Goal: Task Accomplishment & Management: Complete application form

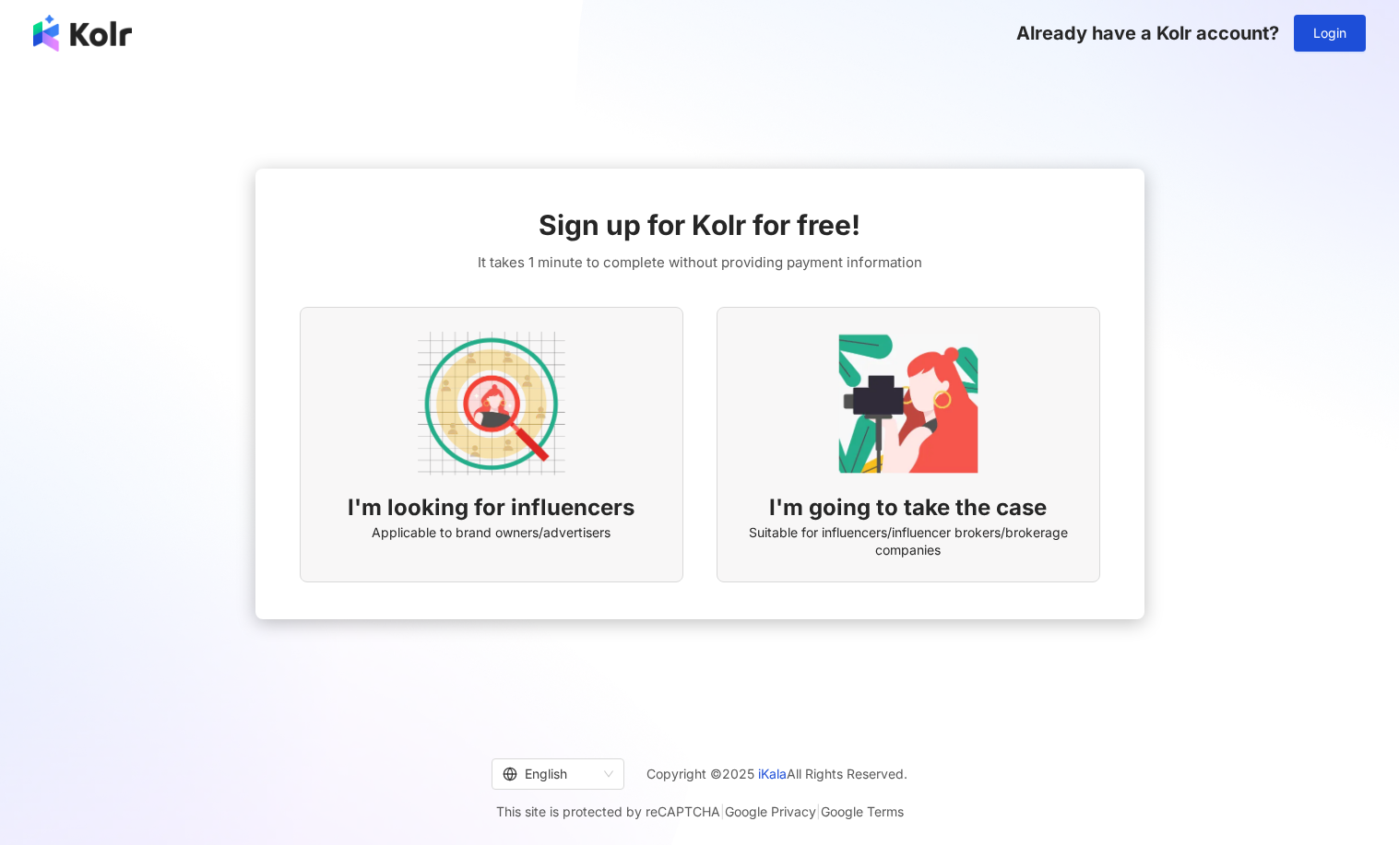
click at [650, 365] on div "I'm looking for influencers Applicable to brand owners/advertisers" at bounding box center [492, 445] width 384 height 276
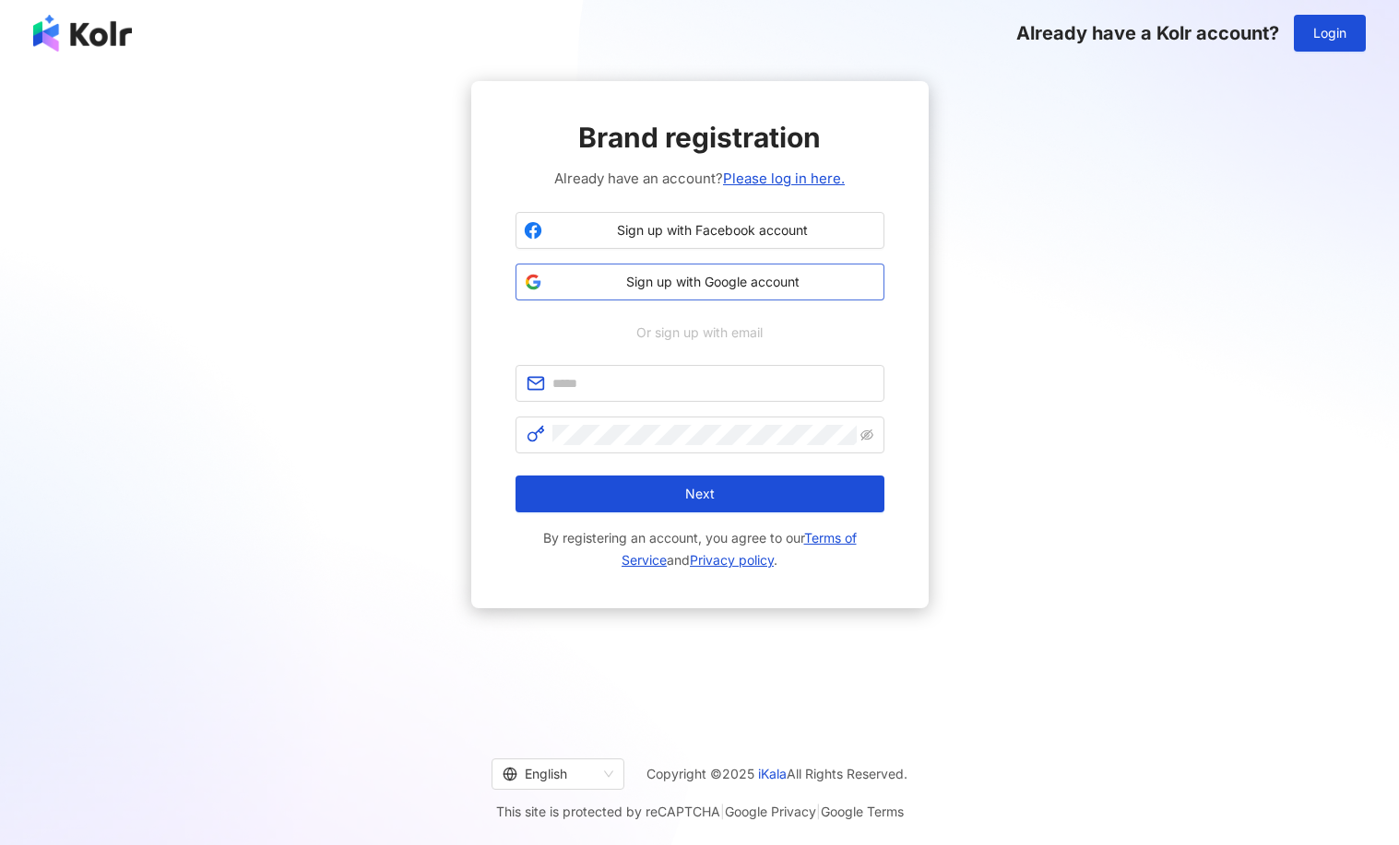
click at [743, 283] on span "Sign up with Google account" at bounding box center [713, 282] width 326 height 18
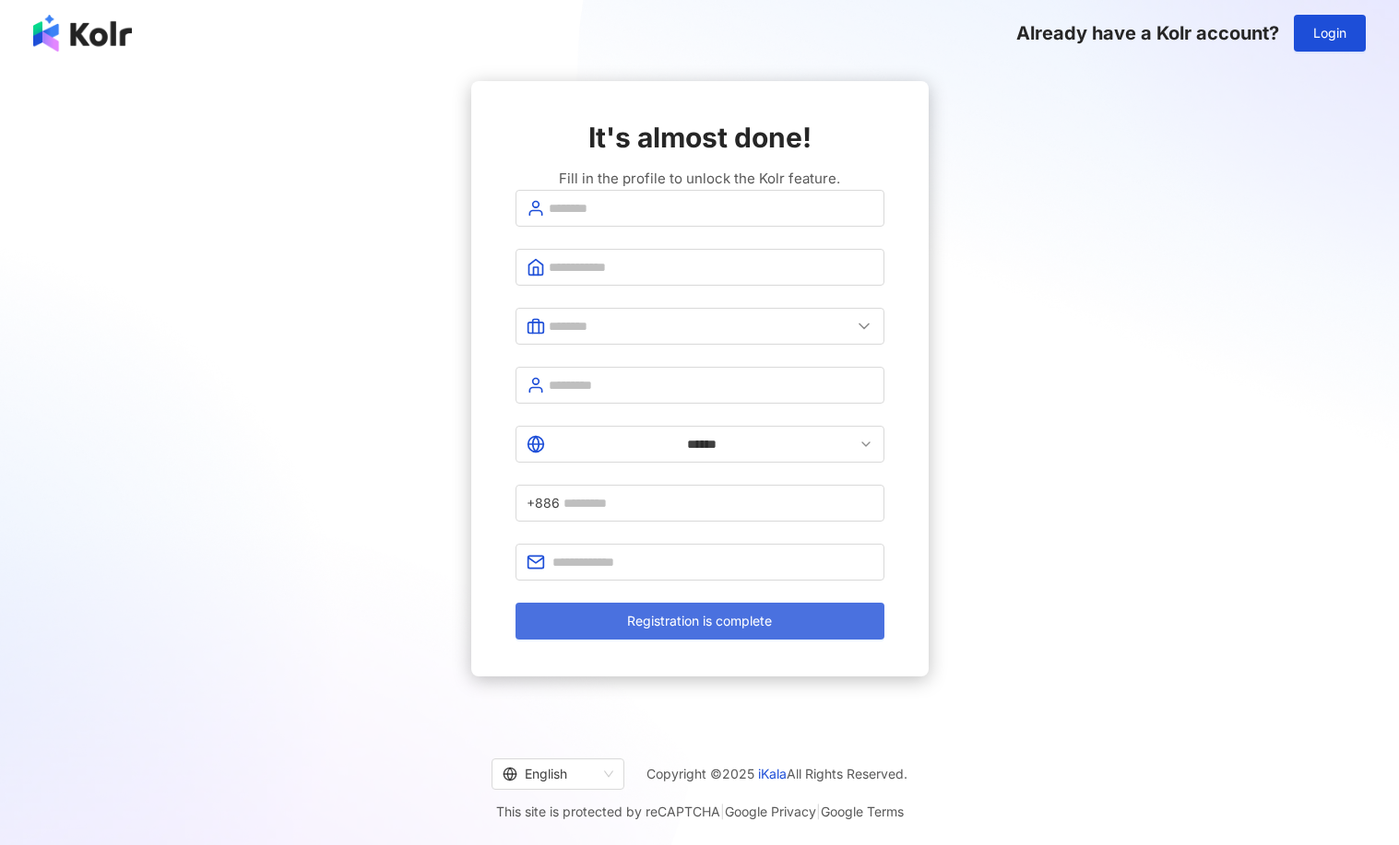
click at [720, 603] on button "Registration is complete" at bounding box center [699, 621] width 369 height 37
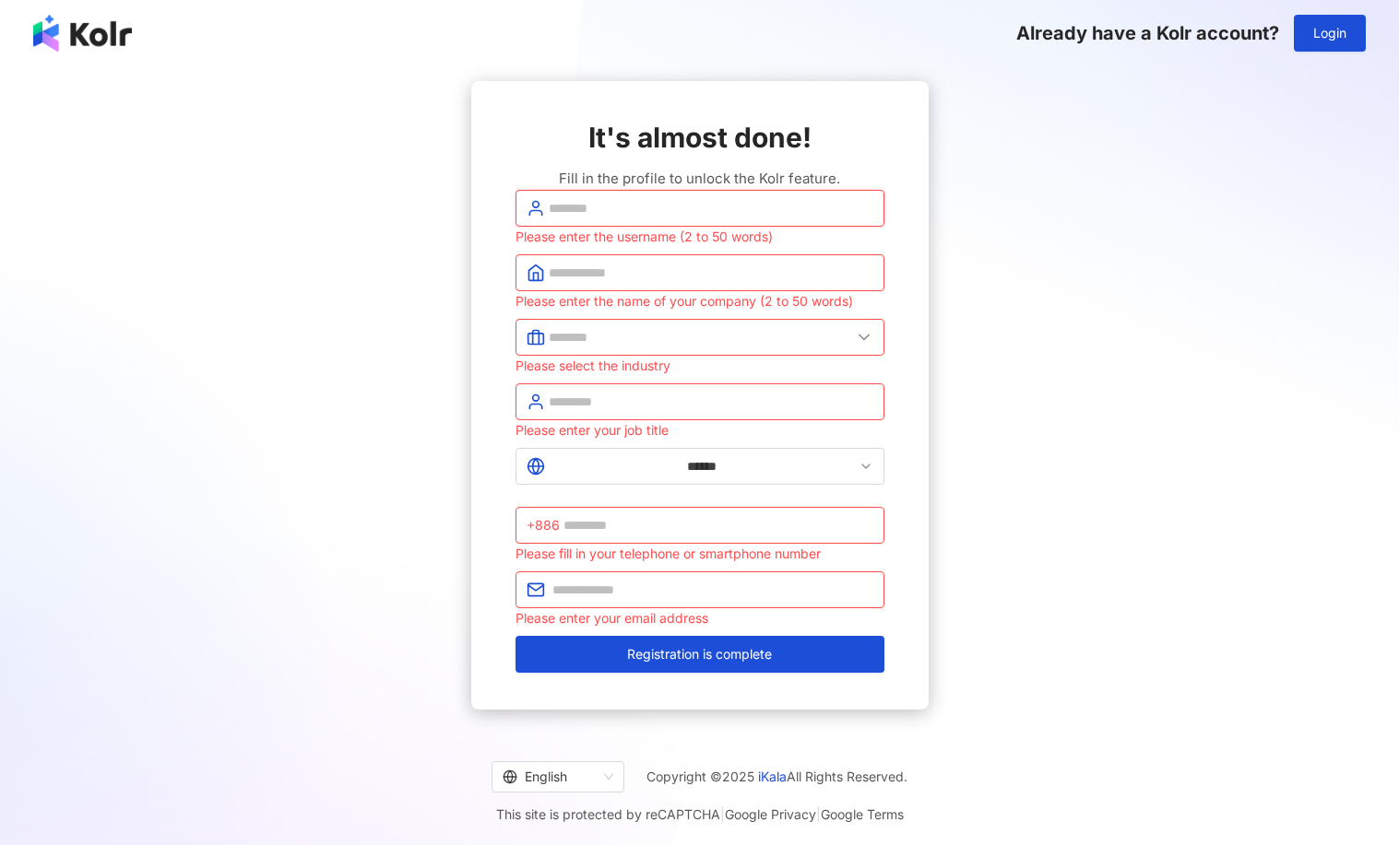
click at [669, 219] on input "text" at bounding box center [711, 208] width 325 height 20
click at [597, 219] on input "text" at bounding box center [711, 208] width 325 height 20
click at [766, 219] on input "text" at bounding box center [711, 208] width 325 height 20
type input "**********"
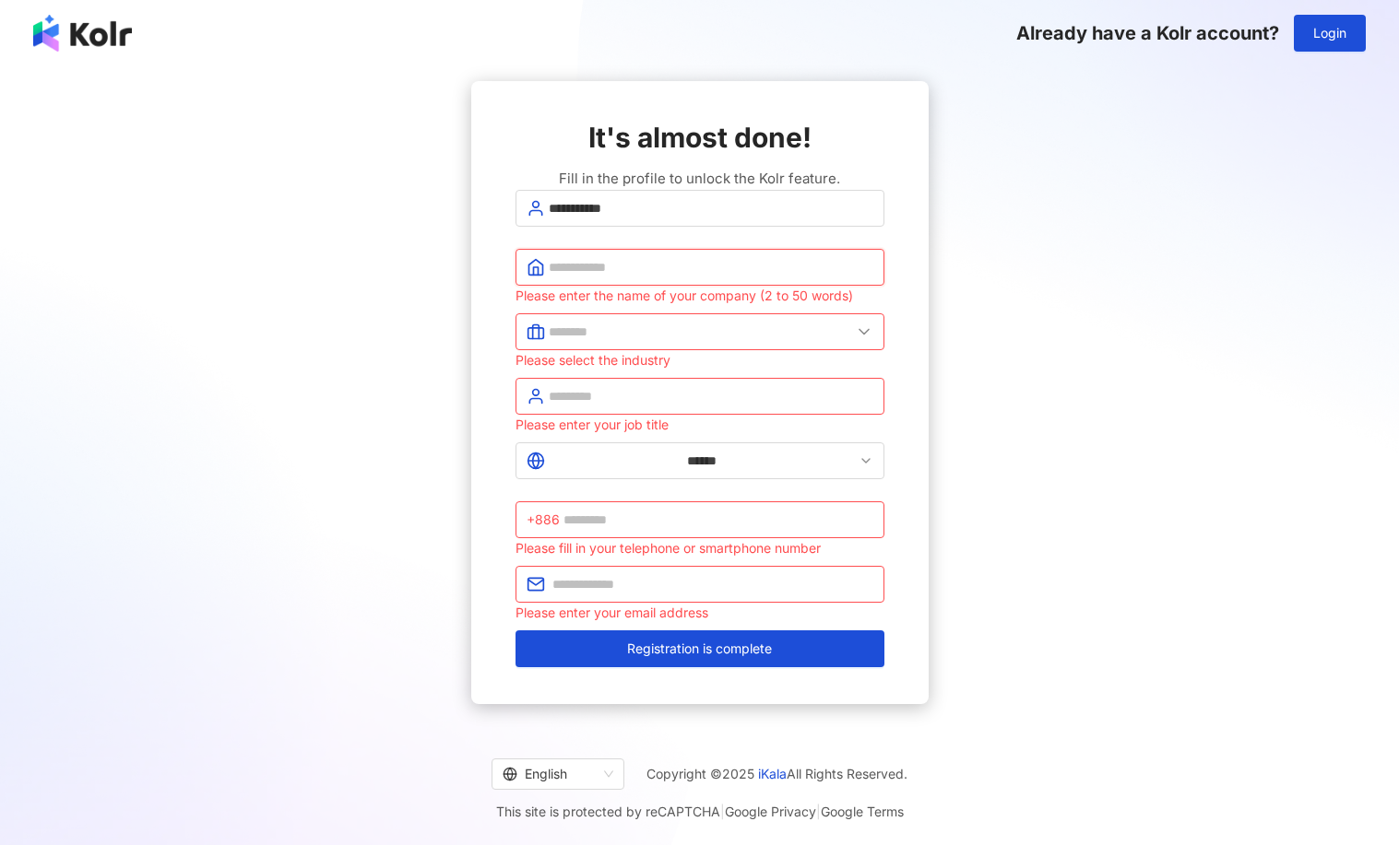
type input "*"
type input "****"
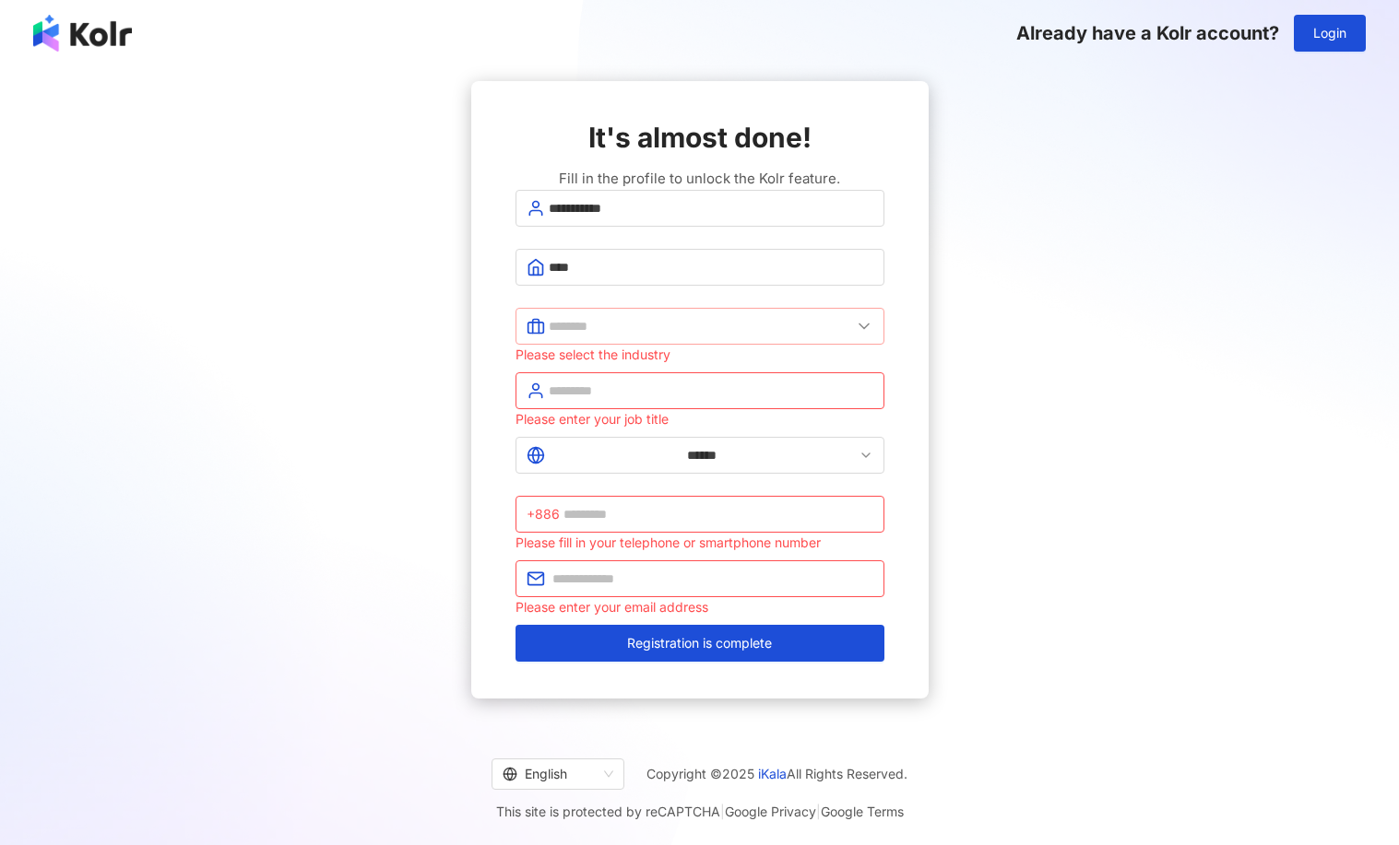
click at [692, 345] on span at bounding box center [699, 326] width 369 height 37
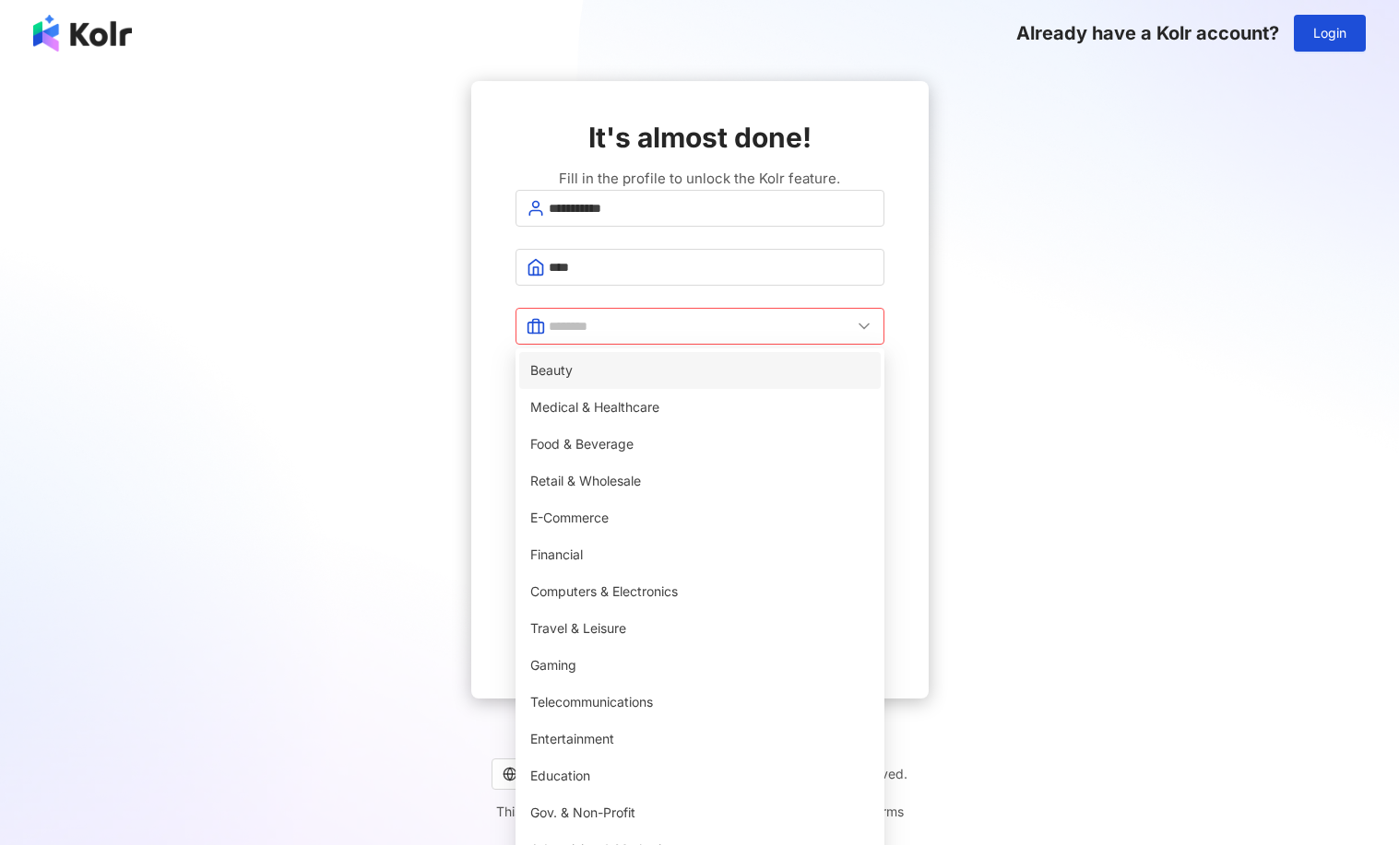
click at [599, 381] on span "Beauty" at bounding box center [699, 371] width 339 height 20
type input "******"
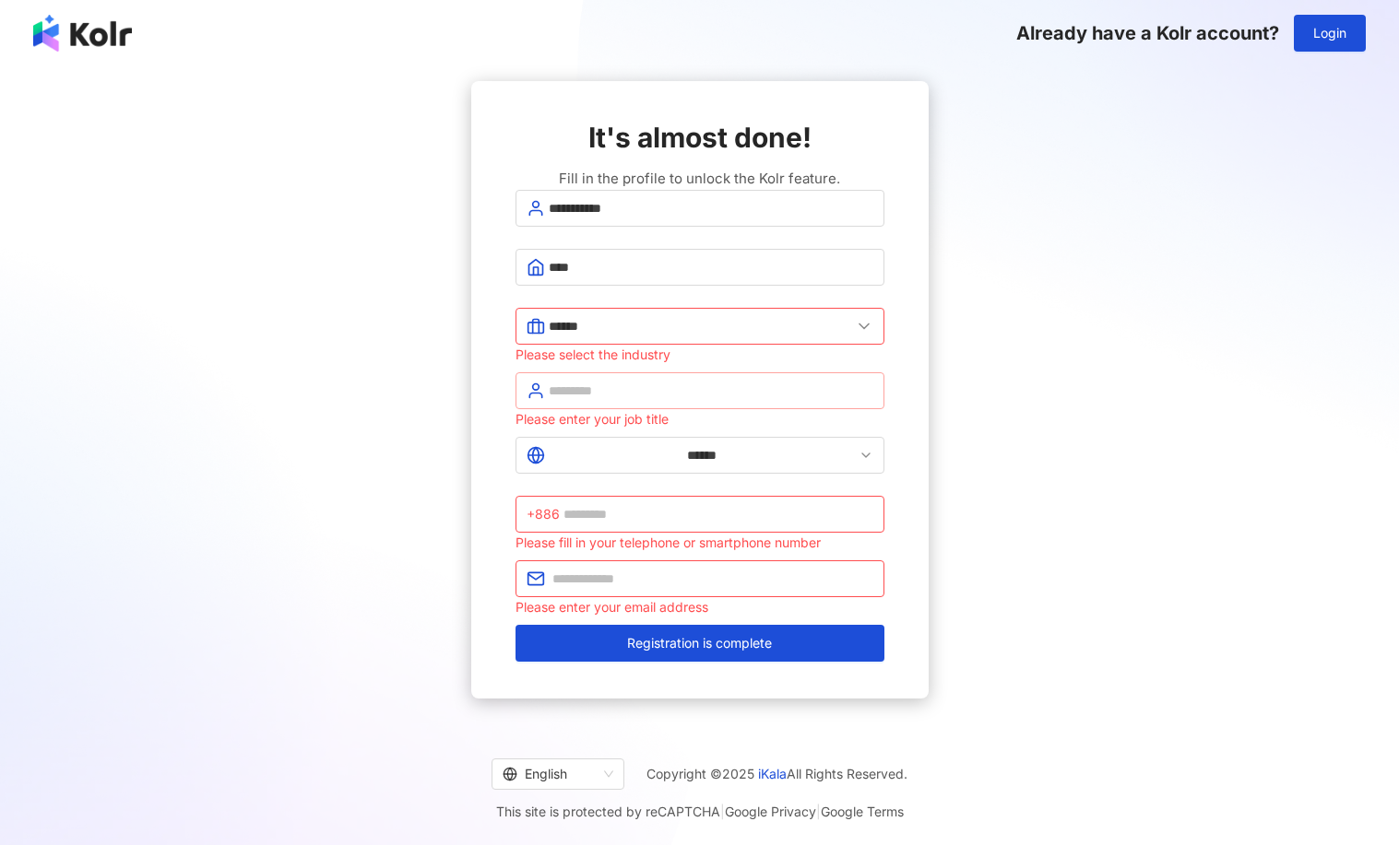
click at [596, 409] on span at bounding box center [699, 390] width 369 height 37
click at [597, 401] on input "text" at bounding box center [711, 391] width 325 height 20
type input "*********"
click at [586, 462] on input "******" at bounding box center [702, 455] width 306 height 20
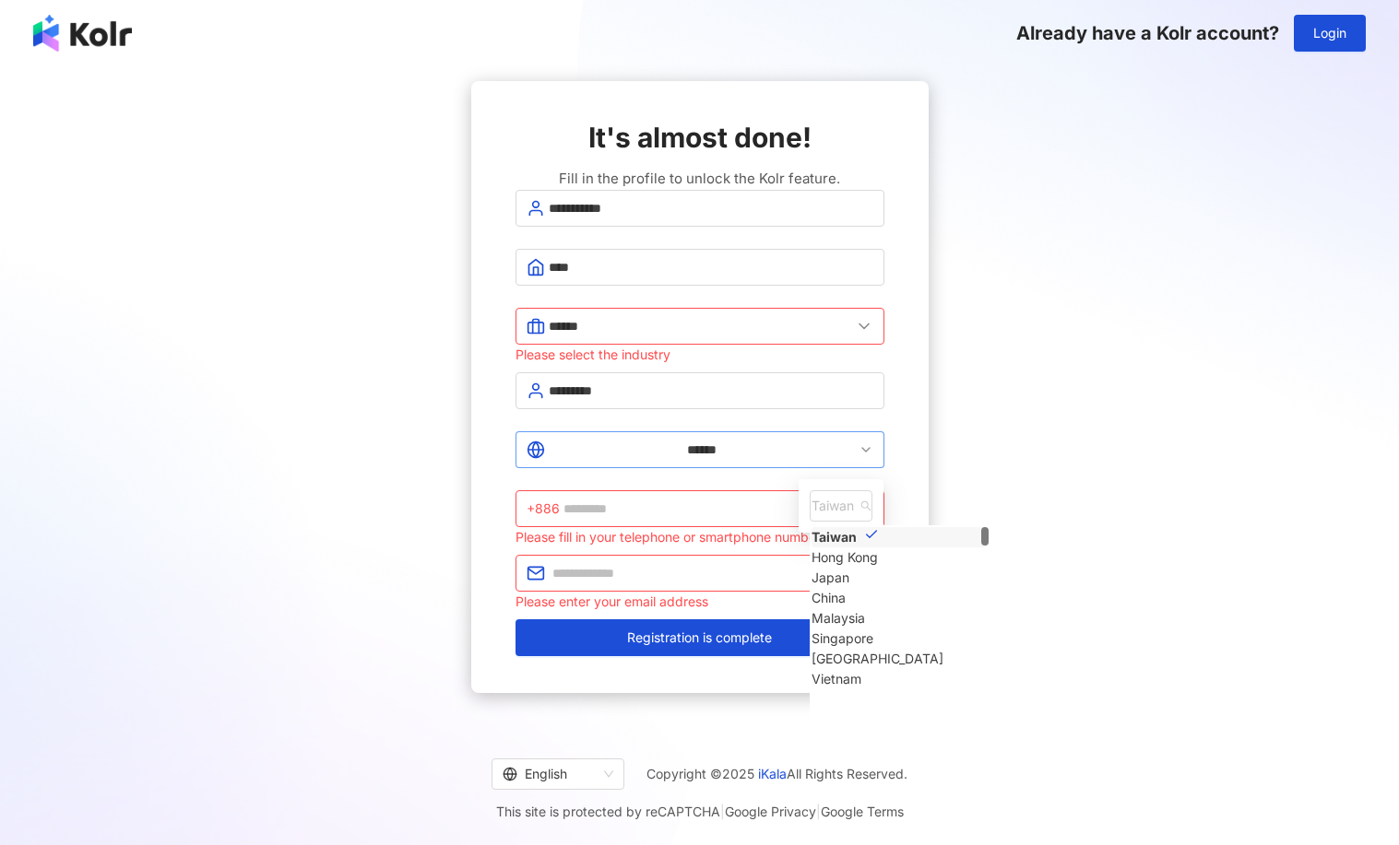
click at [858, 453] on icon at bounding box center [865, 450] width 15 height 15
click at [811, 568] on div "Hong Kong" at bounding box center [844, 558] width 66 height 20
type input "*********"
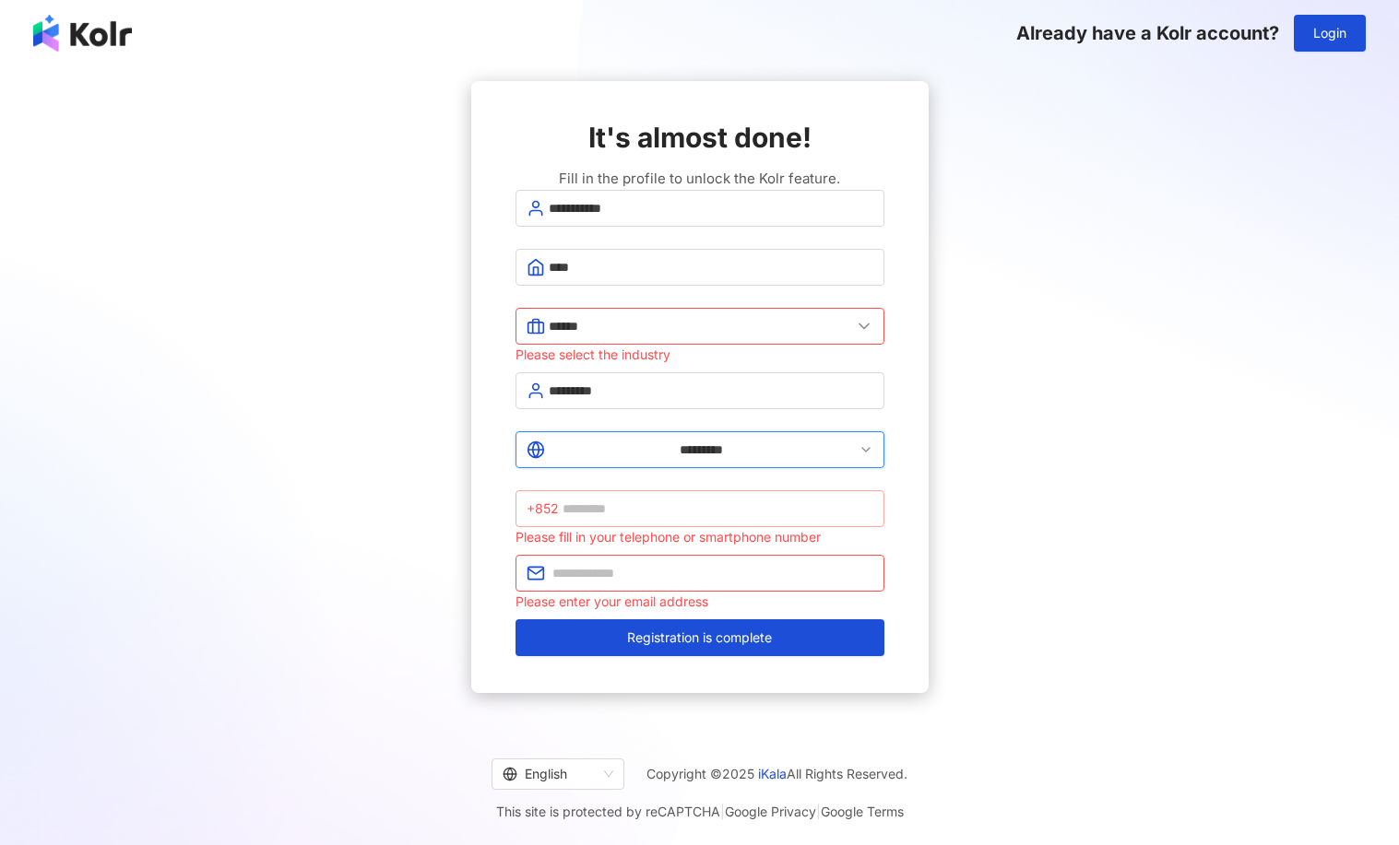
click at [559, 499] on span "+852" at bounding box center [542, 509] width 32 height 20
type input "********"
click at [562, 504] on div "********* +852 ******** Please fill in your telephone or smartphone number" at bounding box center [699, 489] width 369 height 116
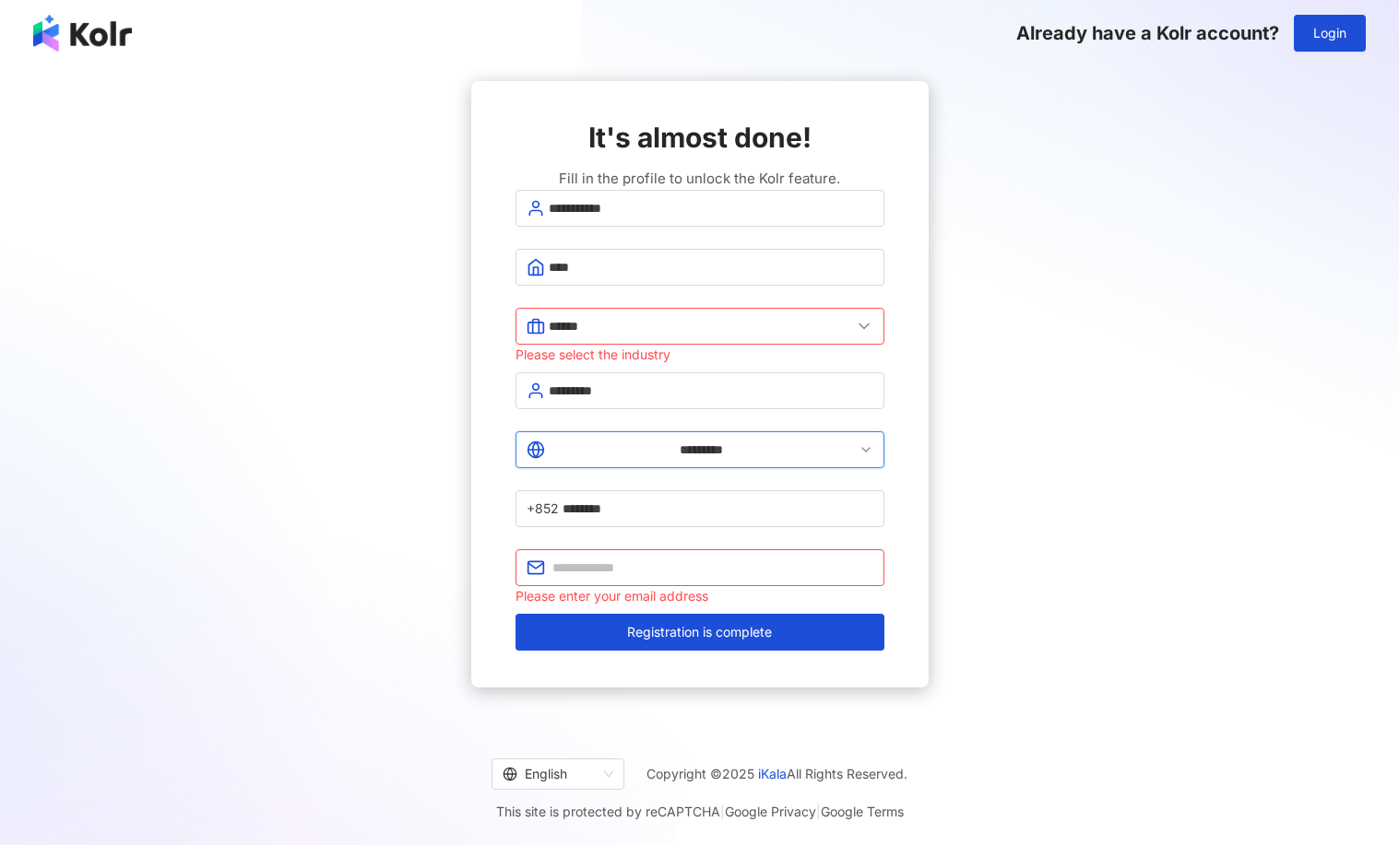
click at [609, 586] on div "Please enter your email address" at bounding box center [699, 596] width 369 height 20
click at [624, 558] on input "text" at bounding box center [712, 568] width 321 height 20
type input "**********"
click at [515, 614] on button "Registration is complete" at bounding box center [699, 632] width 369 height 37
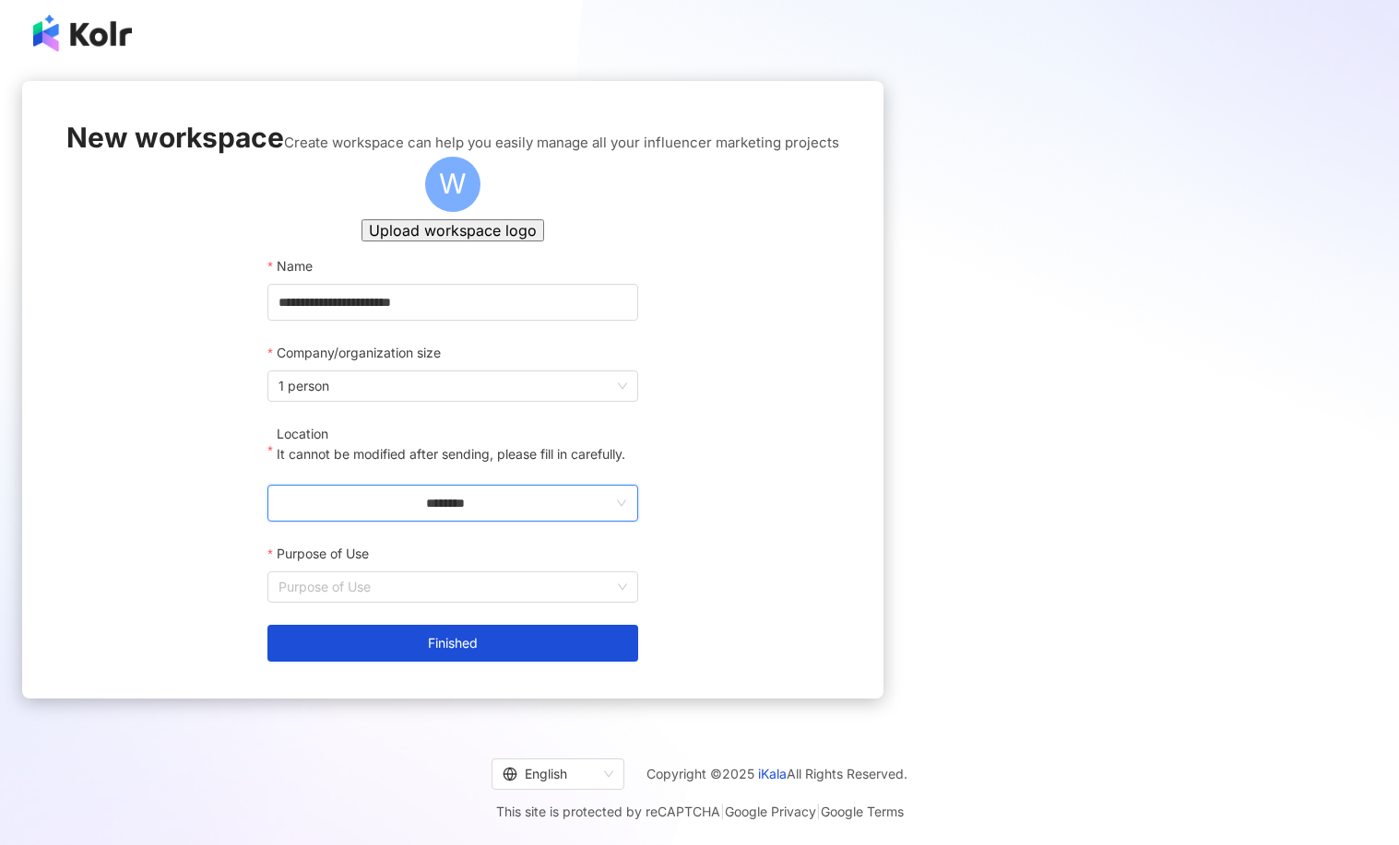
click at [611, 514] on input "********" at bounding box center [444, 503] width 333 height 20
click at [675, 489] on div "Hong Kong" at bounding box center [642, 499] width 66 height 20
click at [626, 602] on input "Purpose of Use" at bounding box center [452, 588] width 348 height 30
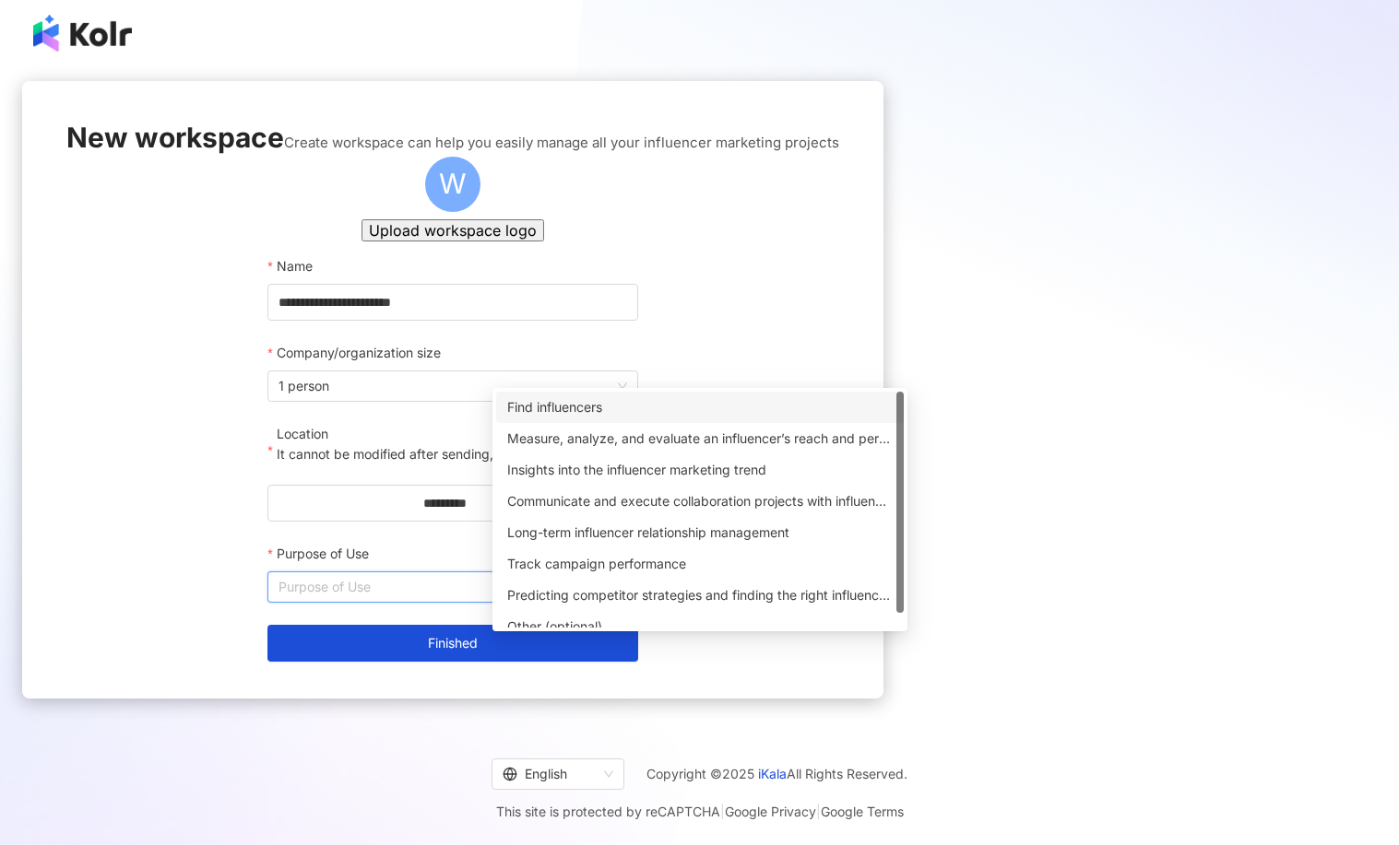
click at [584, 407] on div "Find influencers" at bounding box center [699, 407] width 385 height 20
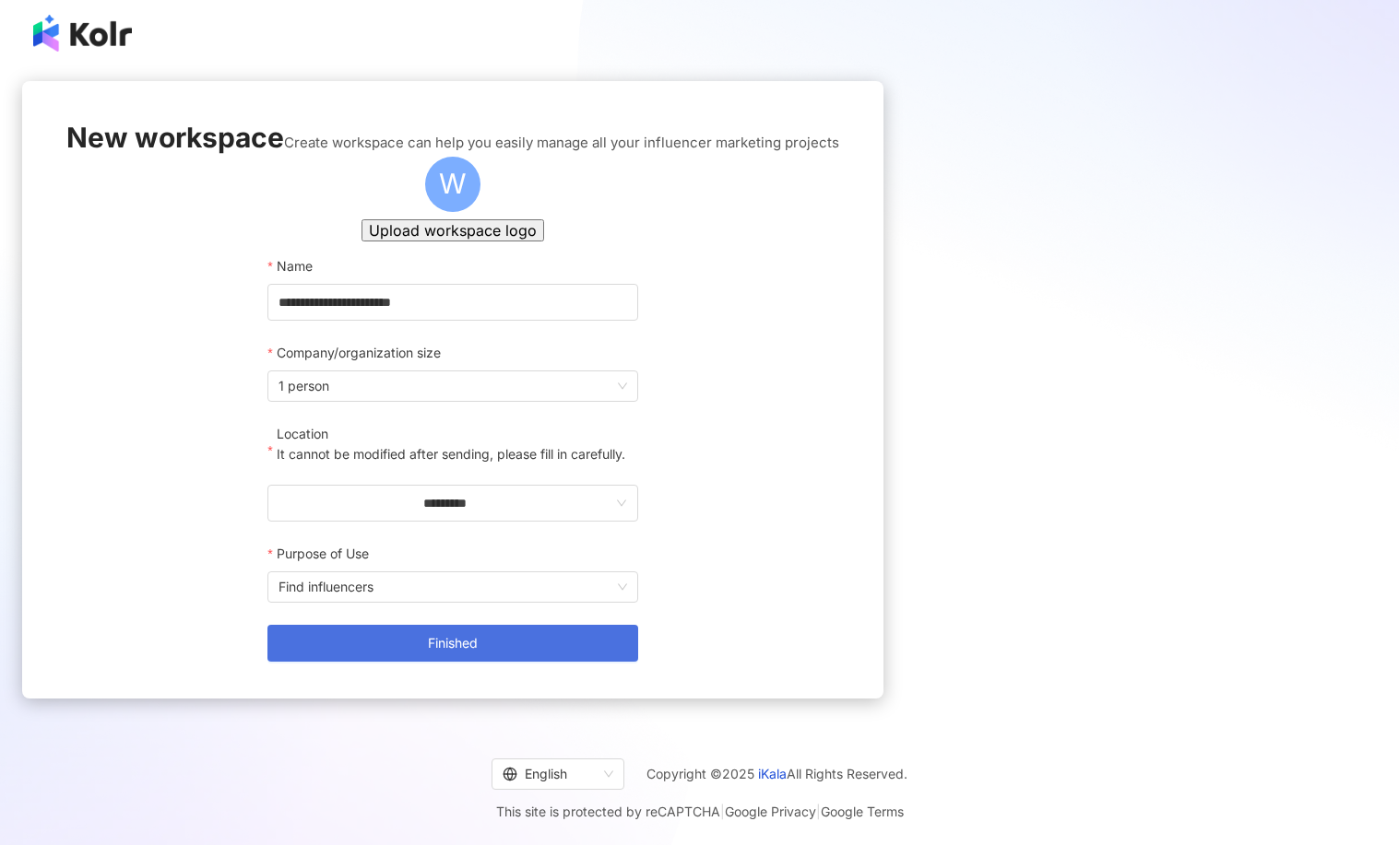
click at [478, 651] on span "Finished" at bounding box center [453, 643] width 50 height 15
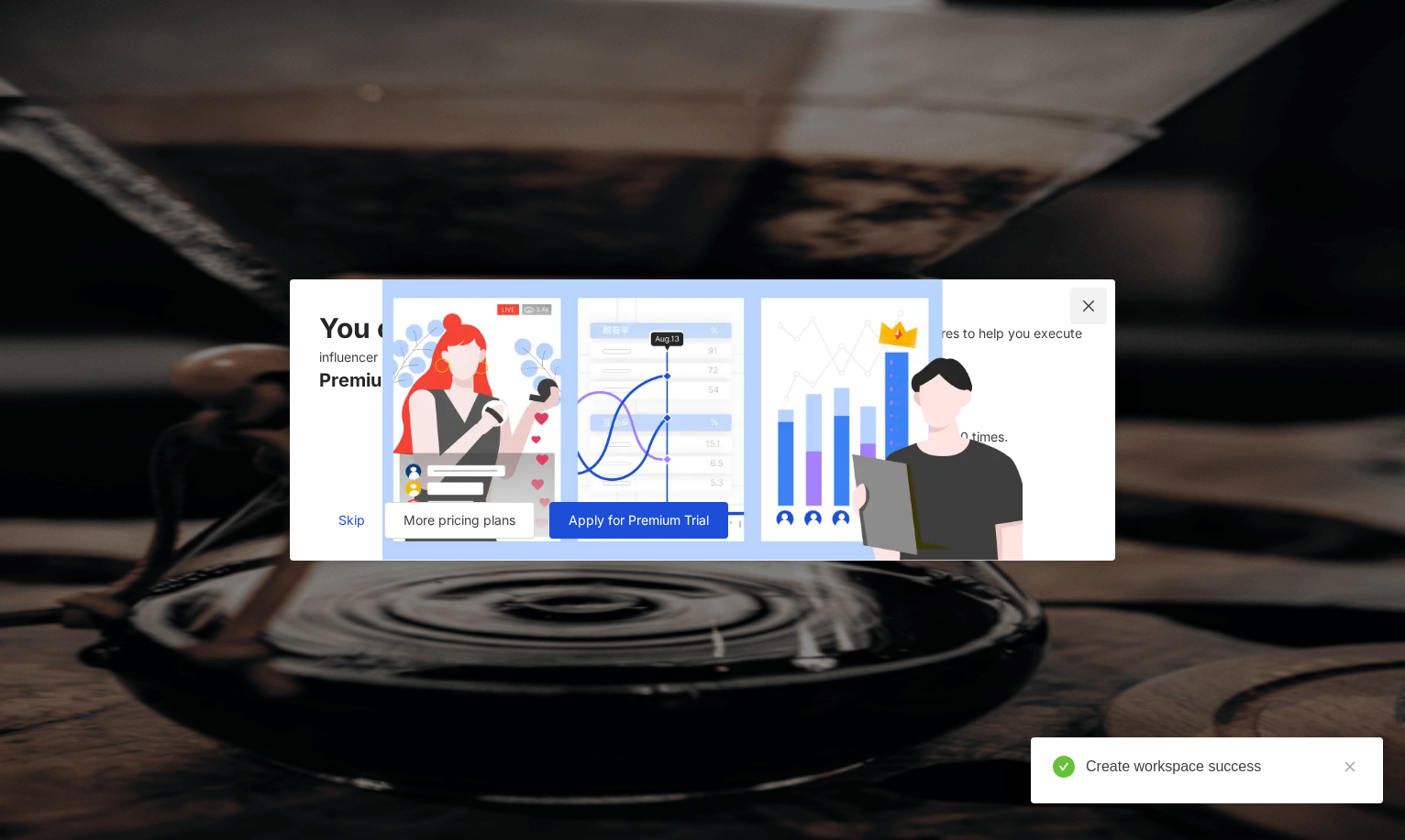
click at [1101, 299] on span "Close" at bounding box center [1088, 306] width 37 height 15
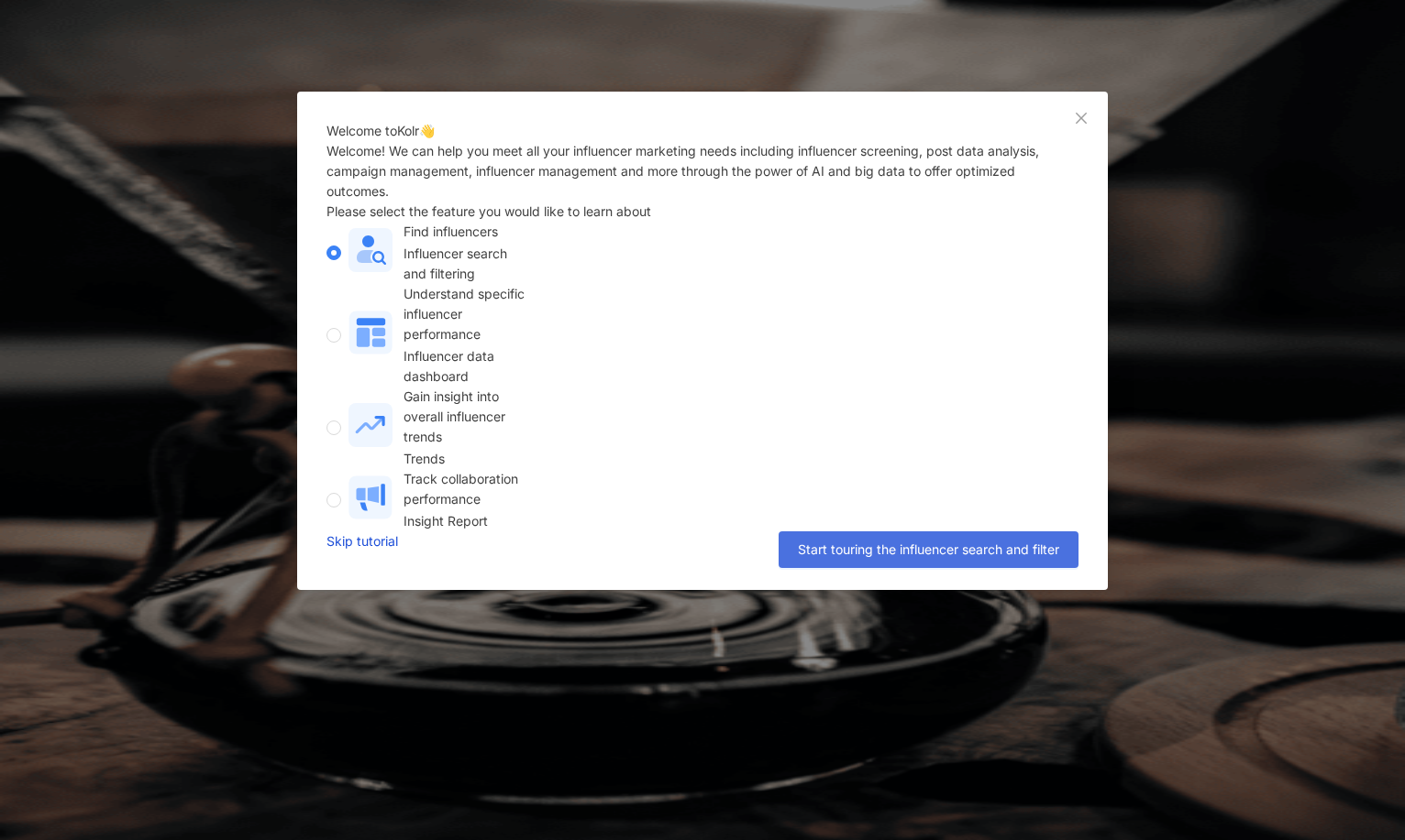
click at [924, 558] on span "Start touring the influencer search and filter" at bounding box center [928, 550] width 262 height 15
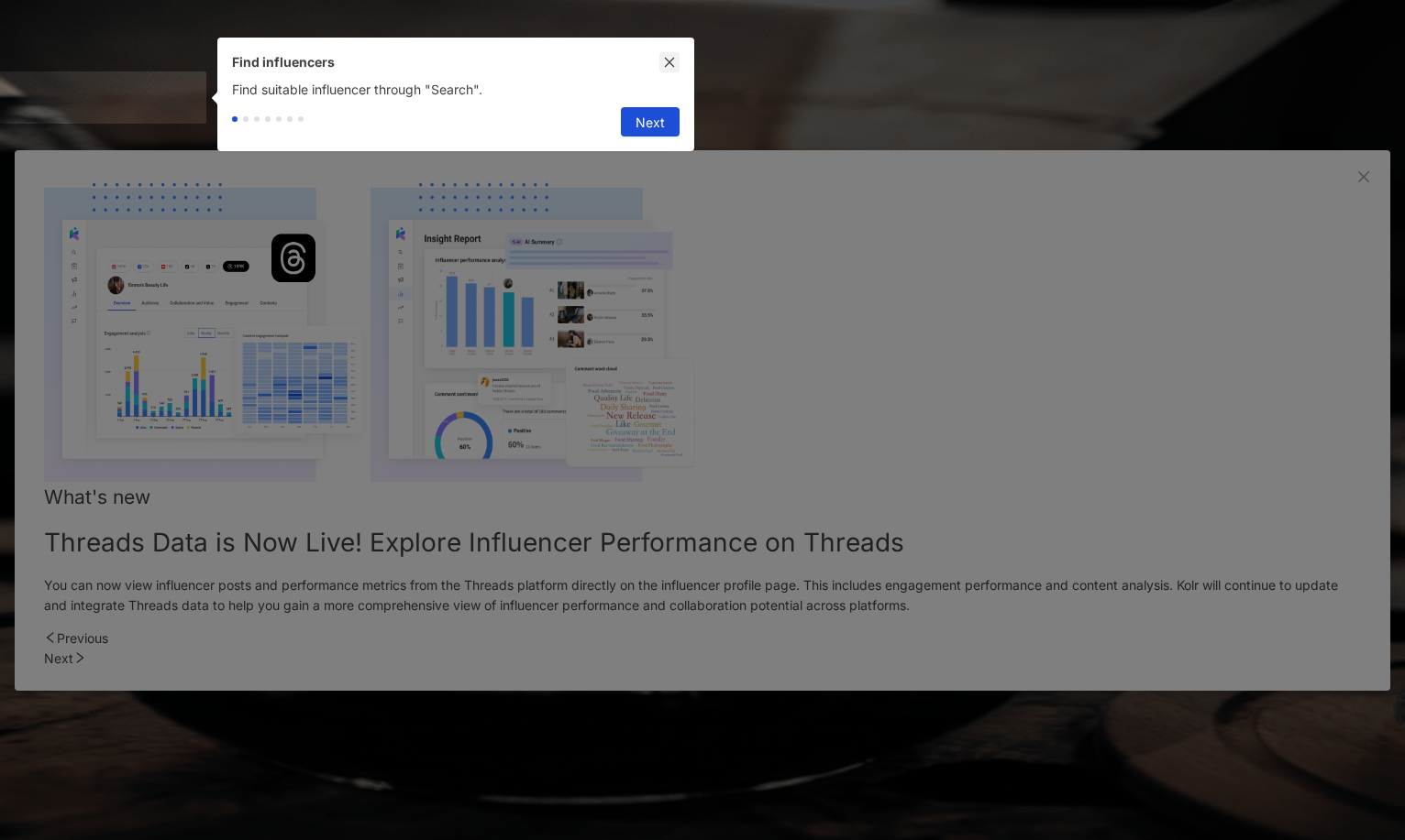
click at [676, 59] on button "button" at bounding box center [669, 63] width 20 height 20
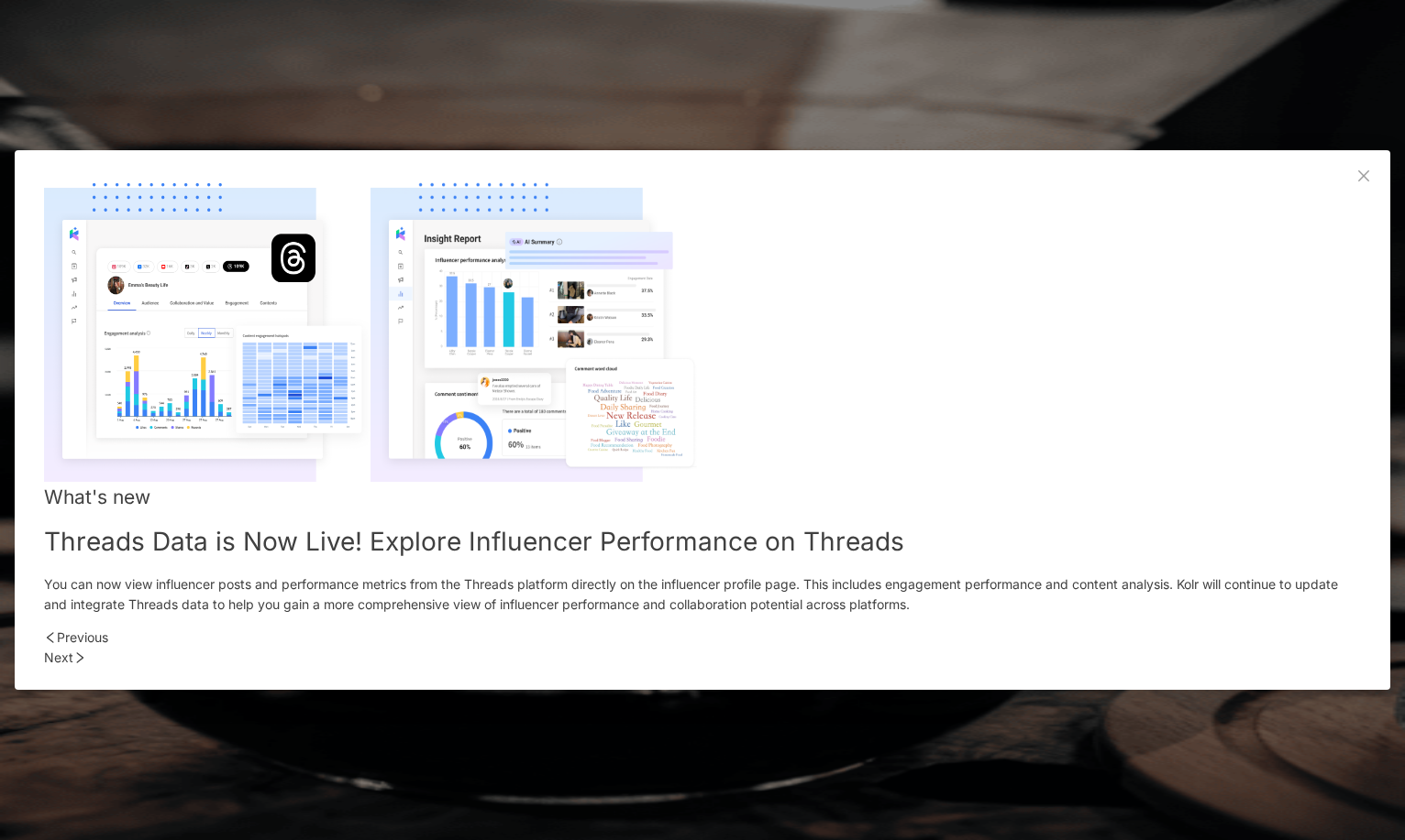
click at [1005, 648] on div "Next" at bounding box center [702, 658] width 1317 height 20
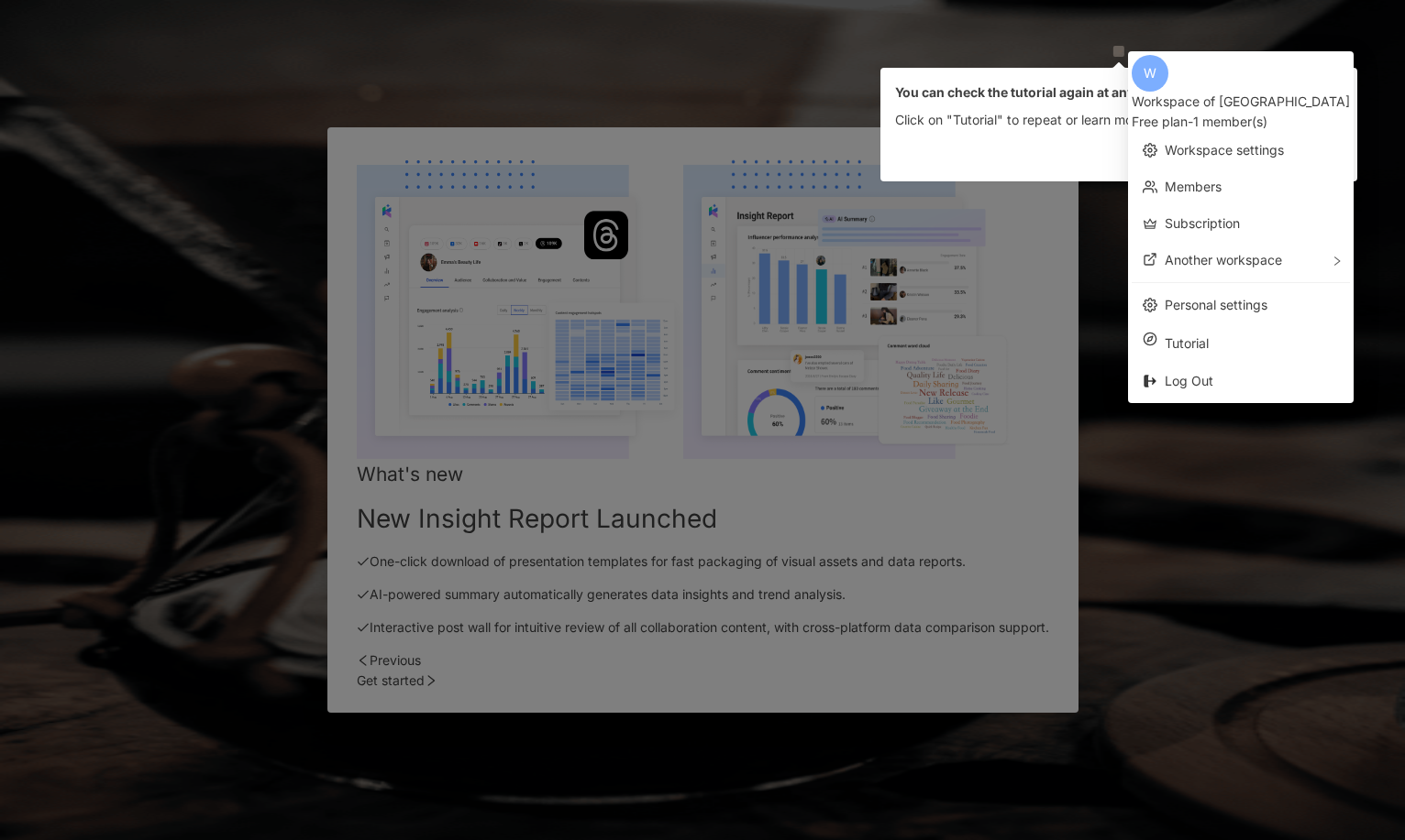
click at [1296, 147] on span "Got it" at bounding box center [1312, 153] width 32 height 30
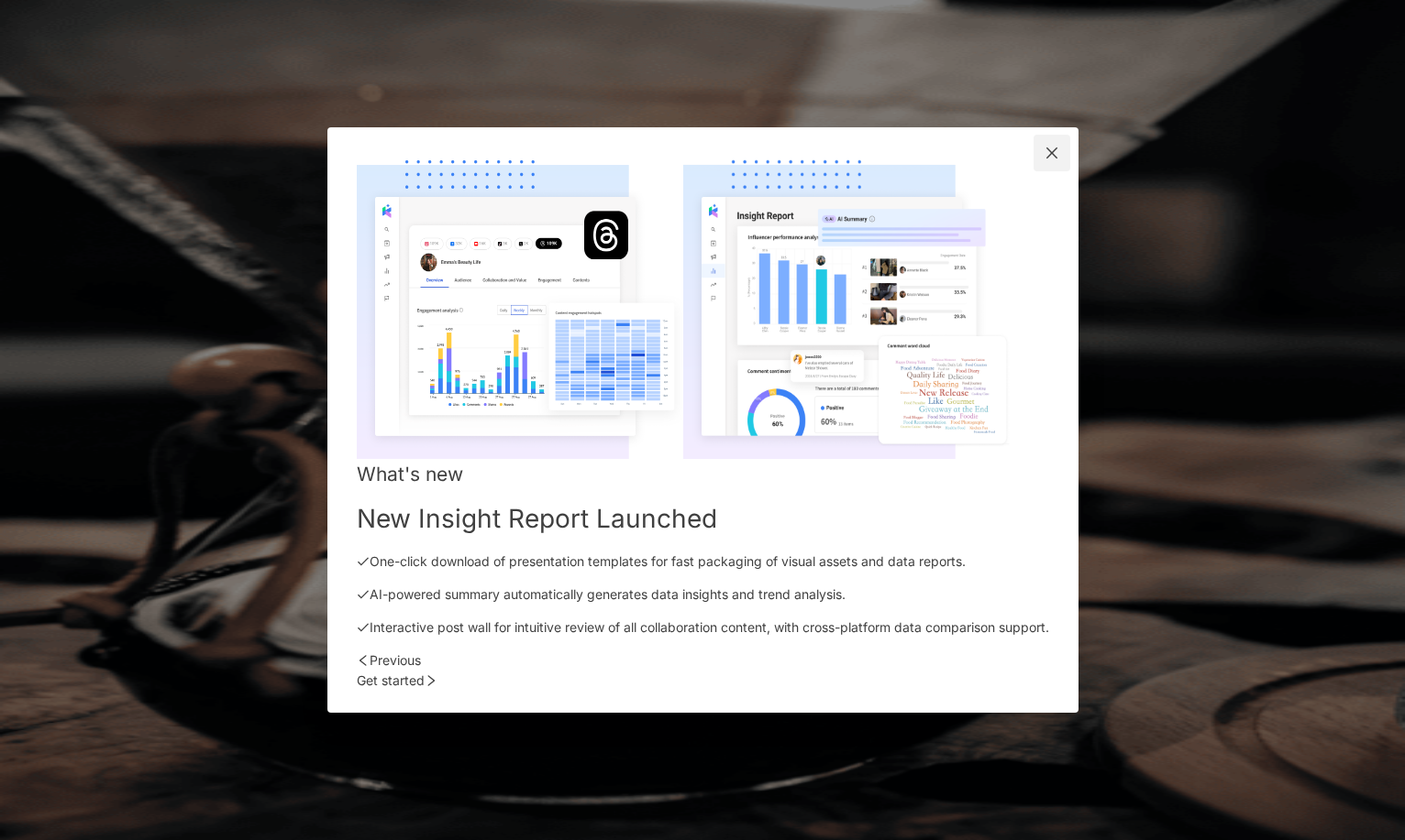
click at [1059, 160] on icon "close" at bounding box center [1051, 153] width 15 height 15
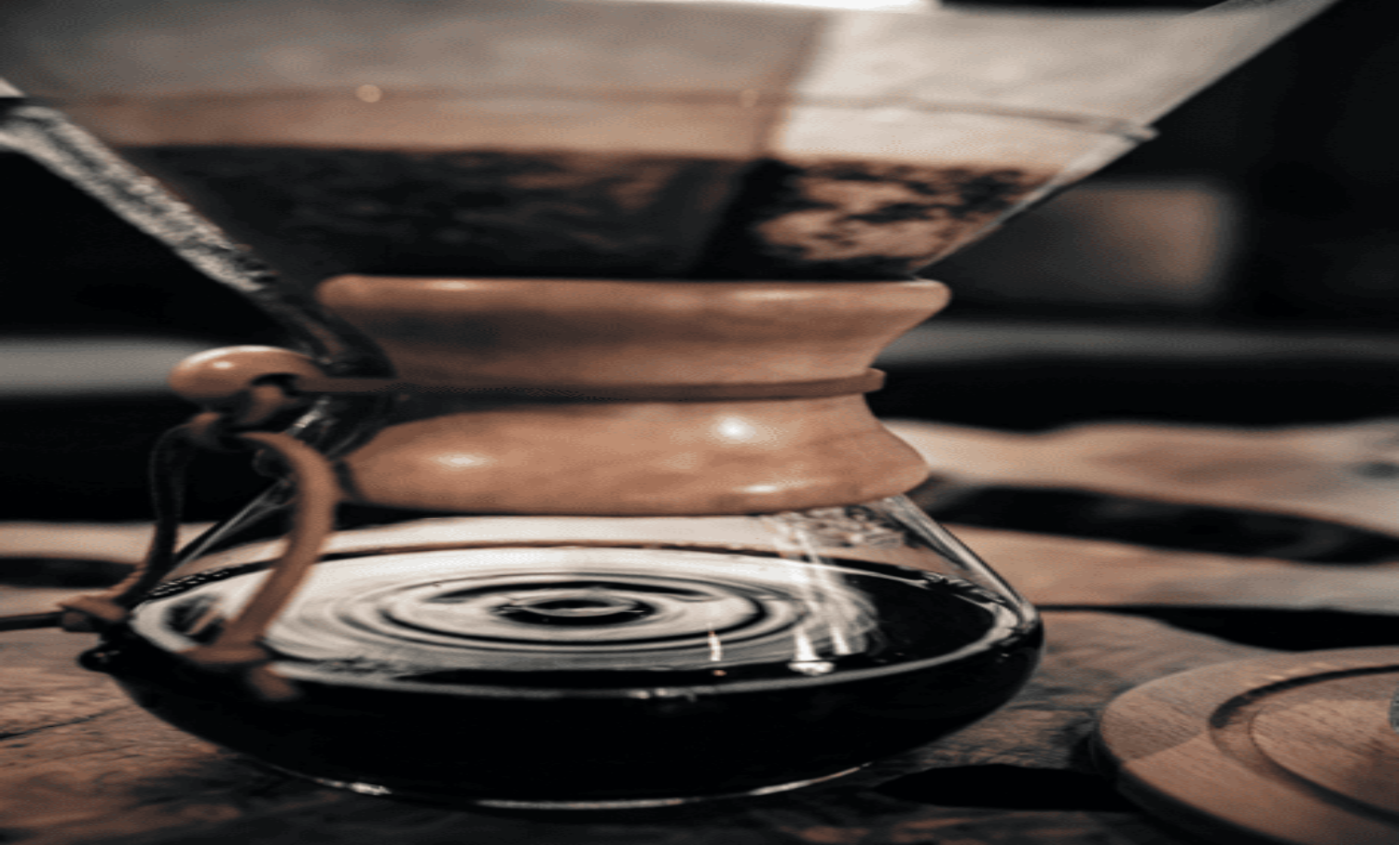
click at [1221, 53] on div "Free trial English W" at bounding box center [808, 147] width 1181 height 295
click at [1240, 148] on div "English" at bounding box center [808, 185] width 1181 height 74
click at [1231, 67] on div "繁體中文" at bounding box center [1210, 65] width 65 height 20
click at [486, 109] on input "search" at bounding box center [411, 91] width 149 height 35
paste input "**********"
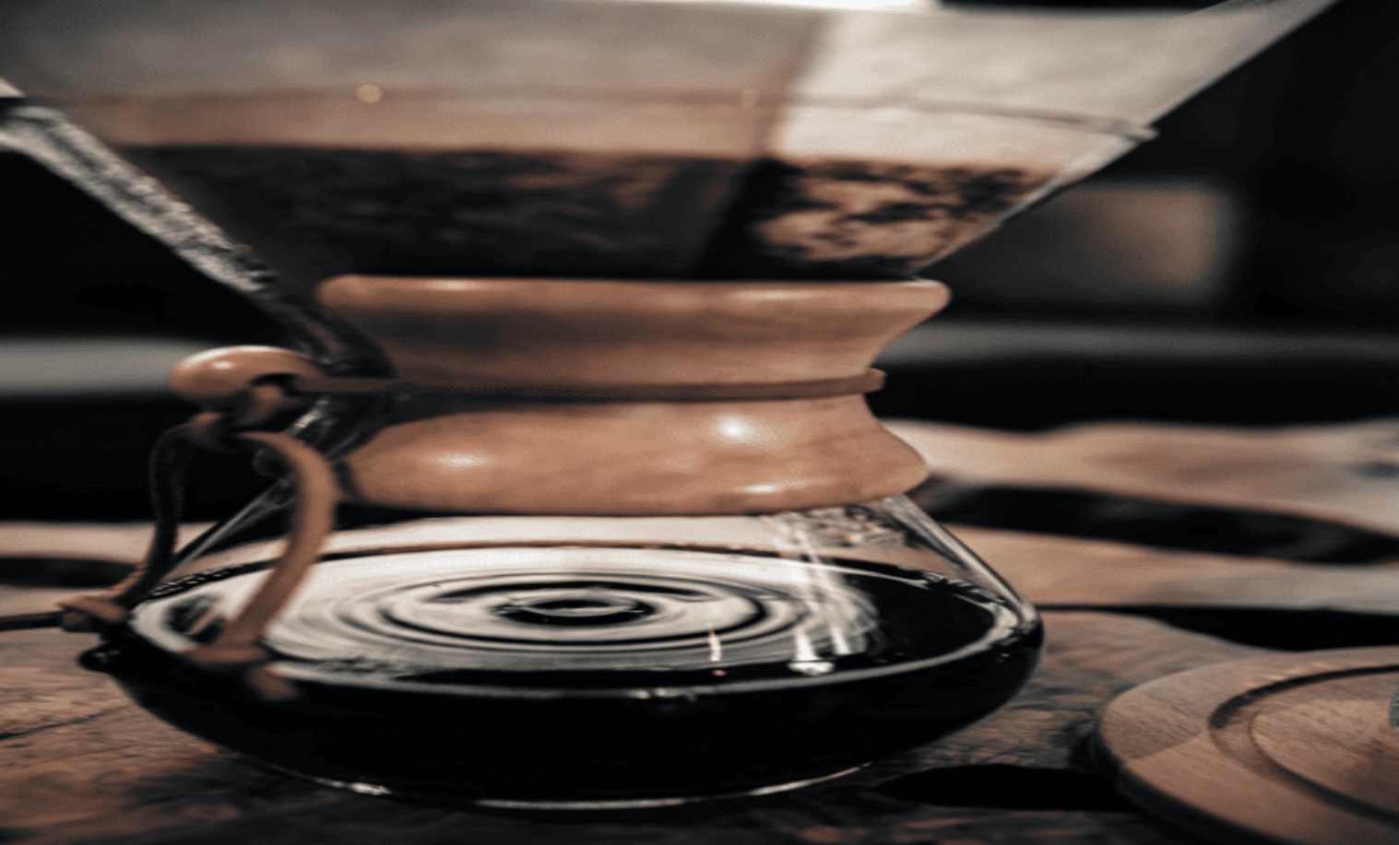
type input "**********"
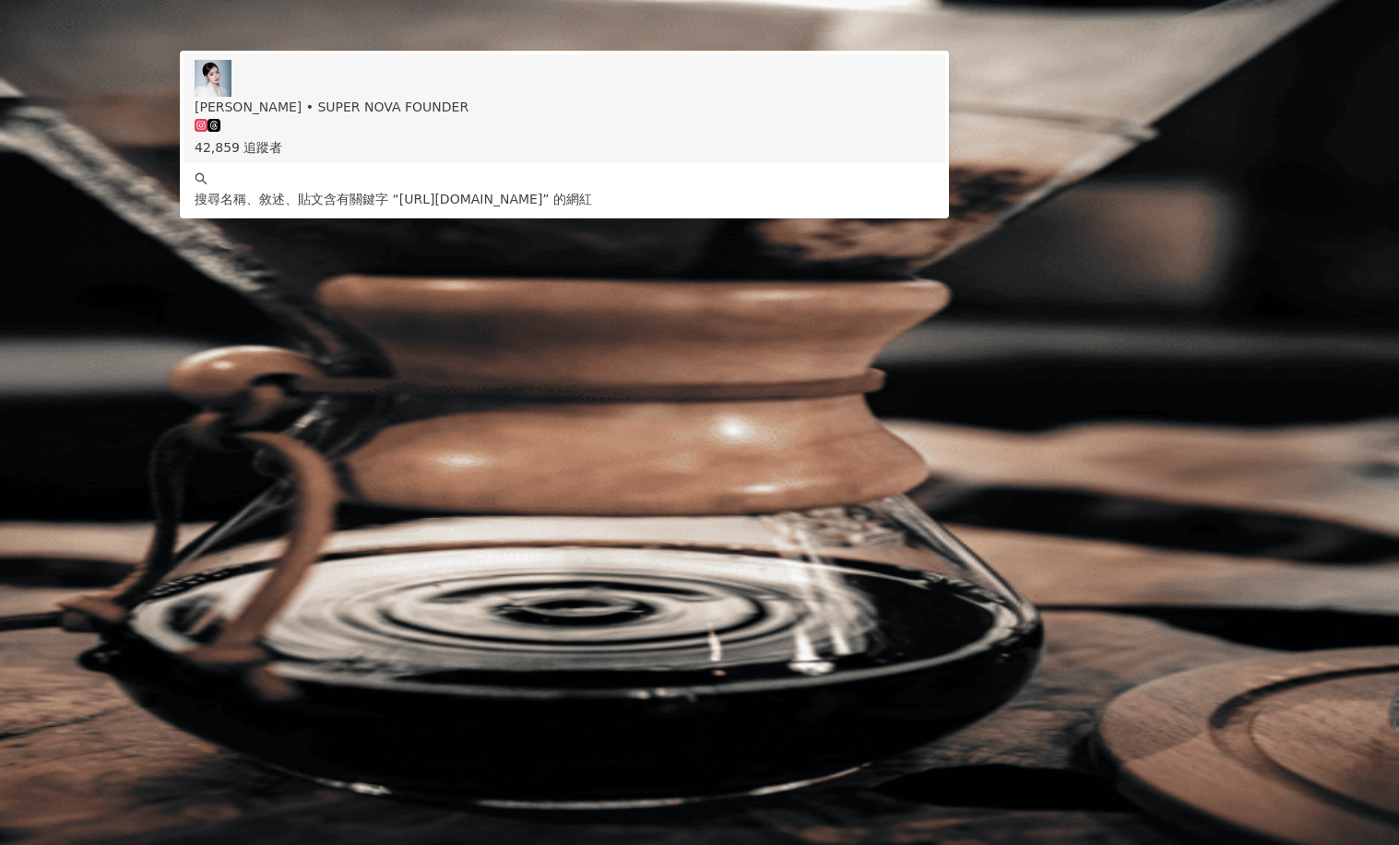
click at [679, 158] on div "42,859 追蹤者" at bounding box center [564, 137] width 739 height 41
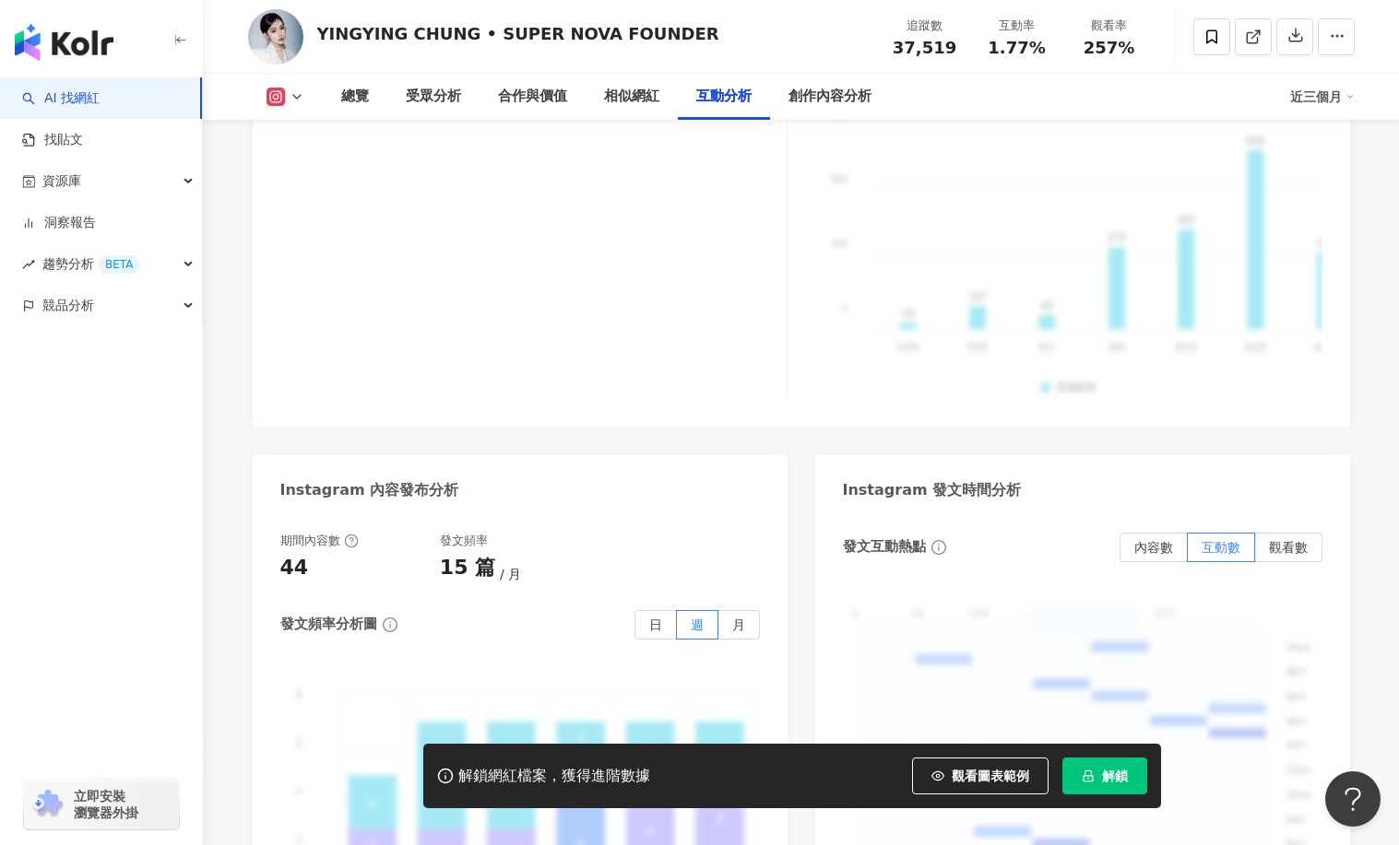
scroll to position [4644, 0]
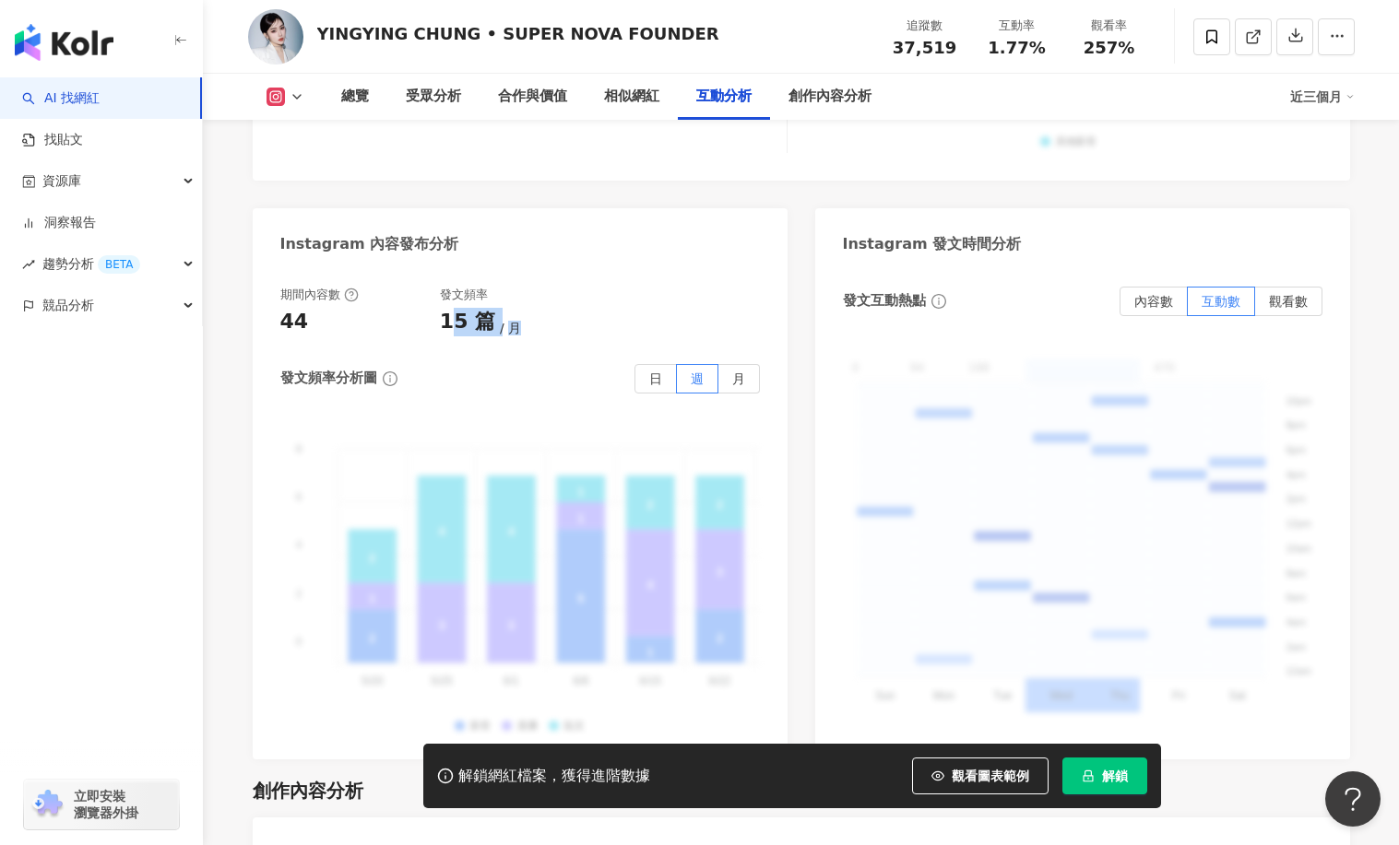
drag, startPoint x: 455, startPoint y: 300, endPoint x: 567, endPoint y: 301, distance: 111.6
click at [565, 308] on div "15 篇 月" at bounding box center [520, 322] width 160 height 29
click at [567, 308] on div "15 篇 月" at bounding box center [520, 322] width 160 height 29
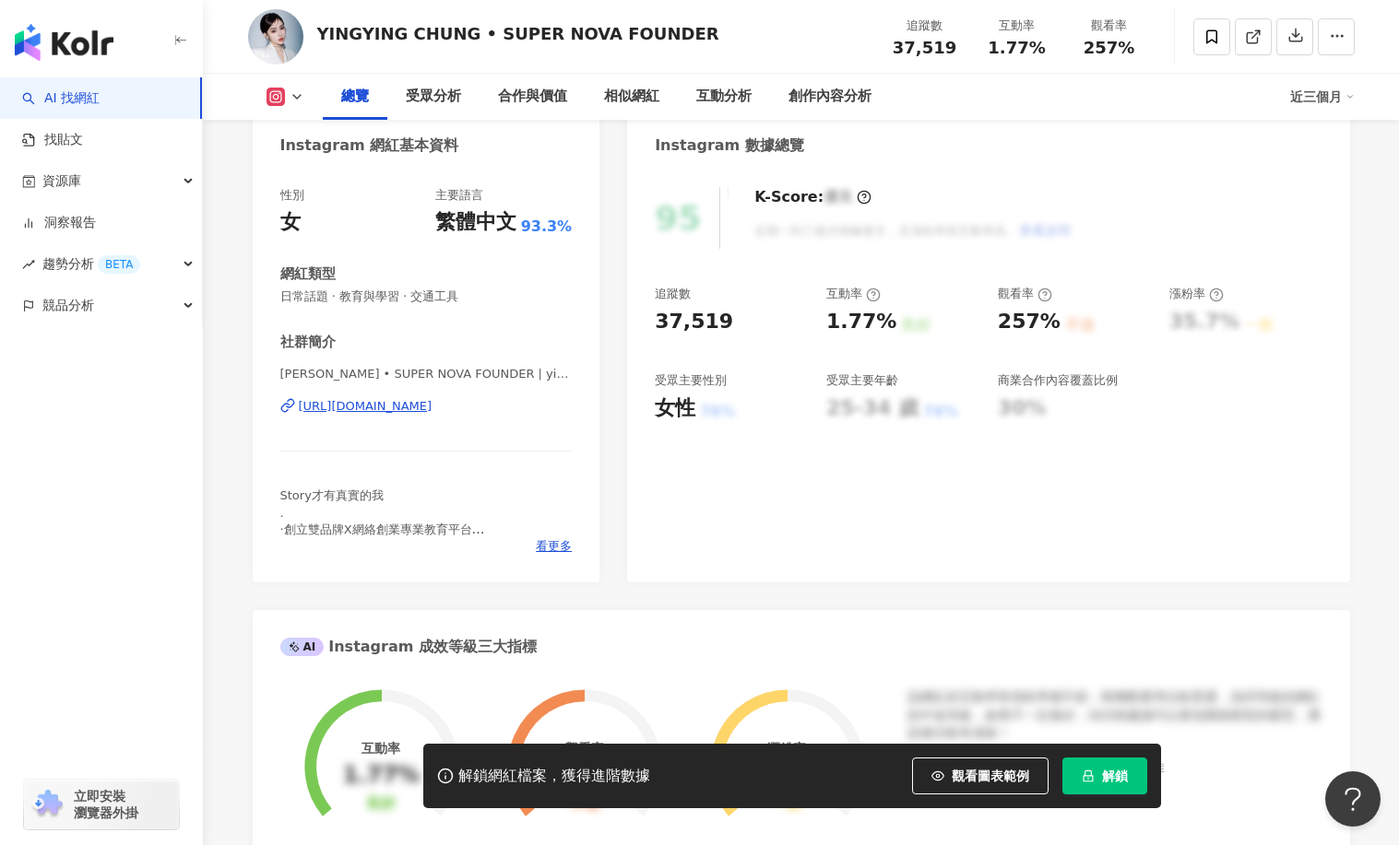
scroll to position [0, 0]
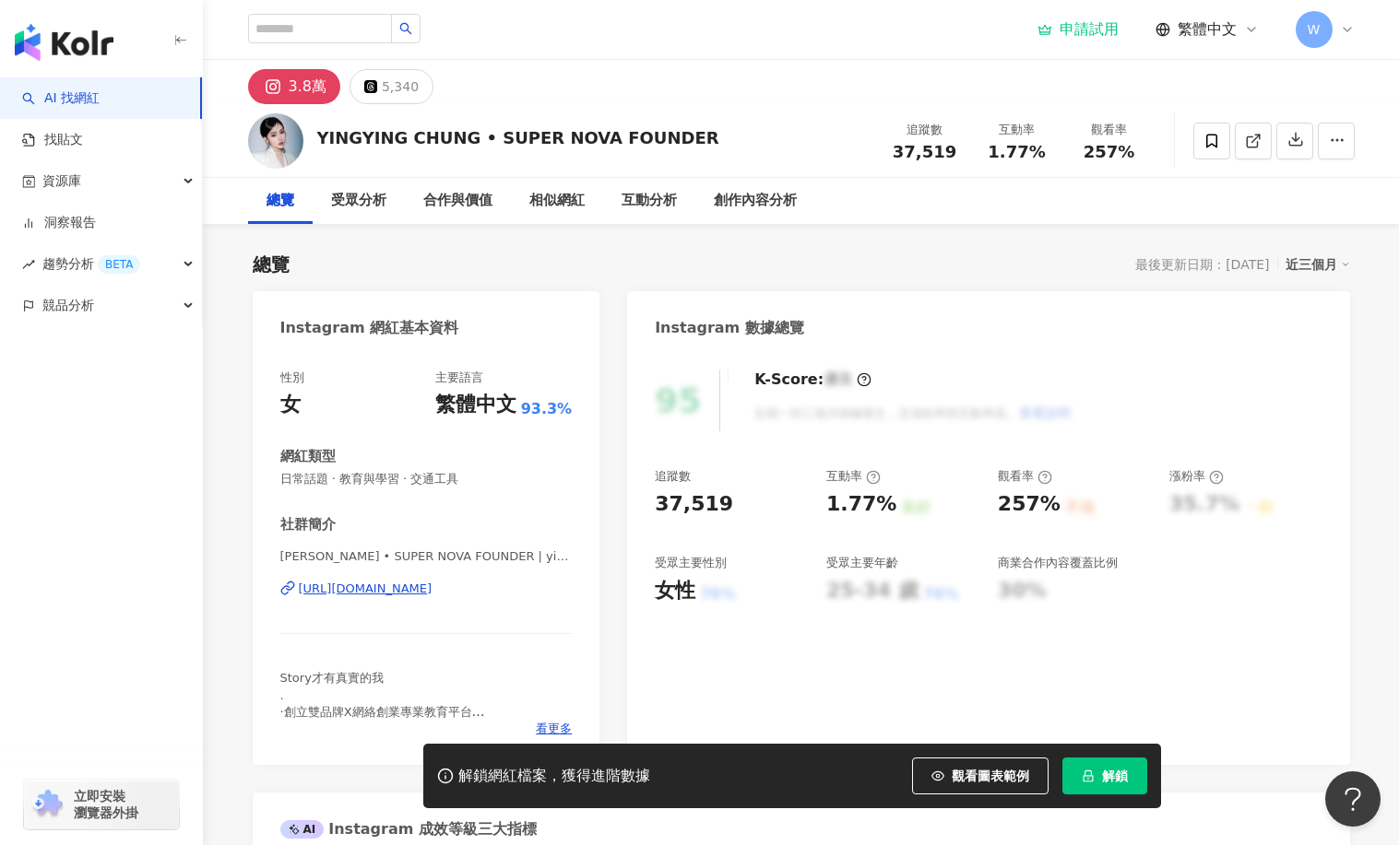
drag, startPoint x: 1105, startPoint y: 156, endPoint x: 922, endPoint y: 141, distance: 183.2
click at [922, 141] on div "追蹤數 37,519 互動率 1.77% 觀看率 257%" at bounding box center [1017, 140] width 277 height 54
click at [922, 142] on span "37,519" at bounding box center [924, 151] width 64 height 19
click at [97, 89] on link "AI 找網紅" at bounding box center [60, 98] width 77 height 18
click at [83, 19] on div "button" at bounding box center [101, 38] width 203 height 77
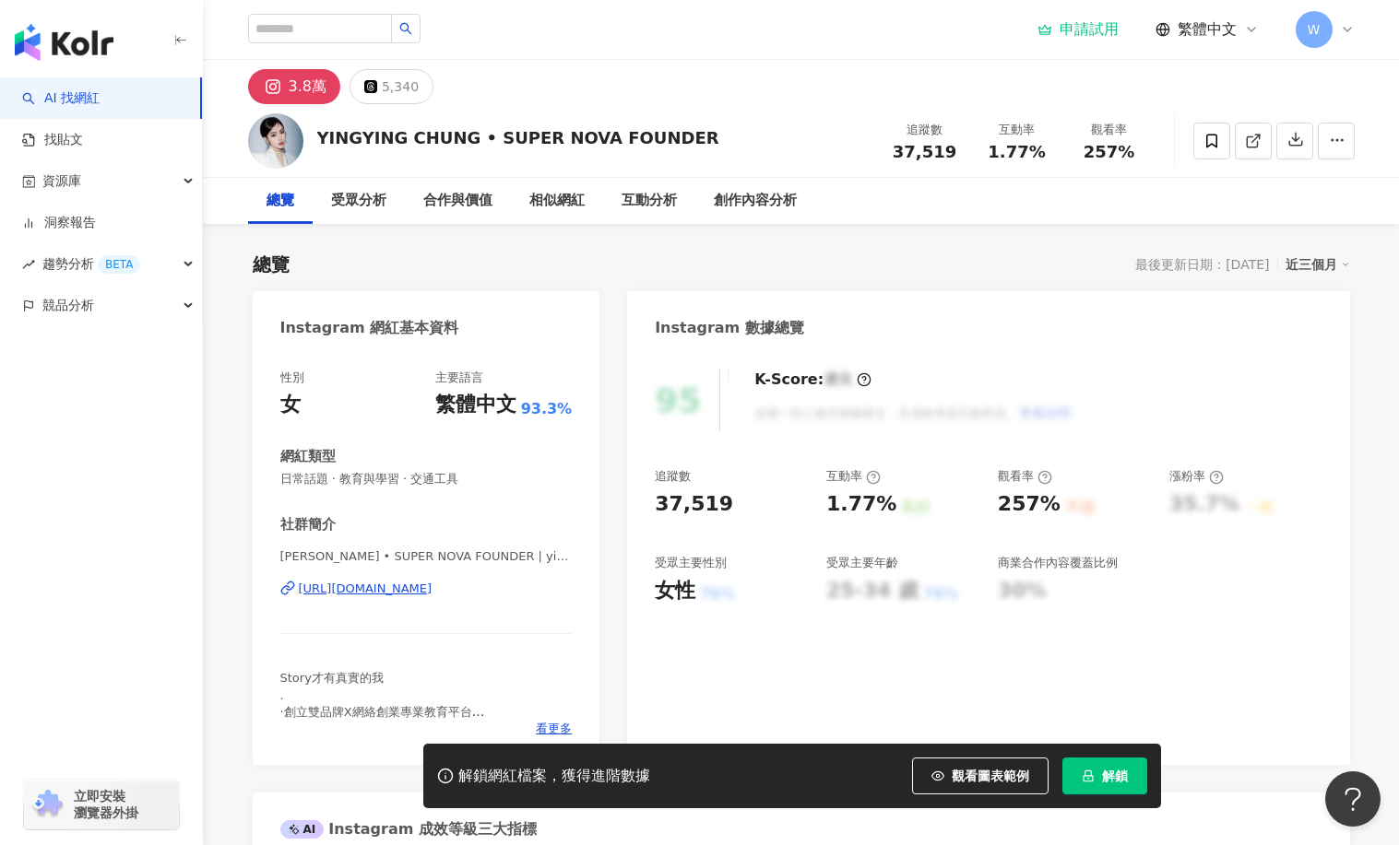
click at [82, 34] on img "button" at bounding box center [64, 42] width 99 height 37
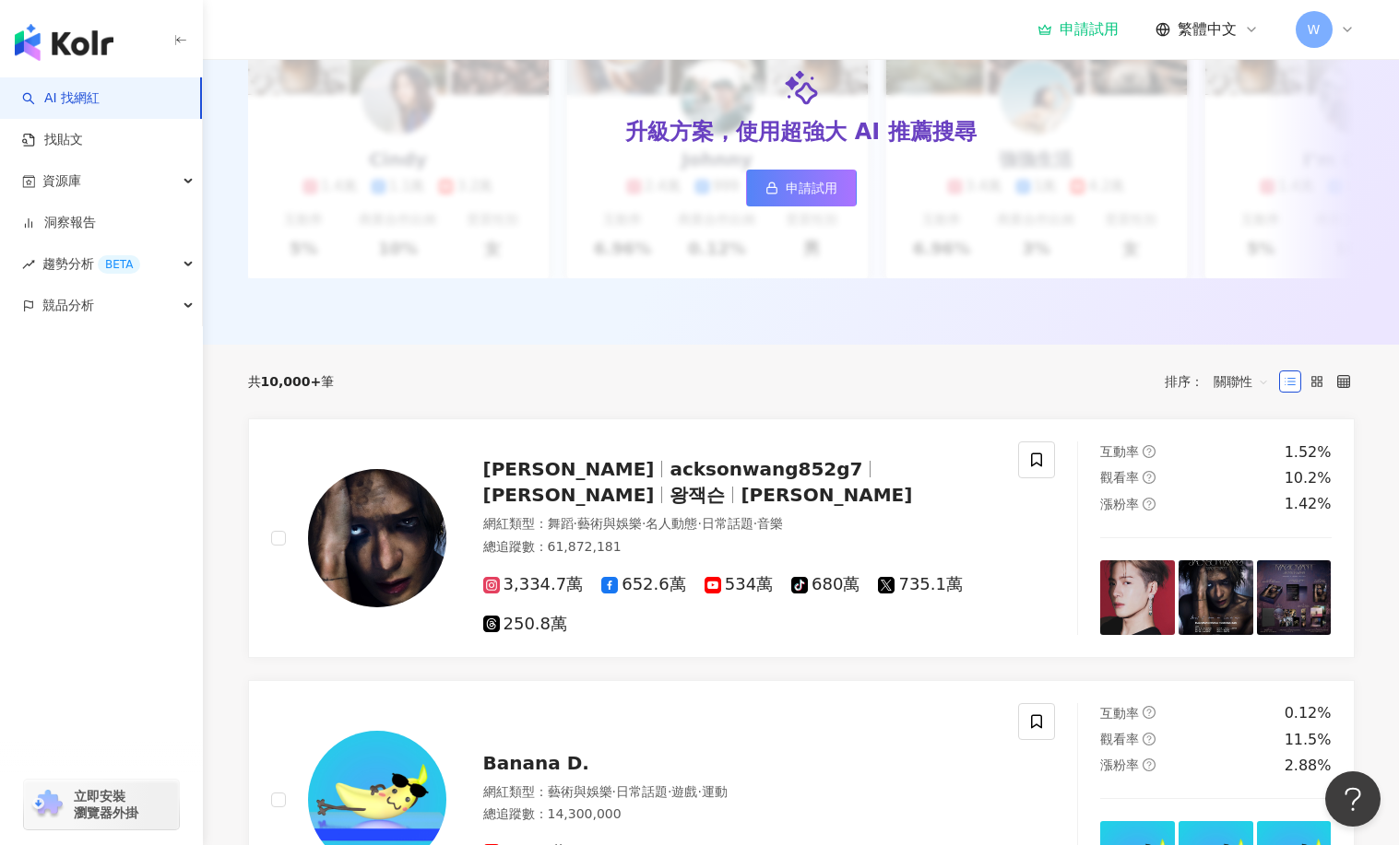
scroll to position [369, 0]
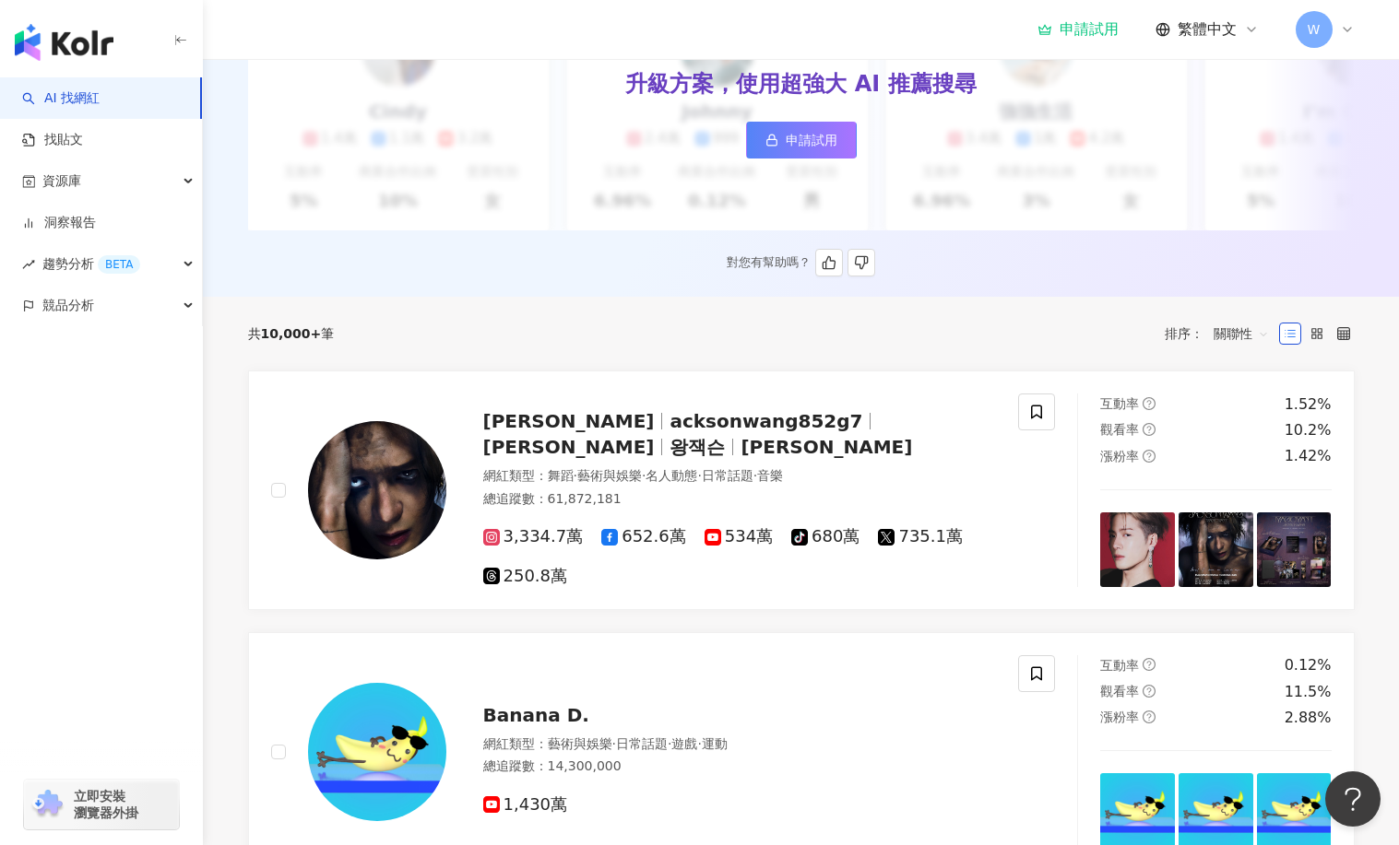
click at [837, 137] on link "申請試用" at bounding box center [801, 140] width 111 height 37
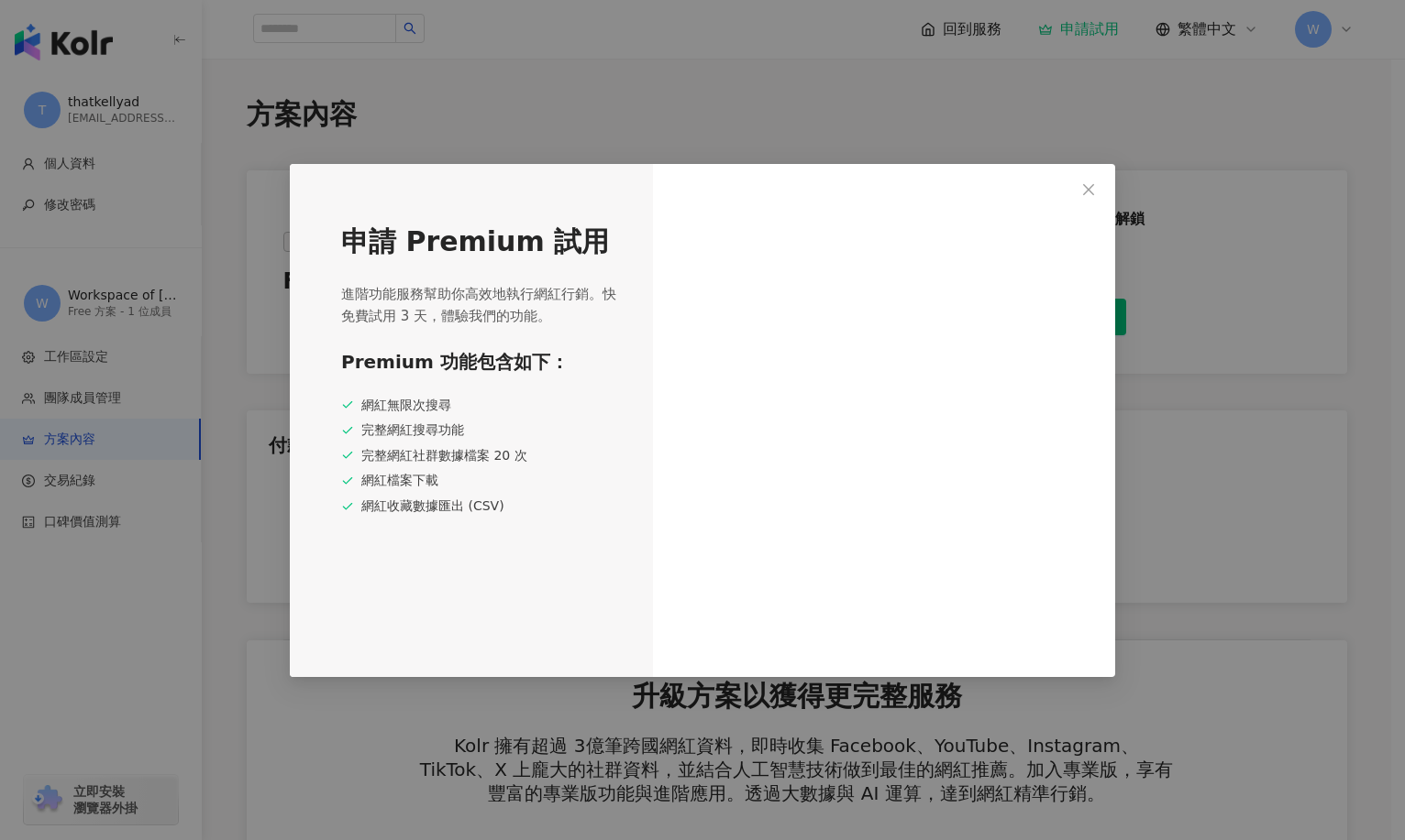
click at [500, 297] on div "申請 Premium 試用 進階功能服務幫助你高效地執行網紅行銷。快免費試用 3 天，體驗我們的功能。 Premium 功能包含如下： 網紅無限次搜尋 完整網…" at bounding box center [470, 420] width 363 height 513
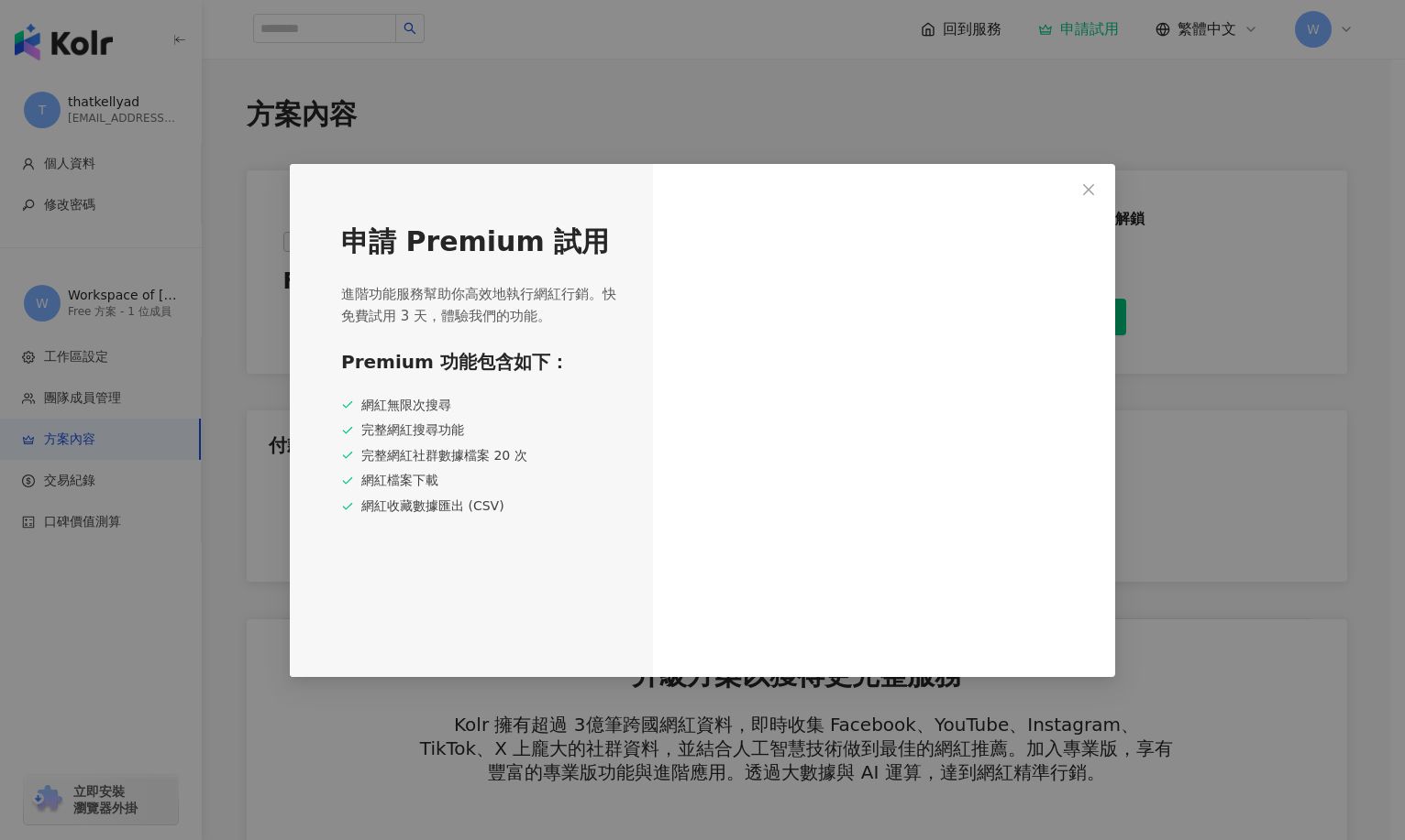
click at [492, 304] on span "進階功能服務幫助你高效地執行網紅行銷。快免費試用 3 天，體驗我們的功能。" at bounding box center [480, 305] width 278 height 44
click at [517, 310] on span "進階功能服務幫助你高效地執行網紅行銷。快免費試用 3 天，體驗我們的功能。" at bounding box center [480, 305] width 278 height 44
click at [1096, 188] on icon "close" at bounding box center [1088, 189] width 15 height 15
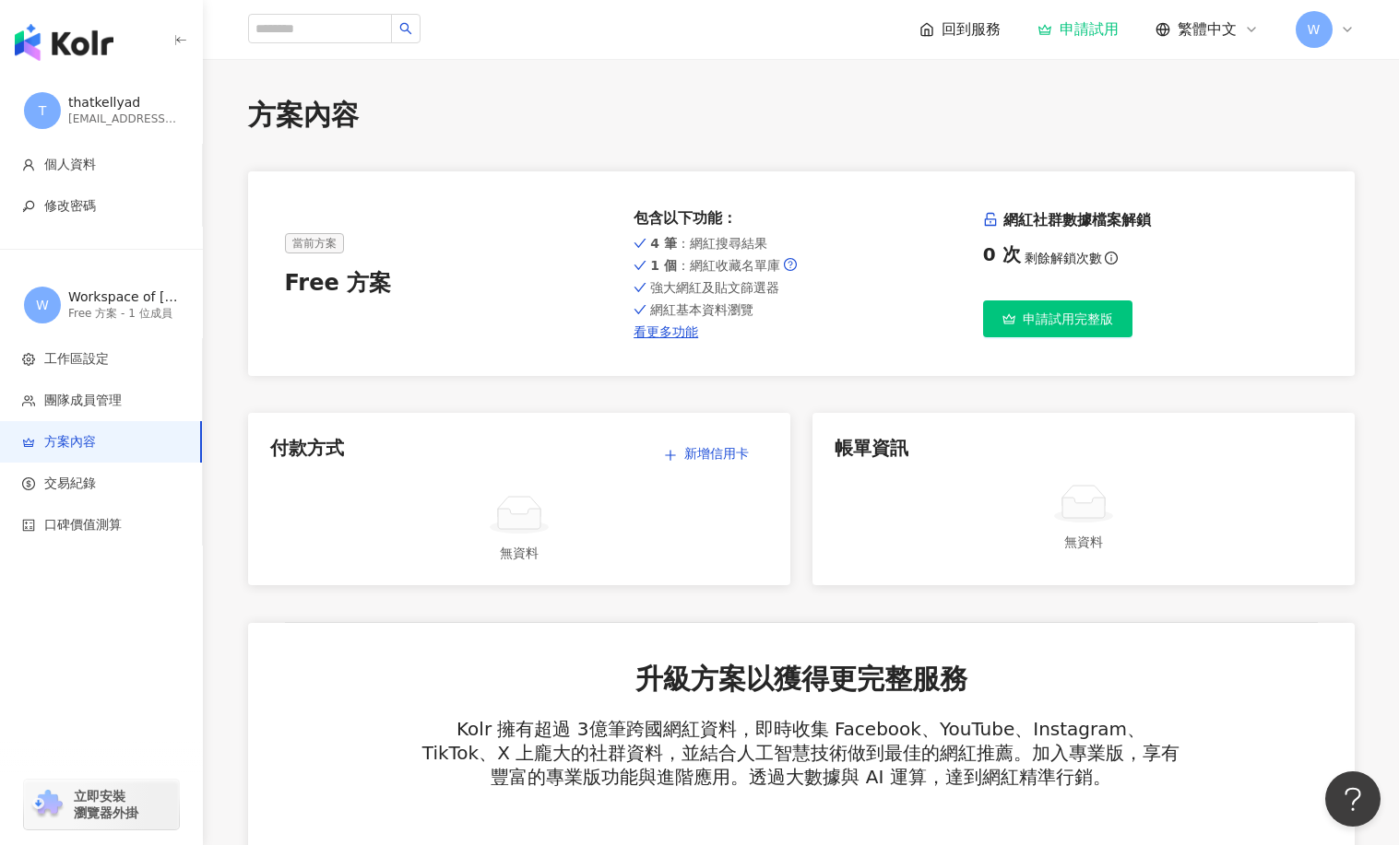
drag, startPoint x: 649, startPoint y: 244, endPoint x: 763, endPoint y: 242, distance: 114.3
click at [675, 242] on div "4 筆 ：網紅搜尋結果" at bounding box center [800, 243] width 335 height 15
click at [870, 254] on div "4 筆 ：網紅搜尋結果 1 個 ：網紅收藏名單庫 強大網紅及貼文篩選器 網紅基本資料瀏覽 看更多功能" at bounding box center [800, 285] width 335 height 107
click at [1056, 253] on div "0 次 剩餘解鎖次數" at bounding box center [1150, 255] width 335 height 26
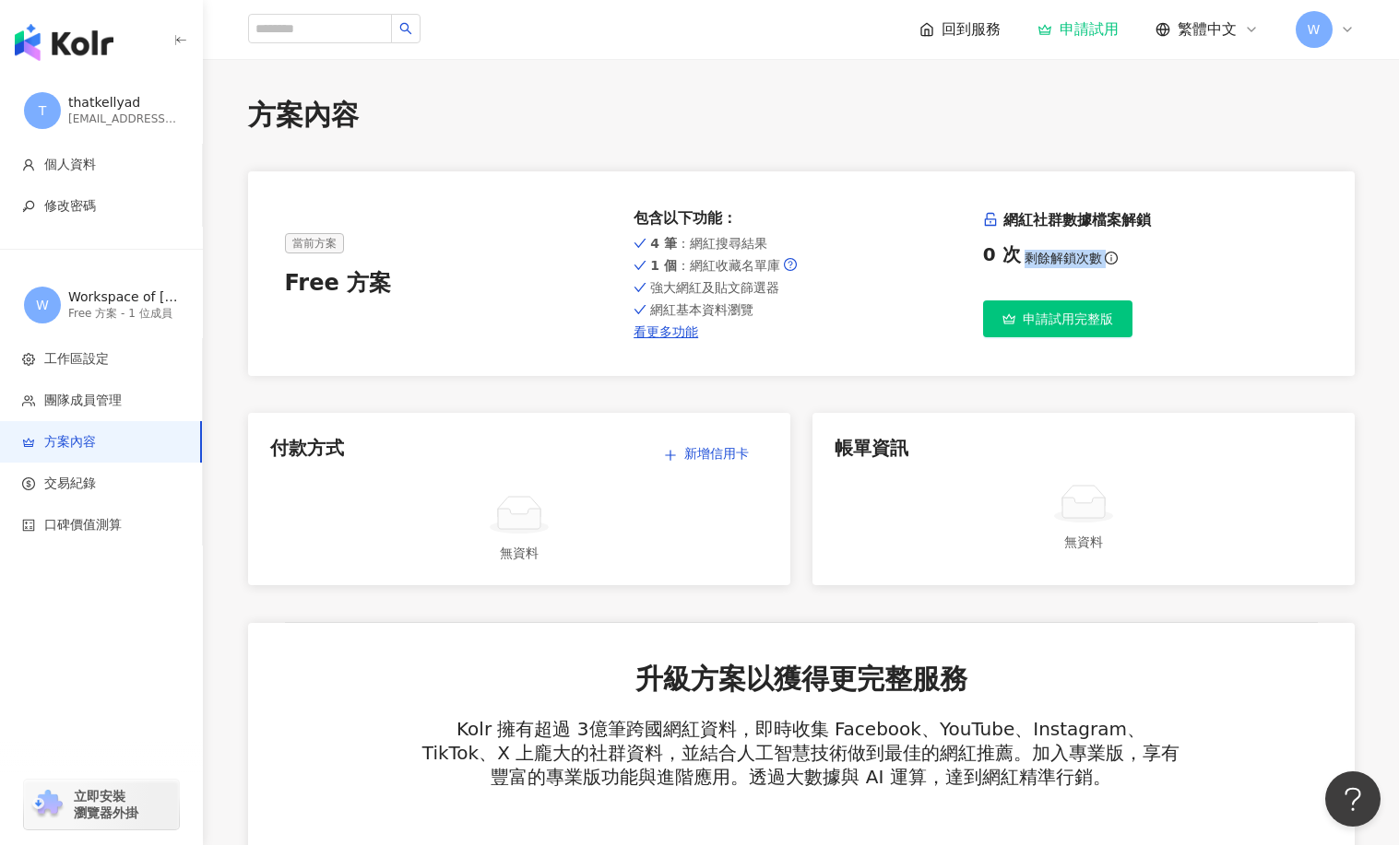
click at [1056, 253] on div "0 次 剩餘解鎖次數" at bounding box center [1150, 255] width 335 height 26
click at [1110, 255] on icon "info-circle" at bounding box center [1111, 258] width 13 height 13
click at [822, 259] on div "1 個 ：網紅收藏名單庫" at bounding box center [800, 265] width 335 height 15
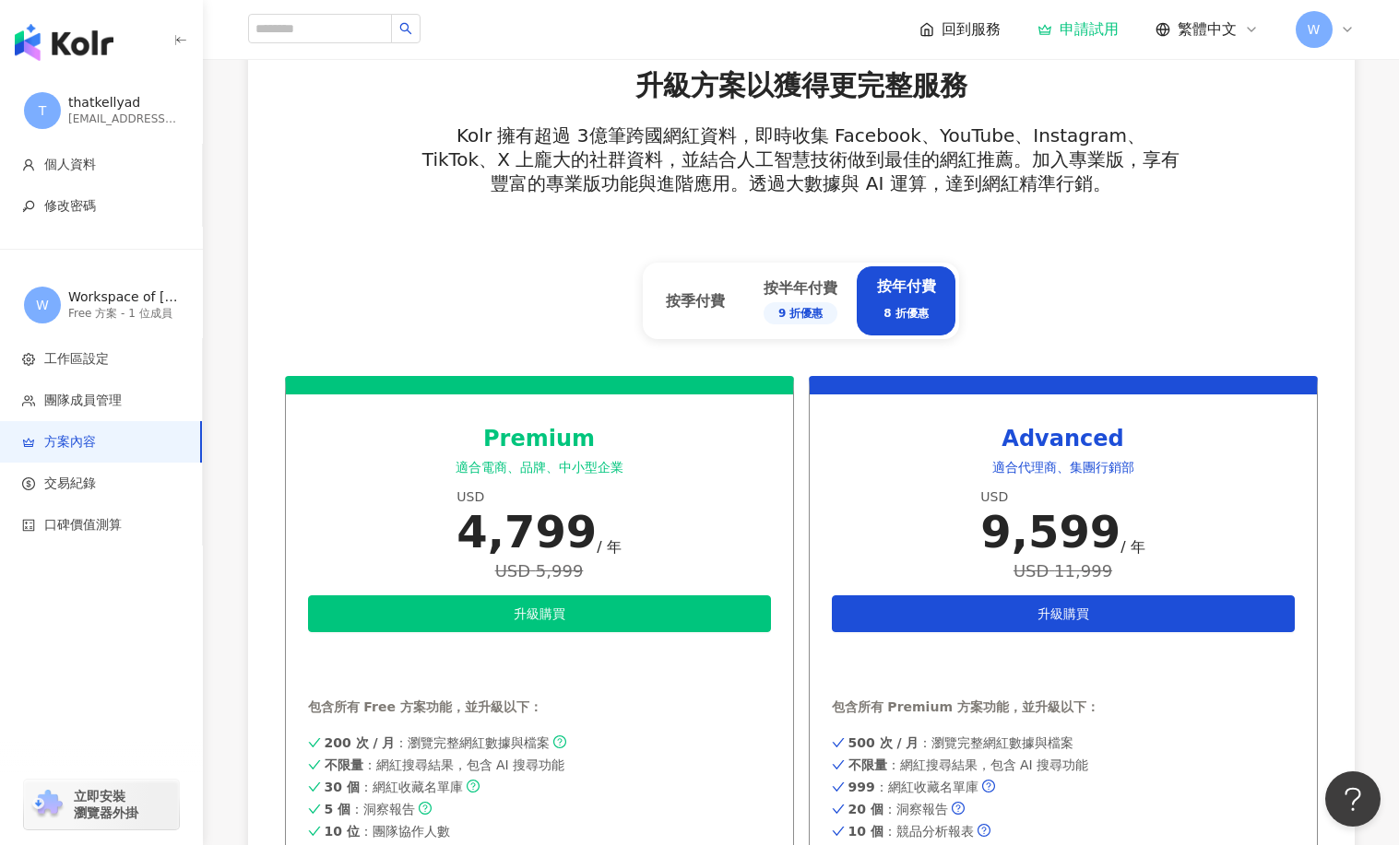
scroll to position [645, 0]
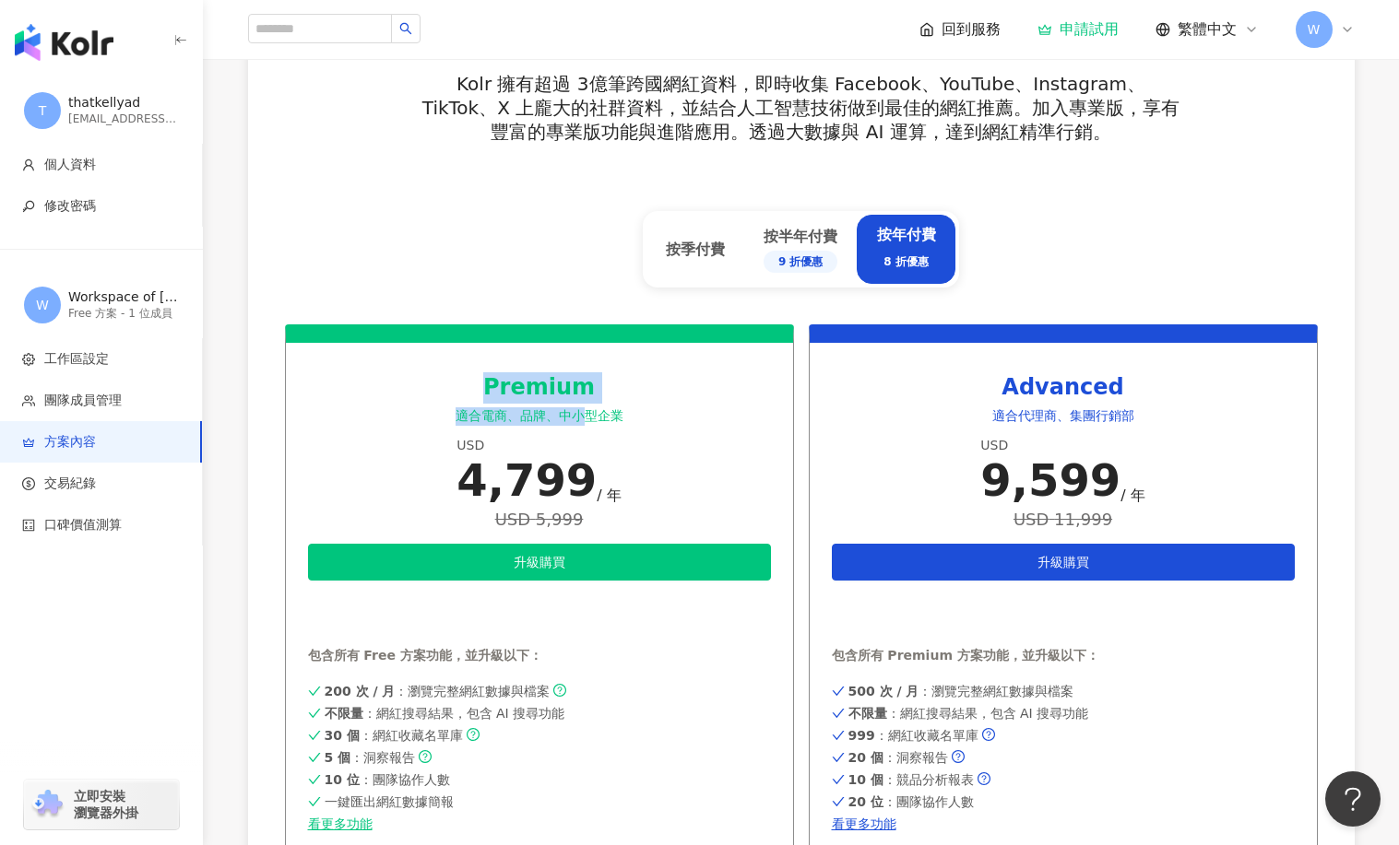
drag, startPoint x: 490, startPoint y: 404, endPoint x: 586, endPoint y: 408, distance: 96.9
click at [586, 408] on div "Premium 適合電商、品牌、中小型企業" at bounding box center [539, 398] width 463 height 53
click at [586, 408] on span "適合電商、品牌、中小型企業" at bounding box center [539, 415] width 168 height 15
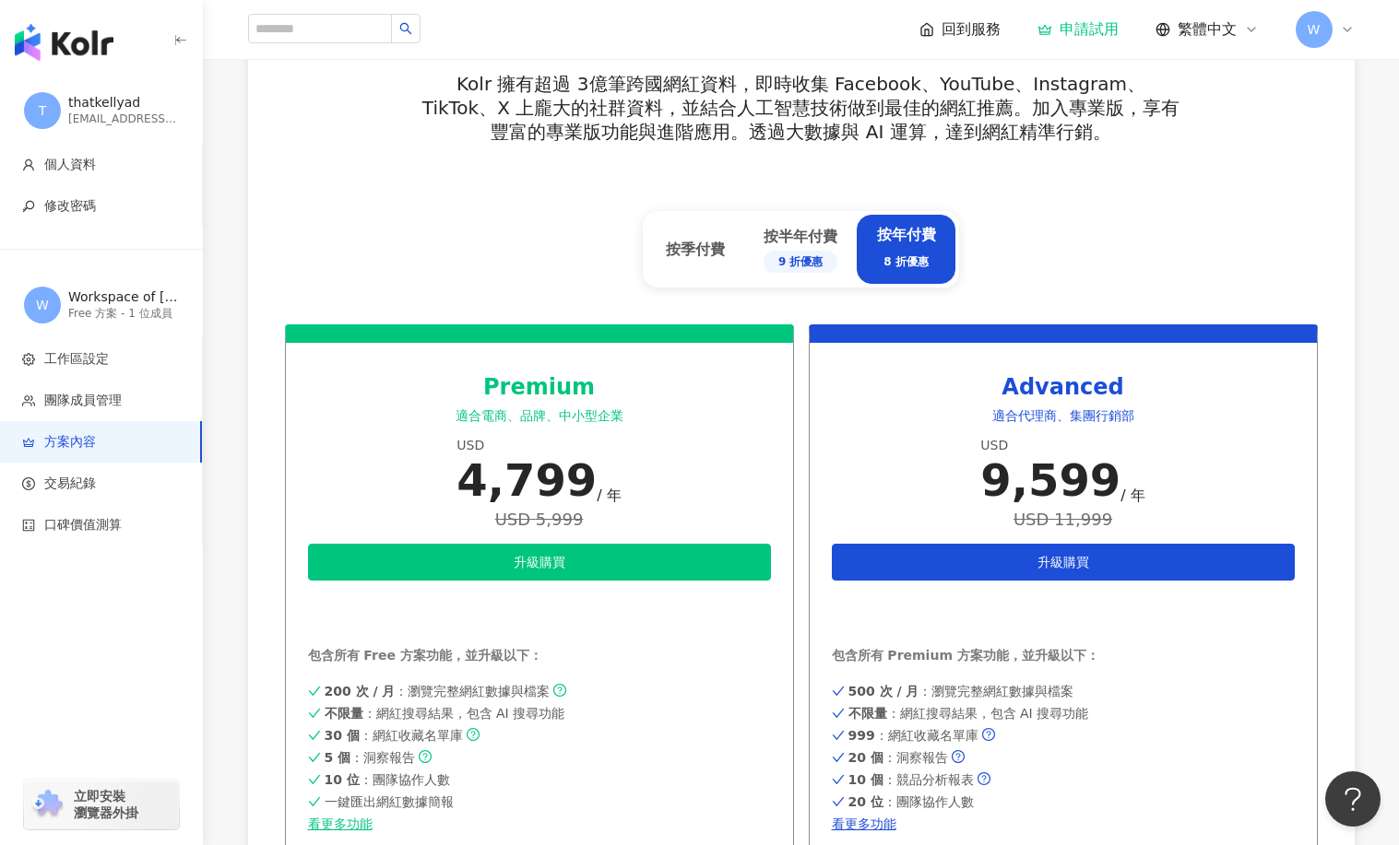
click at [1027, 403] on div "Advanced" at bounding box center [1063, 387] width 463 height 31
click at [1017, 408] on span "適合代理商、集團行銷部" at bounding box center [1063, 415] width 142 height 15
click at [703, 264] on div "按季付費" at bounding box center [695, 249] width 98 height 69
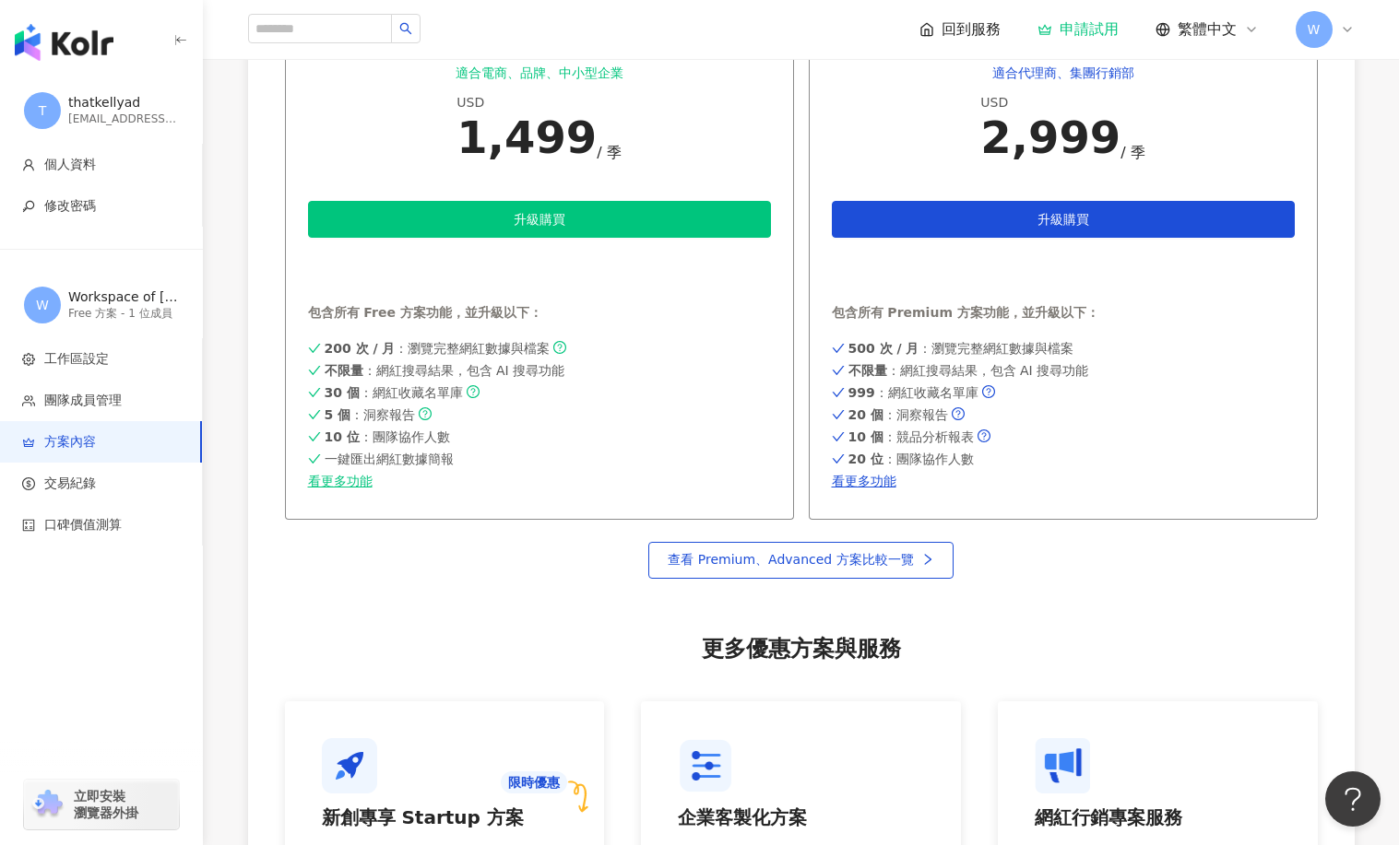
scroll to position [1014, 0]
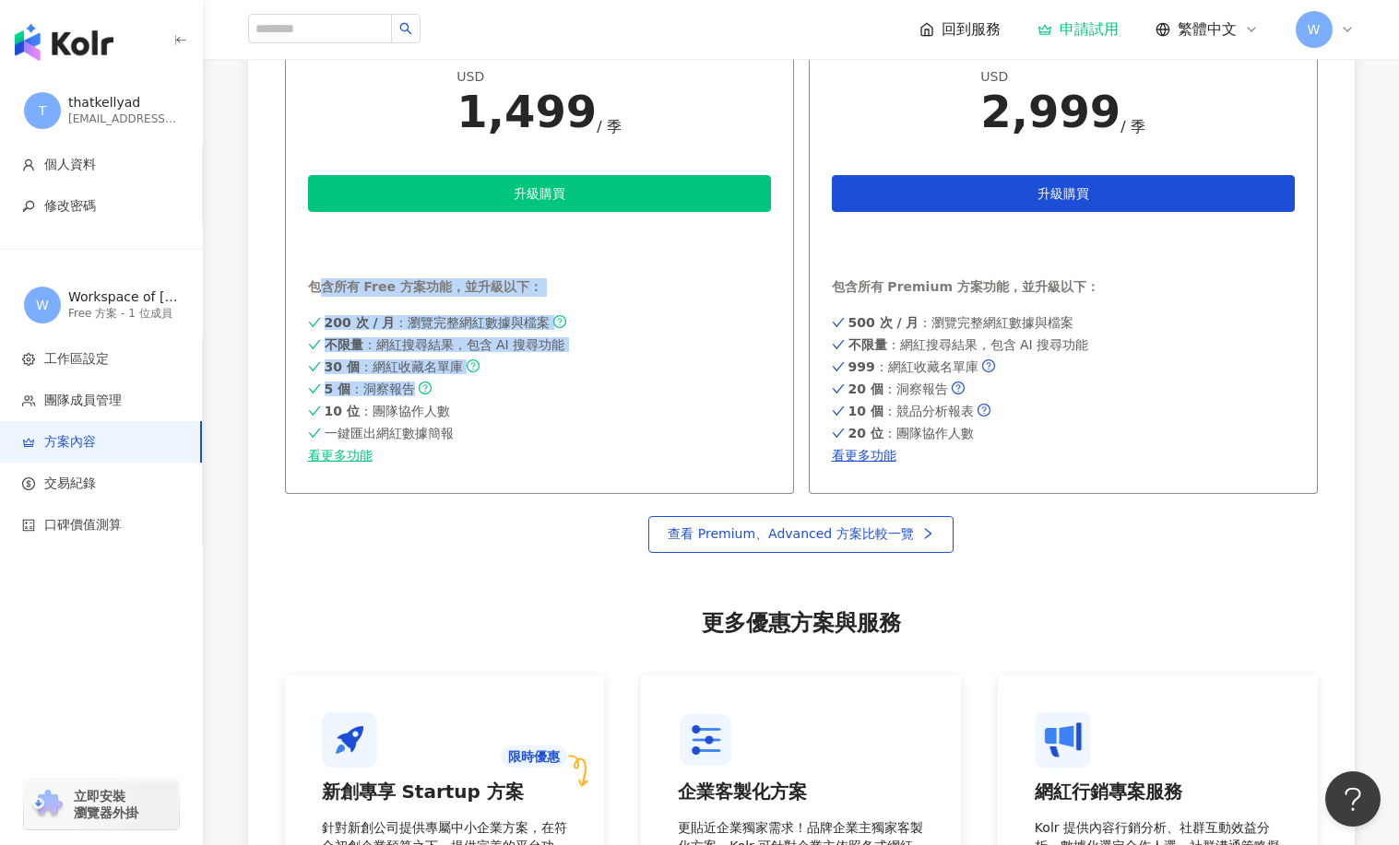
drag, startPoint x: 522, startPoint y: 360, endPoint x: 593, endPoint y: 396, distance: 79.6
click at [592, 395] on div "Premium 適合電商、品牌、中小型企業 USD 1,499 / 季 升級購買 申請試用 包含所有 Free 方案功能，並升級以下： 200 次 / 月 ：…" at bounding box center [539, 225] width 509 height 538
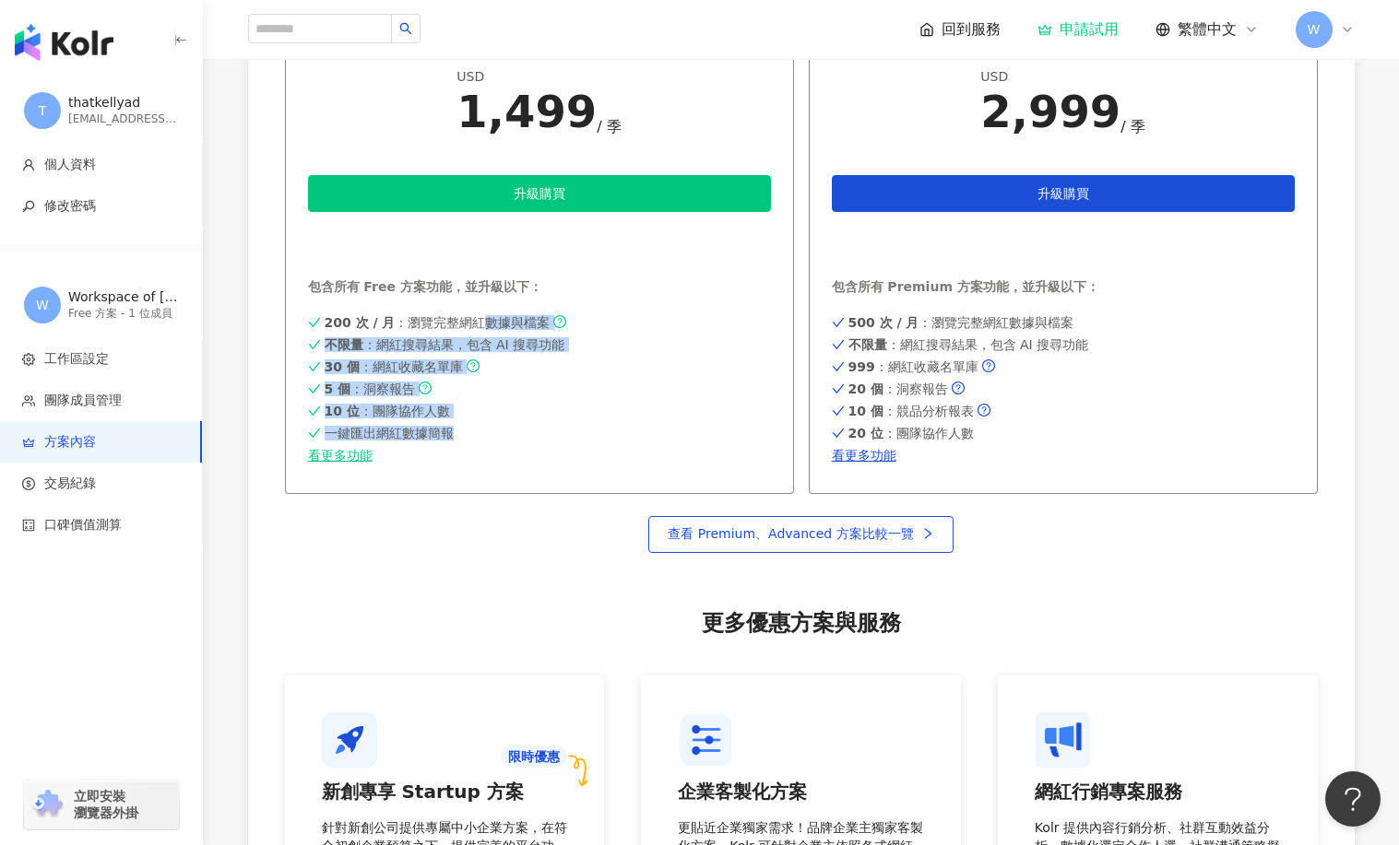
drag, startPoint x: 487, startPoint y: 323, endPoint x: 465, endPoint y: 301, distance: 31.3
click at [466, 301] on div "Premium 適合電商、品牌、中小型企業 USD 1,499 / 季 升級購買 申請試用 包含所有 Free 方案功能，並升級以下： 200 次 / 月 ：…" at bounding box center [539, 225] width 509 height 538
click at [465, 301] on div "Premium 適合電商、品牌、中小型企業 USD 1,499 / 季 升級購買 申請試用 包含所有 Free 方案功能，並升級以下： 200 次 / 月 ：…" at bounding box center [539, 225] width 509 height 538
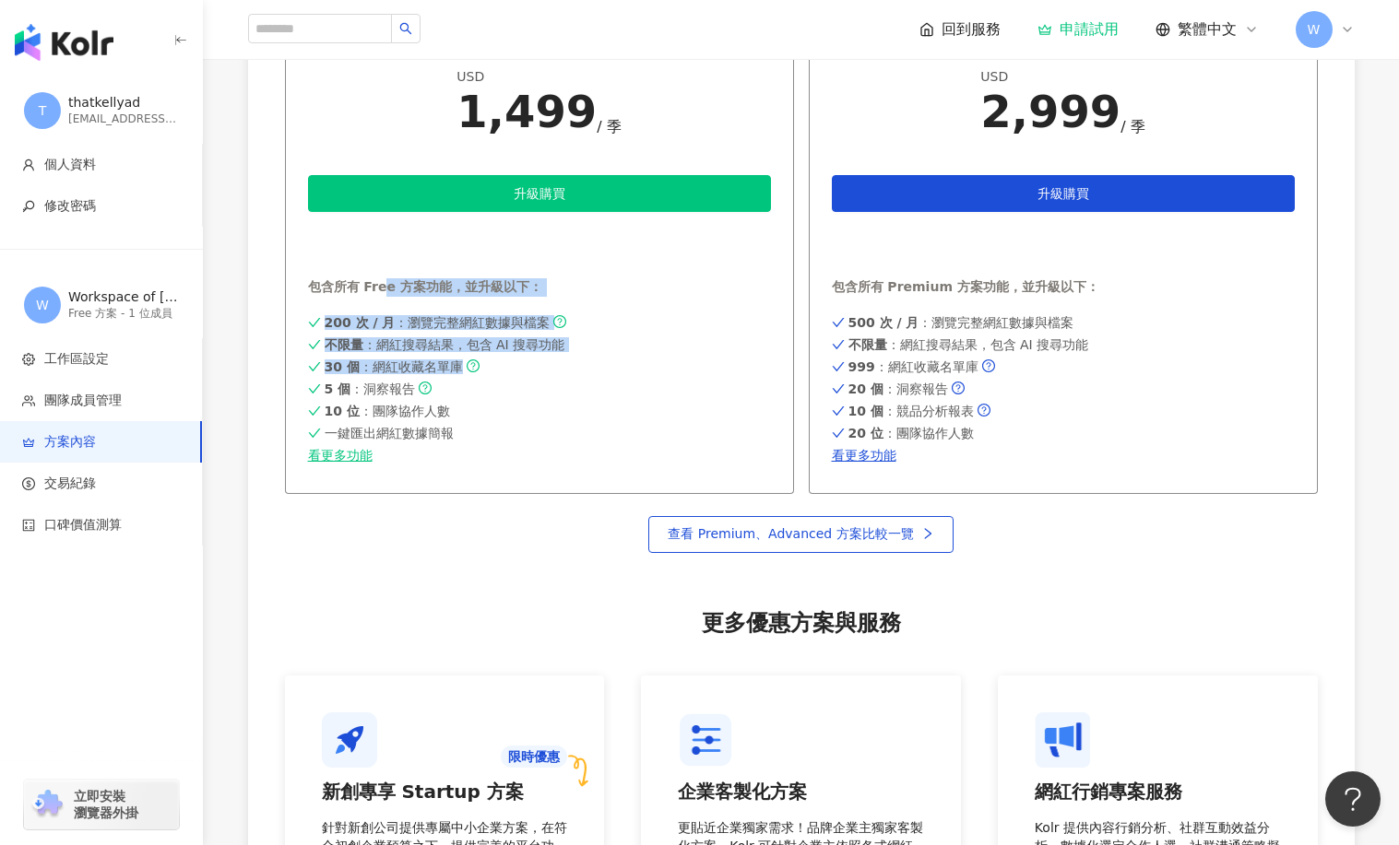
drag, startPoint x: 379, startPoint y: 288, endPoint x: 510, endPoint y: 379, distance: 159.6
click at [507, 377] on div "Premium 適合電商、品牌、中小型企業 USD 1,499 / 季 升級購買 申請試用 包含所有 Free 方案功能，並升級以下： 200 次 / 月 ：…" at bounding box center [539, 225] width 509 height 538
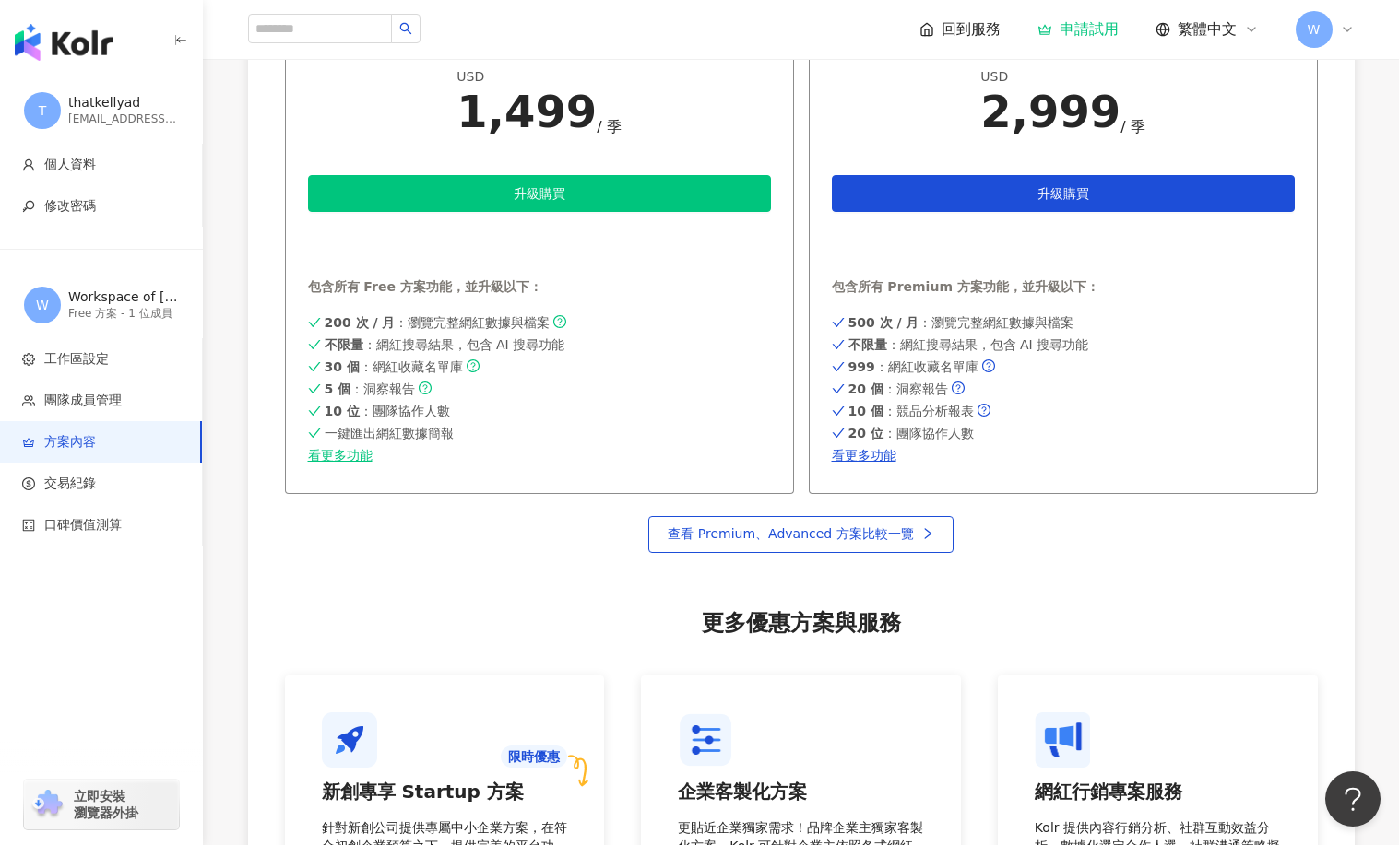
click at [510, 379] on div "200 次 / 月 ：瀏覽完整網紅數據與檔案 不限量 ：網紅搜尋結果，包含 AI 搜尋功能 30 個 ：網紅收藏名單庫 5 個 ：洞察報告 10 位 ：團隊協…" at bounding box center [539, 388] width 463 height 152
drag, startPoint x: 526, startPoint y: 430, endPoint x: 510, endPoint y: 316, distance: 114.5
click at [511, 344] on div "200 次 / 月 ：瀏覽完整網紅數據與檔案 不限量 ：網紅搜尋結果，包含 AI 搜尋功能 30 個 ：網紅收藏名單庫 5 個 ：洞察報告 10 位 ：團隊協…" at bounding box center [539, 388] width 463 height 152
click at [510, 315] on span "200 次 / 月 ：瀏覽完整網紅數據與檔案" at bounding box center [438, 322] width 226 height 15
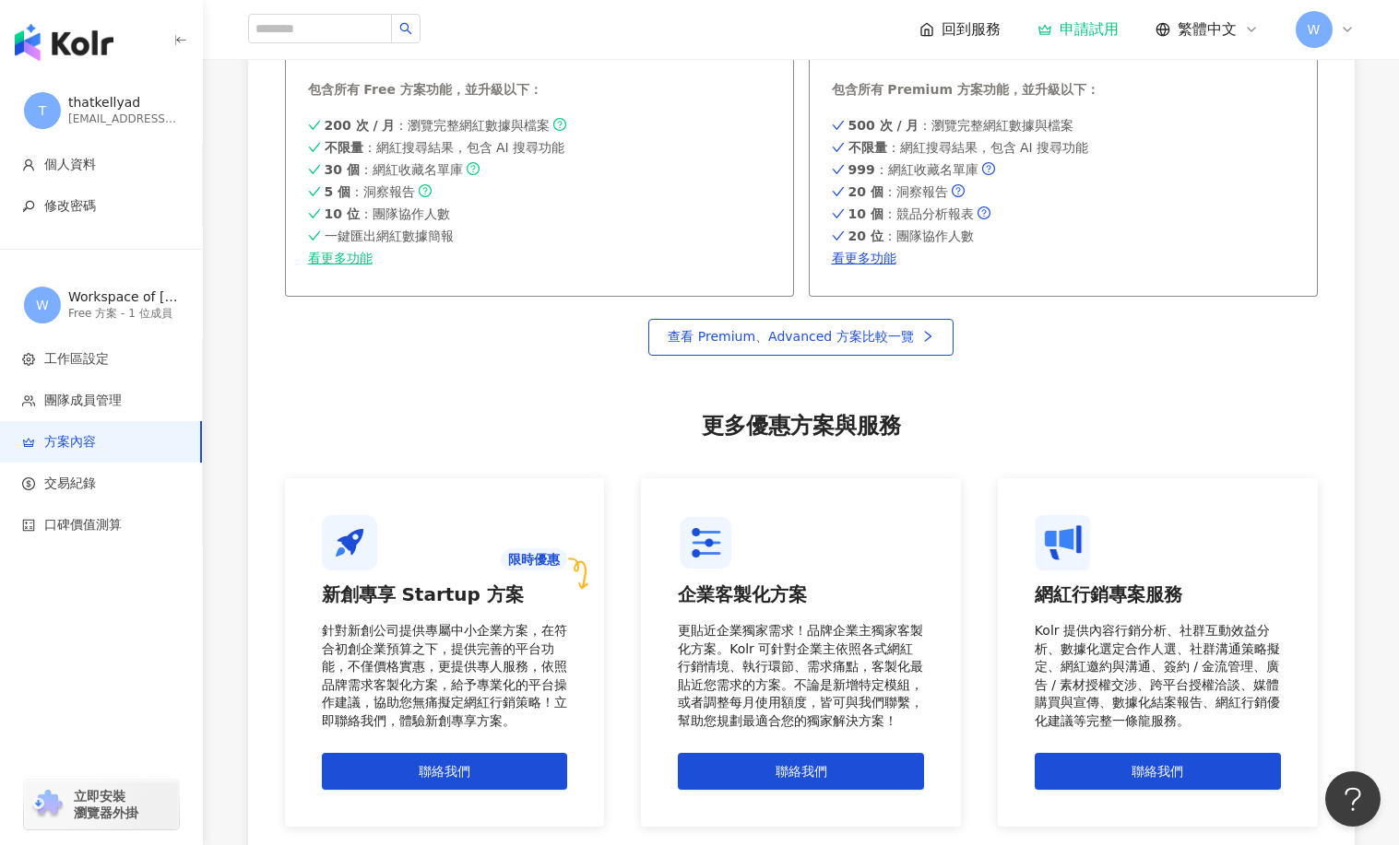
scroll to position [789, 0]
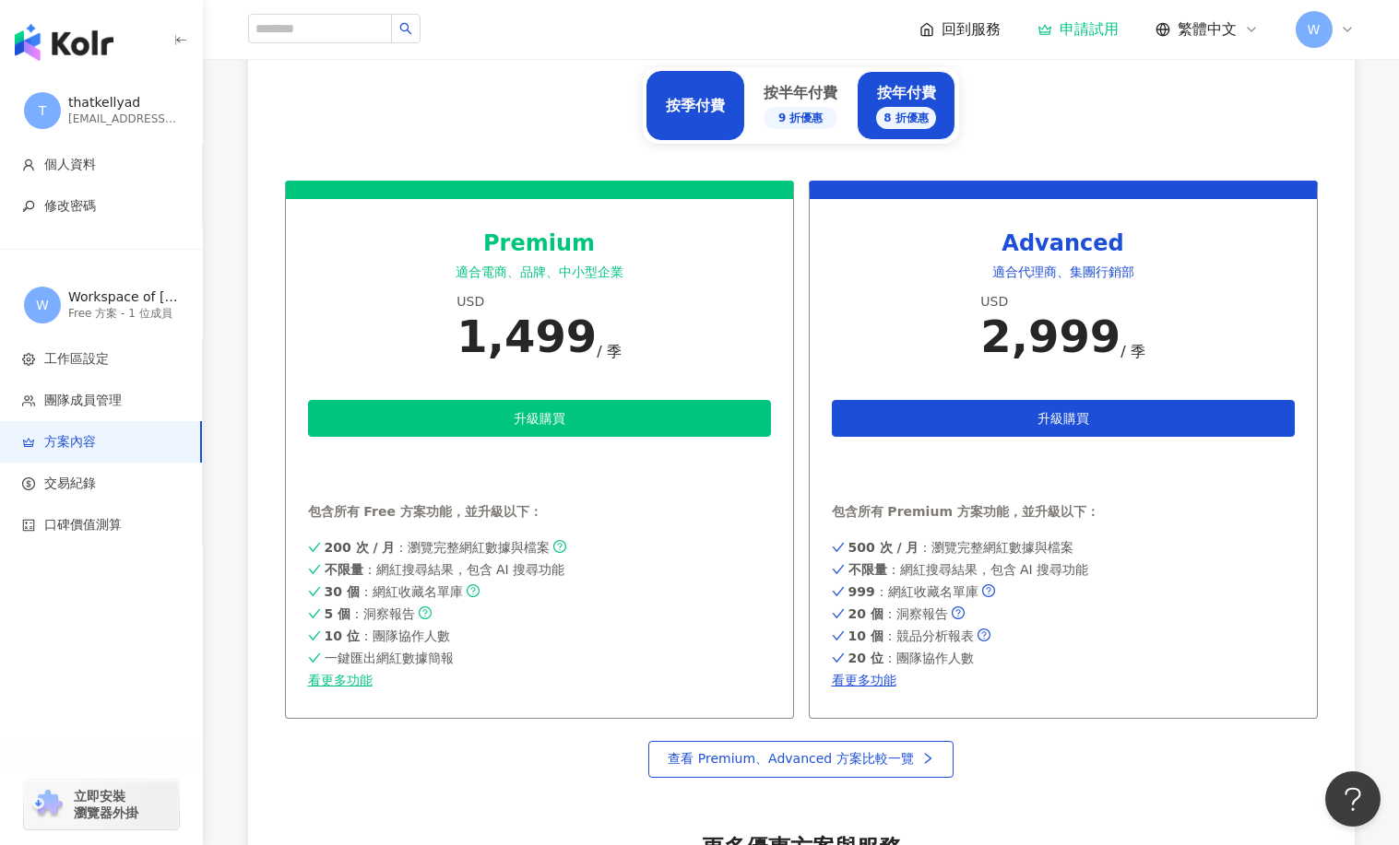
click at [923, 96] on div "按年付費 8 折優惠" at bounding box center [906, 106] width 60 height 46
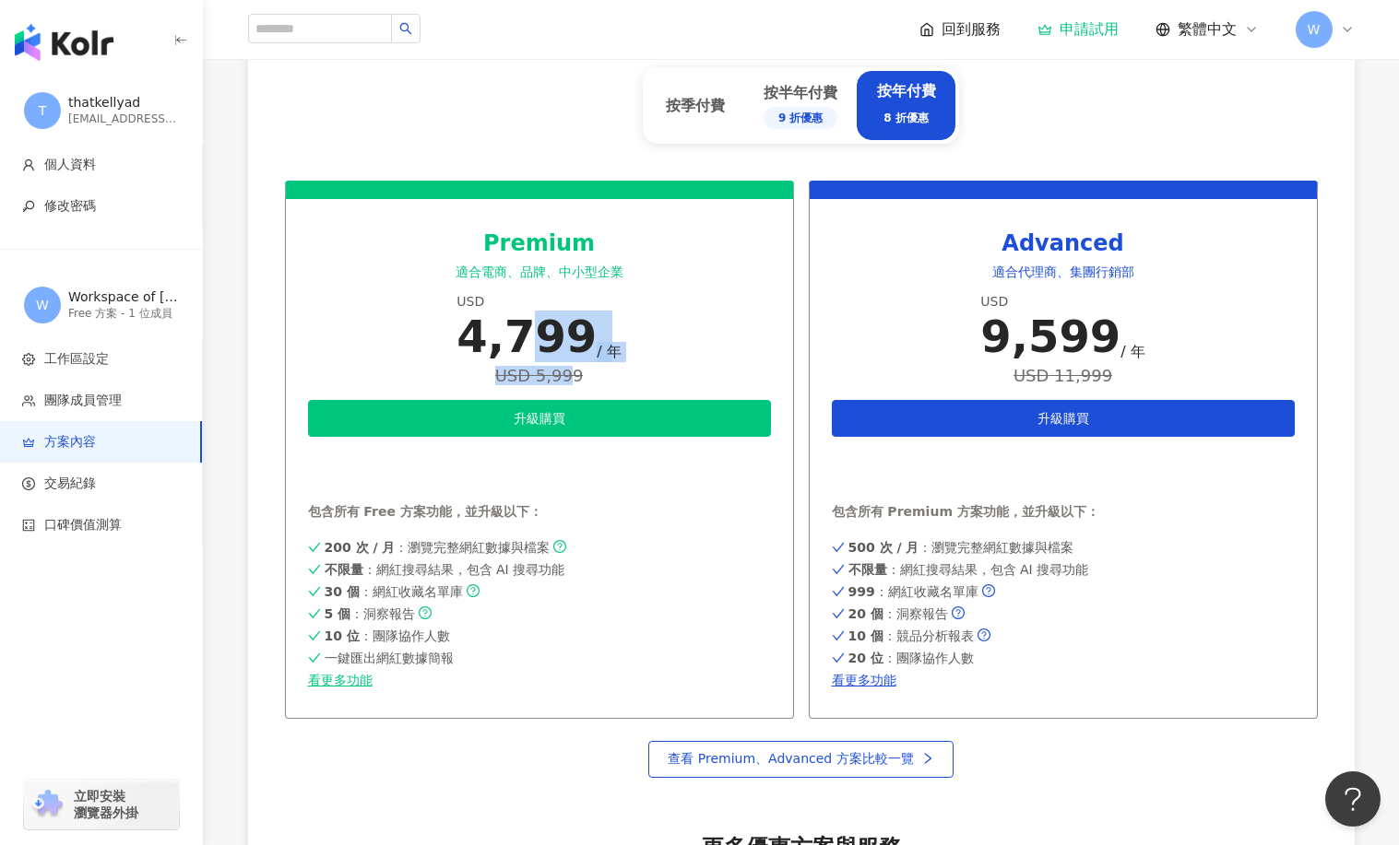
drag, startPoint x: 569, startPoint y: 373, endPoint x: 509, endPoint y: 348, distance: 65.3
click at [512, 349] on div "USD 4,799 / 年 USD 5,999" at bounding box center [538, 339] width 164 height 93
click at [509, 348] on div "4,799" at bounding box center [526, 337] width 140 height 52
drag, startPoint x: 321, startPoint y: 500, endPoint x: 449, endPoint y: 513, distance: 128.8
click at [449, 513] on div "Premium 適合電商、品牌、中小型企業 USD 4,799 / 年 USD 5,999 升級購買 申請試用 包含所有 Free 方案功能，並升級以下： 2…" at bounding box center [539, 450] width 509 height 538
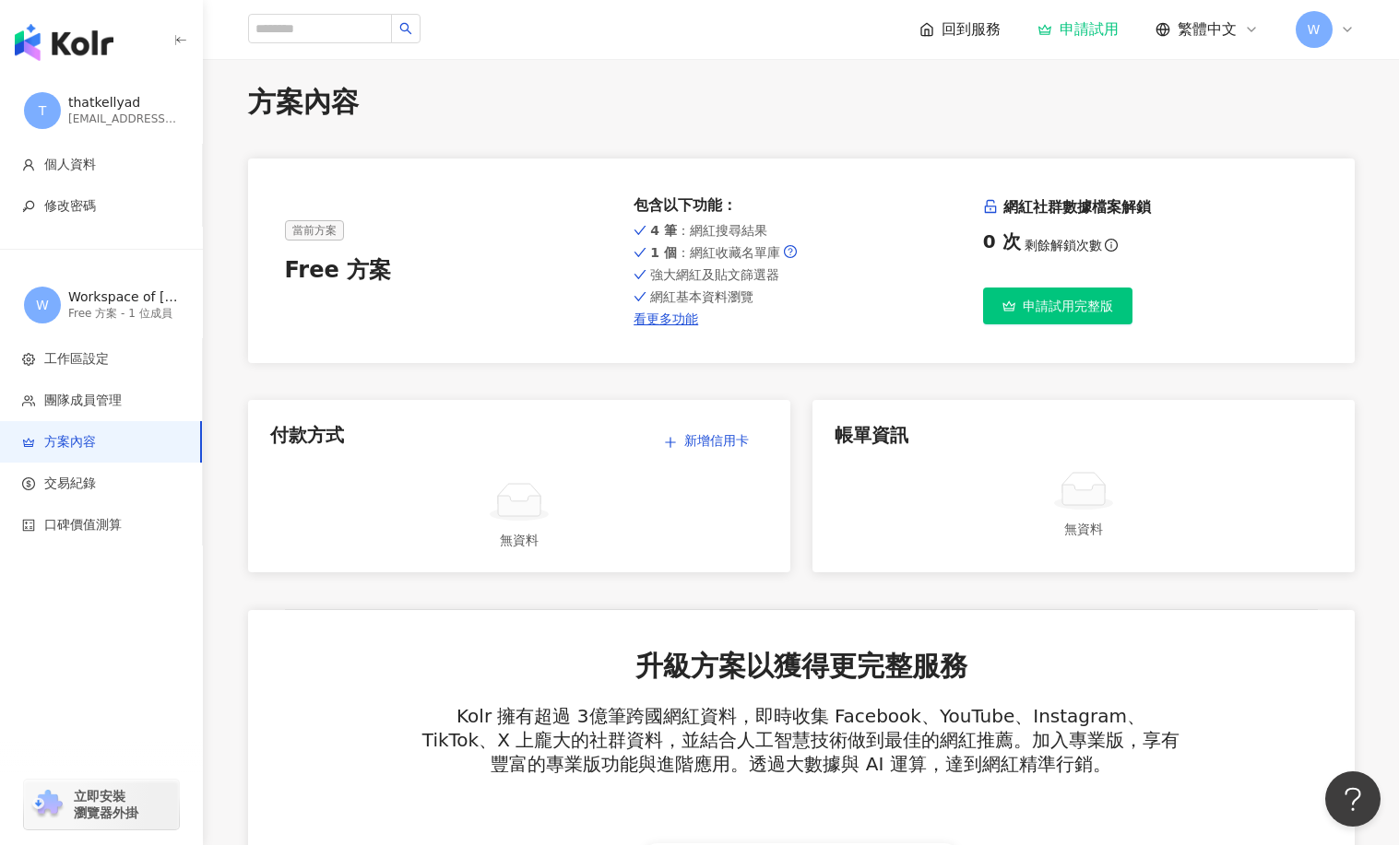
scroll to position [0, 0]
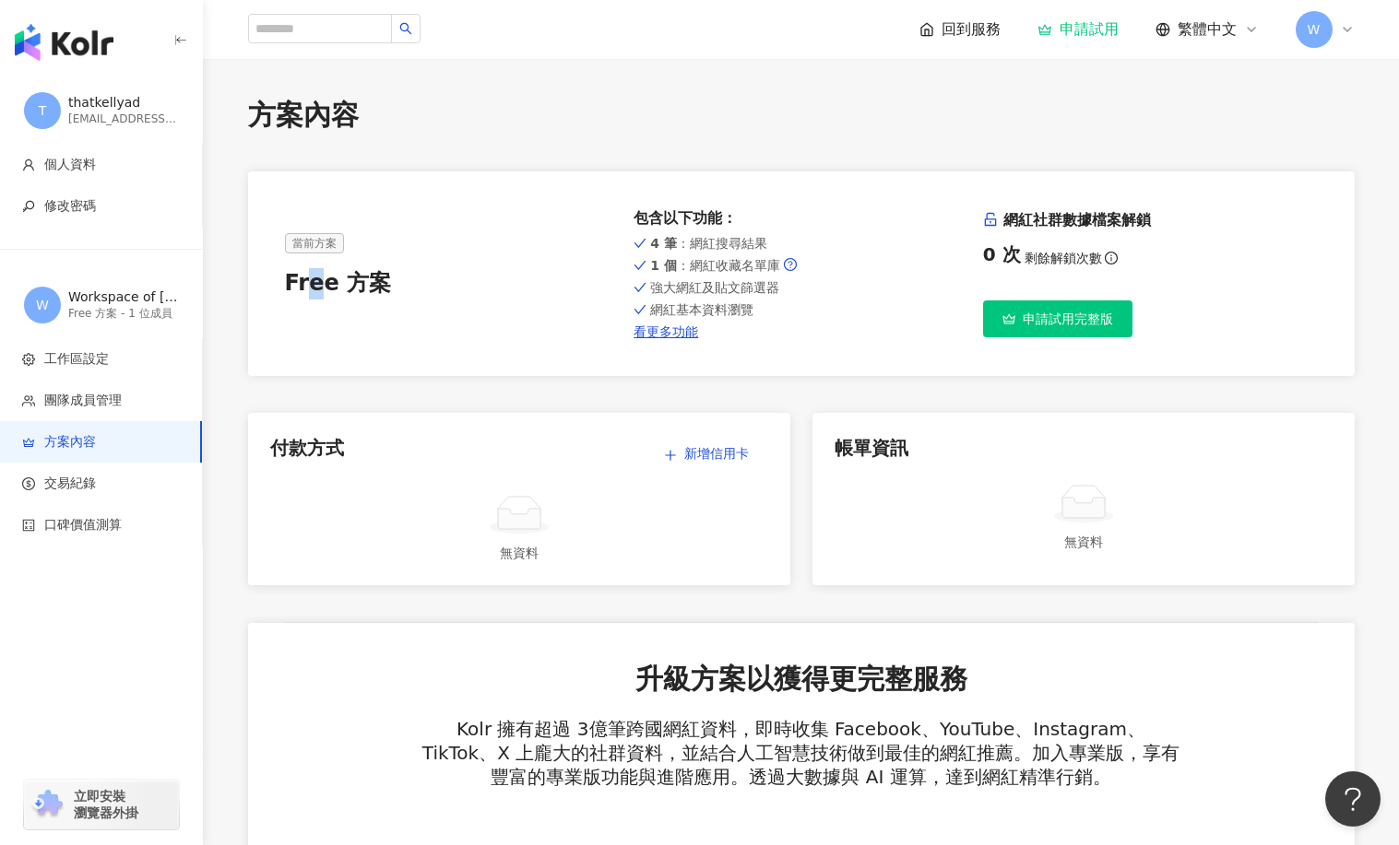
drag, startPoint x: 304, startPoint y: 278, endPoint x: 362, endPoint y: 277, distance: 58.1
click at [339, 277] on div "Free 方案" at bounding box center [452, 283] width 335 height 31
drag, startPoint x: 756, startPoint y: 268, endPoint x: 768, endPoint y: 279, distance: 16.3
click at [768, 278] on div "4 筆 ：網紅搜尋結果 1 個 ：網紅收藏名單庫 強大網紅及貼文篩選器 網紅基本資料瀏覽 看更多功能" at bounding box center [800, 285] width 335 height 107
click at [768, 280] on span "強大網紅及貼文篩選器" at bounding box center [714, 287] width 129 height 15
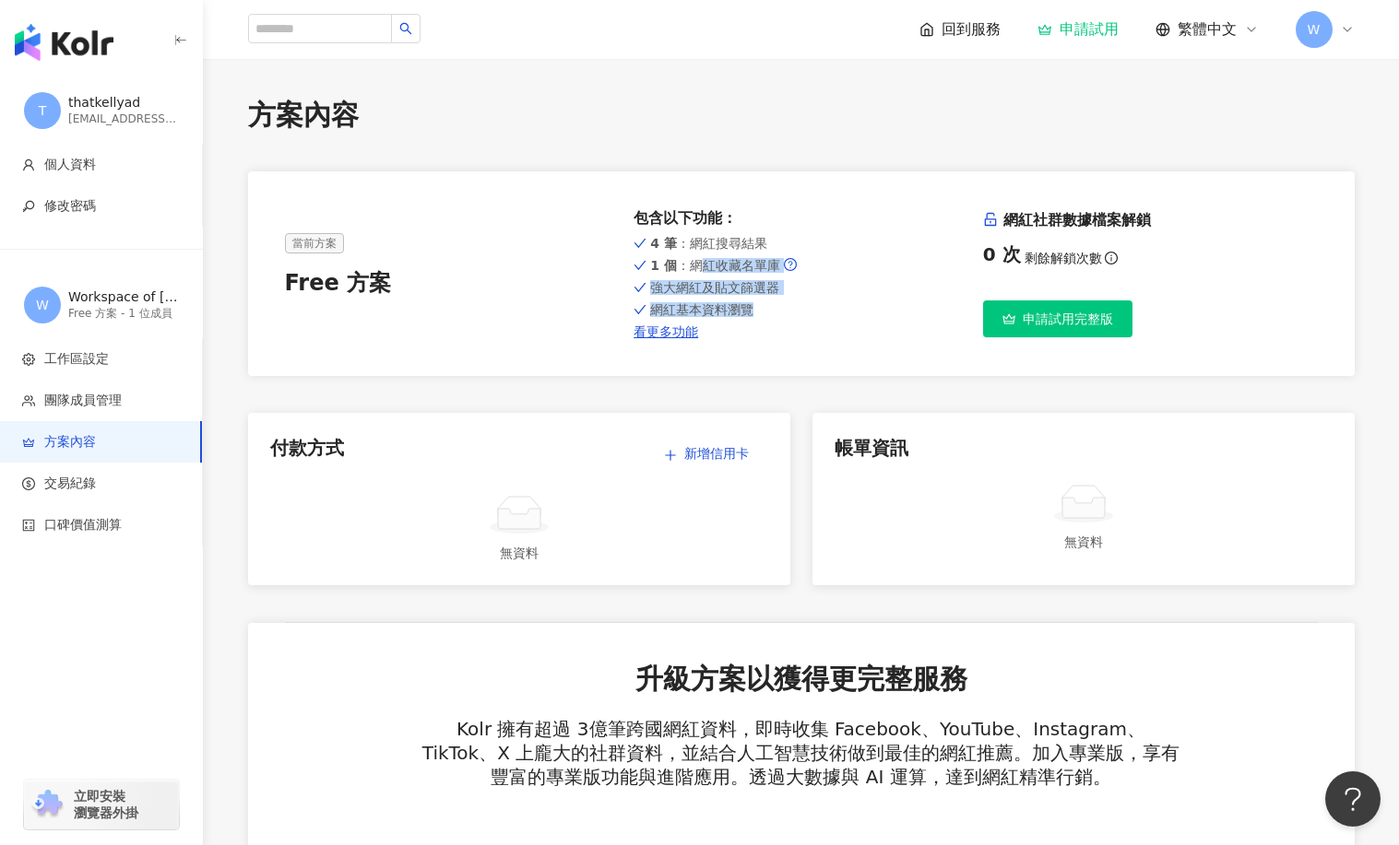
drag, startPoint x: 759, startPoint y: 305, endPoint x: 694, endPoint y: 264, distance: 76.7
click at [695, 265] on div "4 筆 ：網紅搜尋結果 1 個 ：網紅收藏名單庫 強大網紅及貼文篩選器 網紅基本資料瀏覽 看更多功能" at bounding box center [800, 285] width 335 height 107
click at [694, 264] on span "1 個 ：網紅收藏名單庫" at bounding box center [715, 265] width 130 height 15
drag, startPoint x: 659, startPoint y: 255, endPoint x: 727, endPoint y: 293, distance: 78.0
click at [719, 289] on div "4 筆 ：網紅搜尋結果 1 個 ：網紅收藏名單庫 強大網紅及貼文篩選器 網紅基本資料瀏覽 看更多功能" at bounding box center [800, 285] width 335 height 107
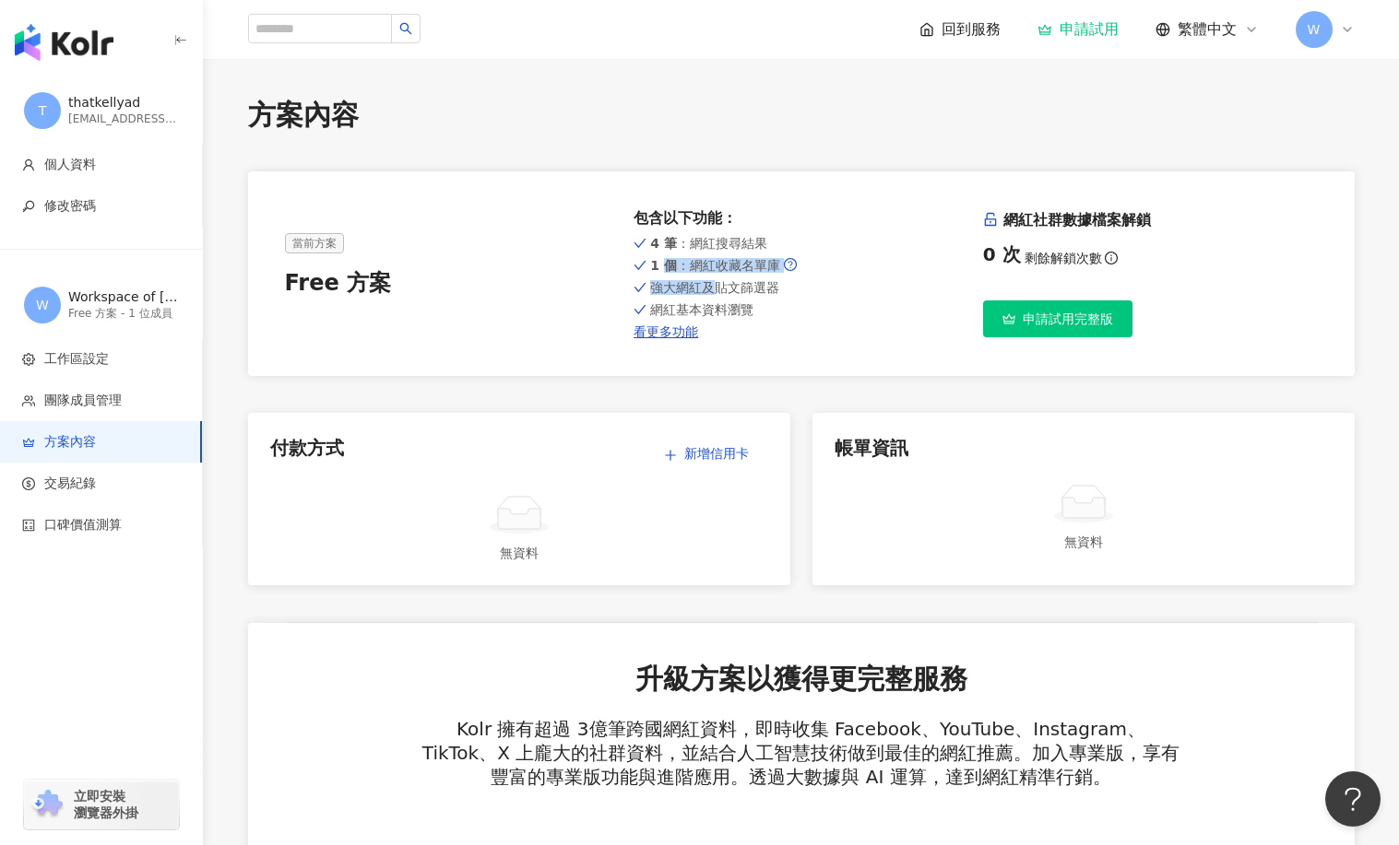
click at [694, 268] on span "1 個 ：網紅收藏名單庫" at bounding box center [715, 265] width 130 height 15
click at [676, 334] on link "看更多功能" at bounding box center [800, 332] width 335 height 15
click at [120, 310] on div "Free 方案 - 1 位成員" at bounding box center [123, 314] width 111 height 16
click at [109, 363] on span "工作區設定" at bounding box center [104, 359] width 165 height 18
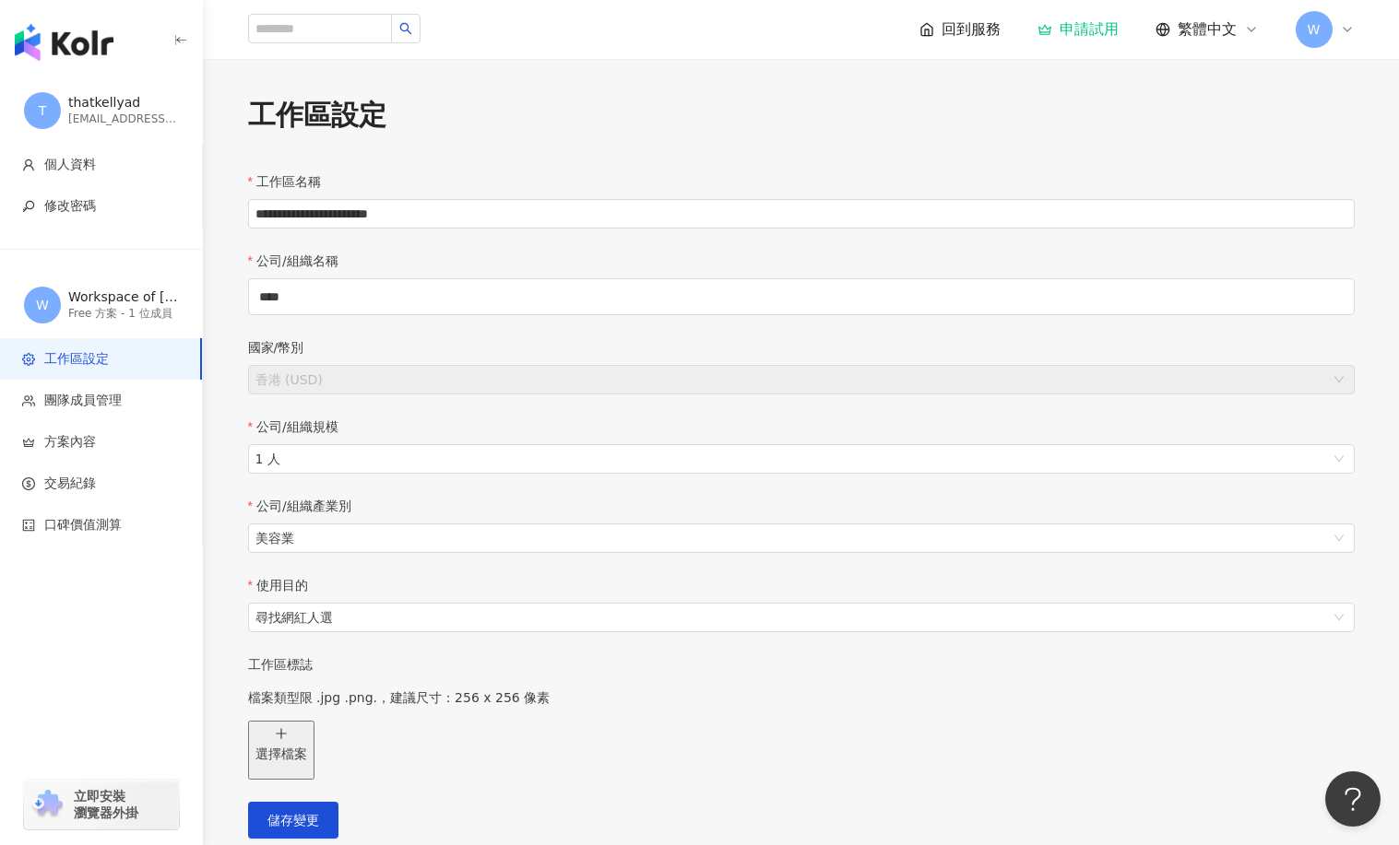
click at [109, 363] on span "工作區設定" at bounding box center [103, 359] width 163 height 18
click at [111, 117] on div "[EMAIL_ADDRESS][DOMAIN_NAME]" at bounding box center [123, 120] width 111 height 16
click at [74, 52] on img "button" at bounding box center [64, 42] width 99 height 37
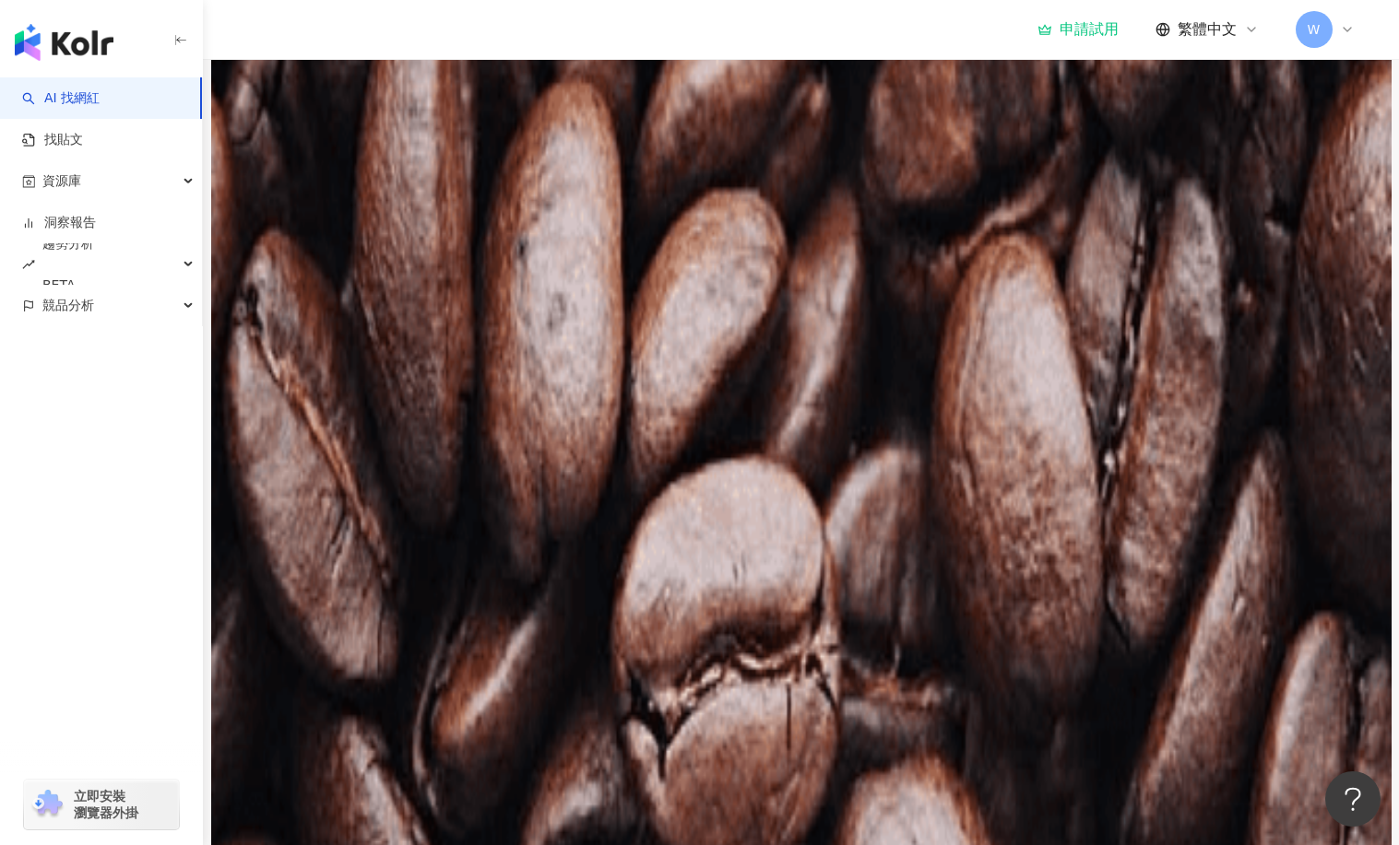
scroll to position [1744, 0]
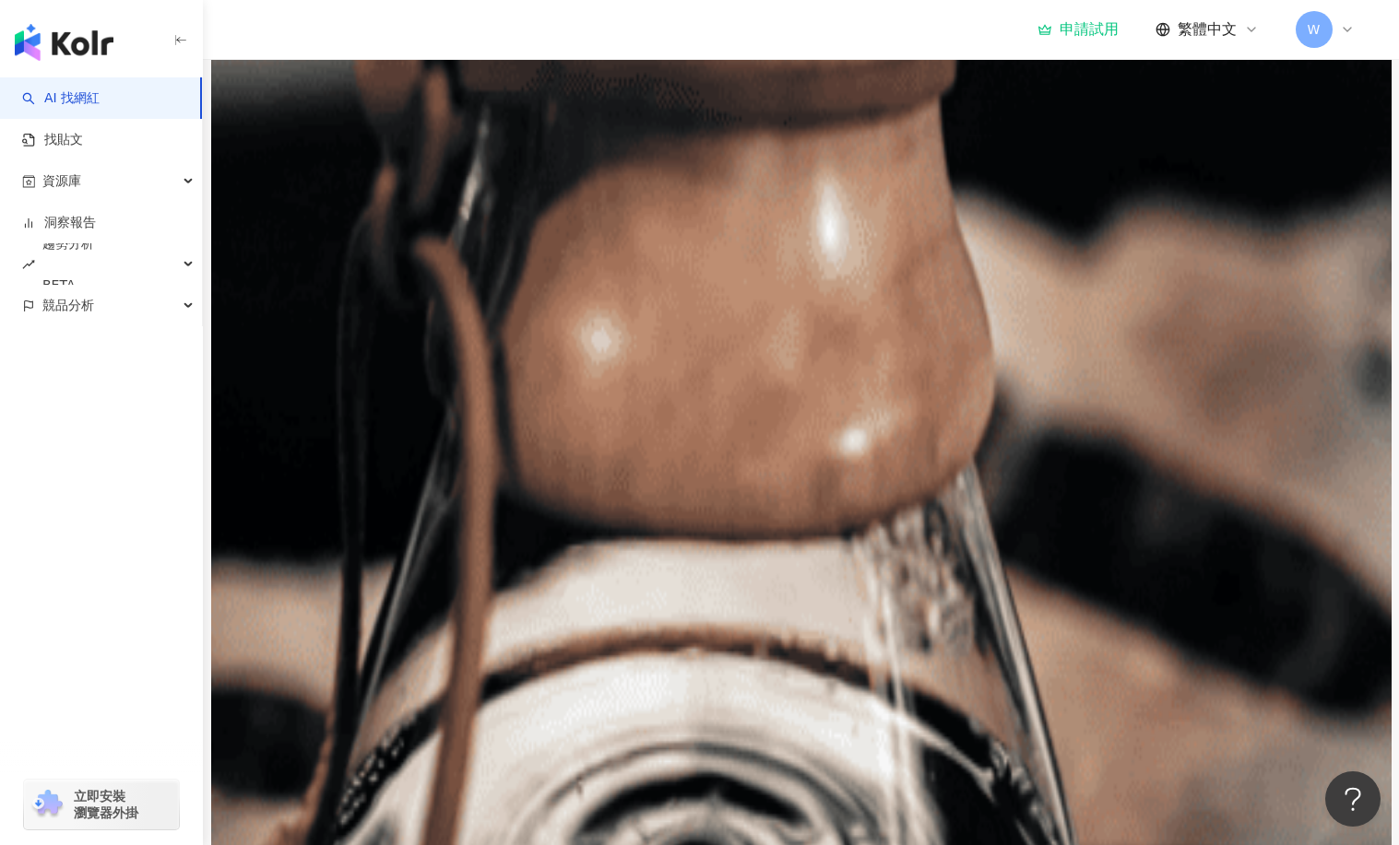
drag, startPoint x: 349, startPoint y: 432, endPoint x: 477, endPoint y: 454, distance: 129.0
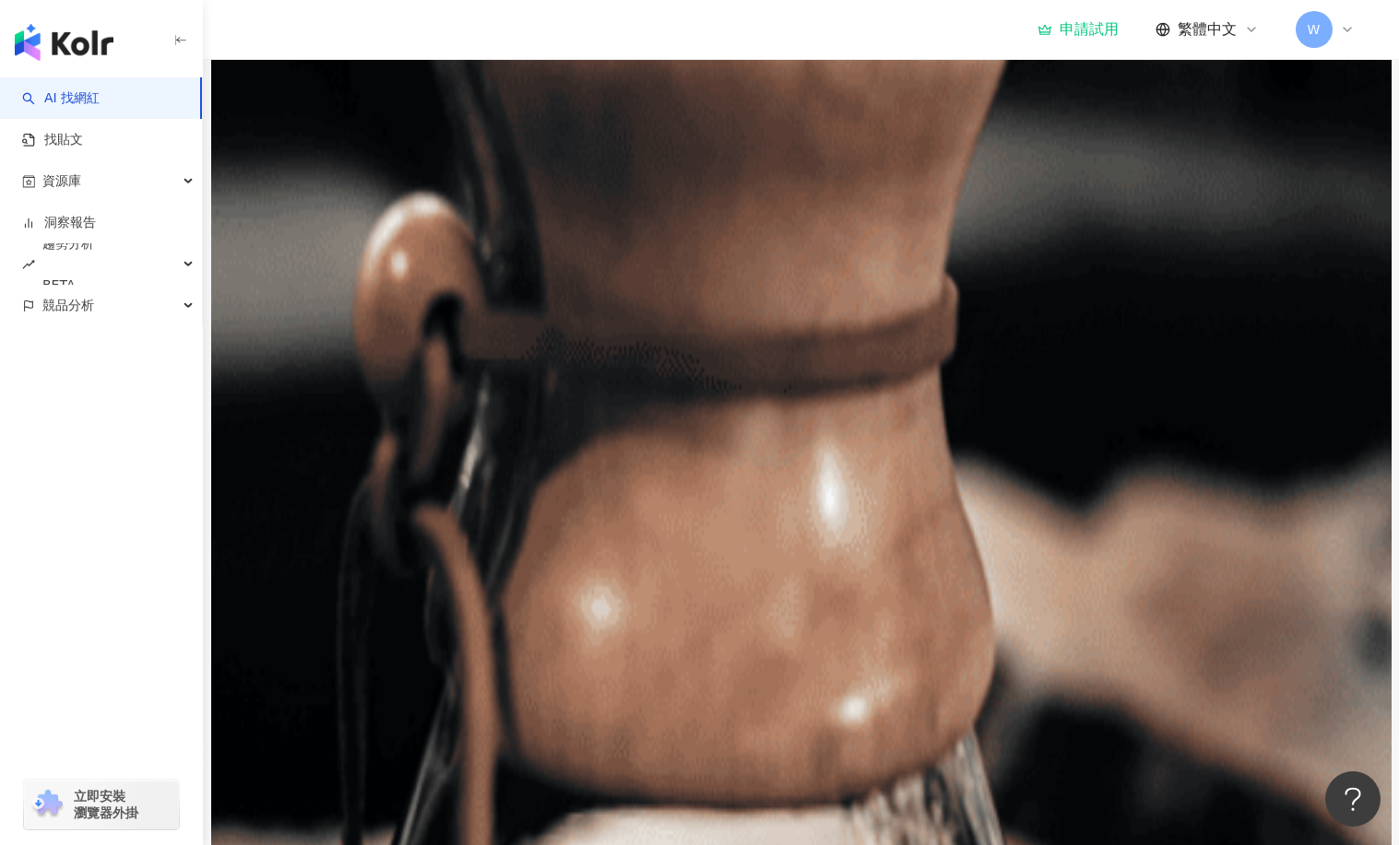
scroll to position [1559, 0]
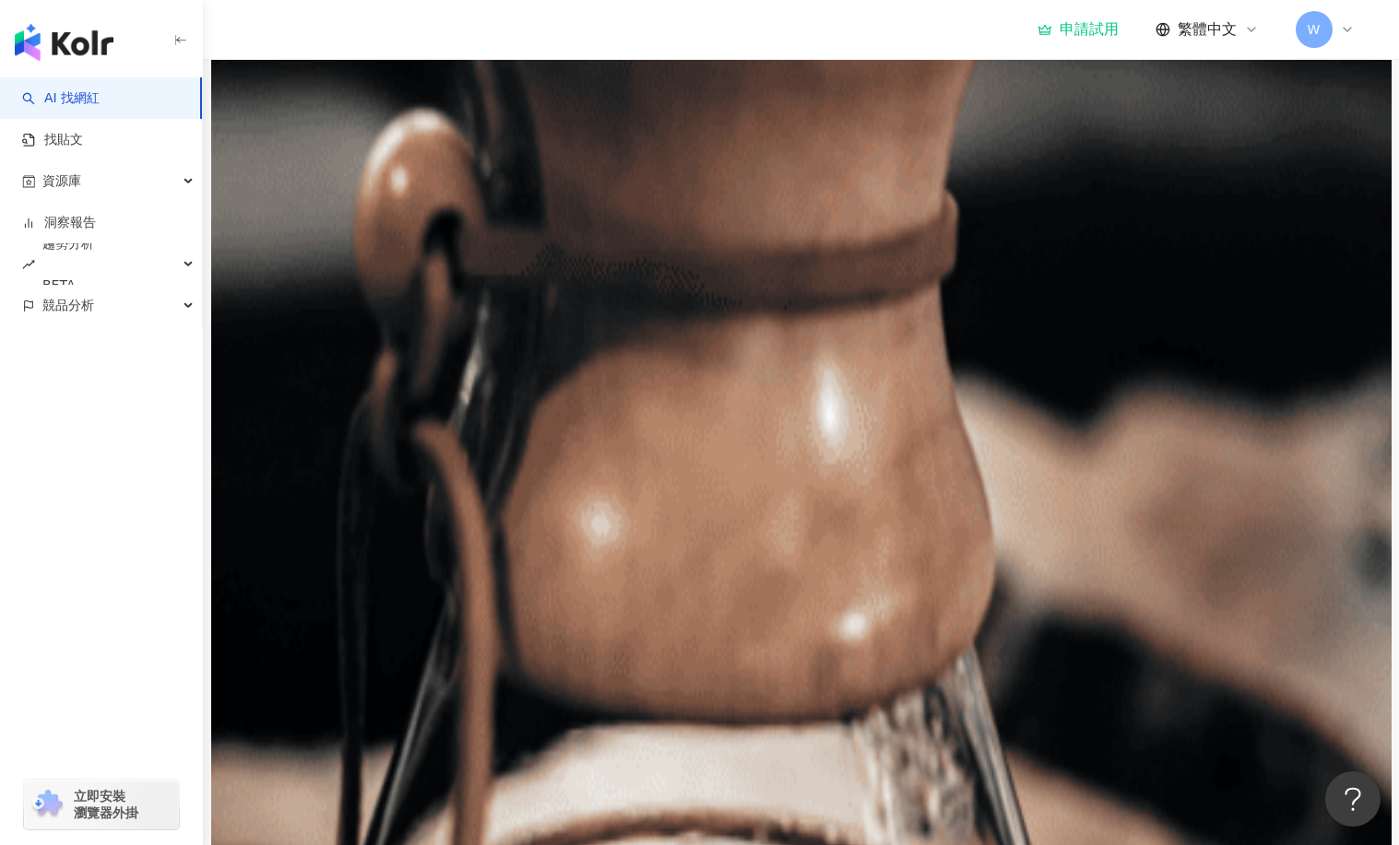
drag, startPoint x: 586, startPoint y: 453, endPoint x: 832, endPoint y: 453, distance: 245.3
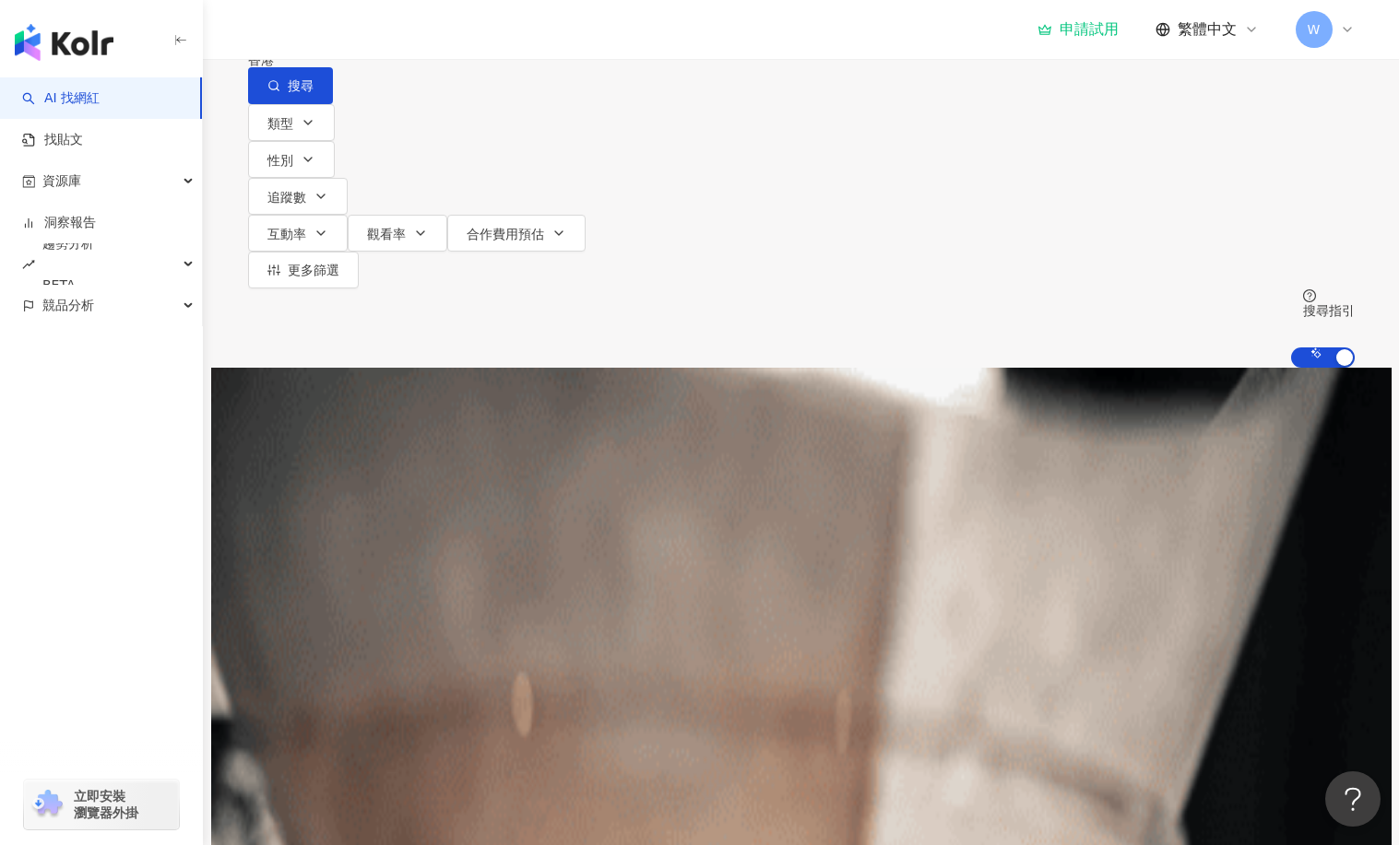
scroll to position [0, 0]
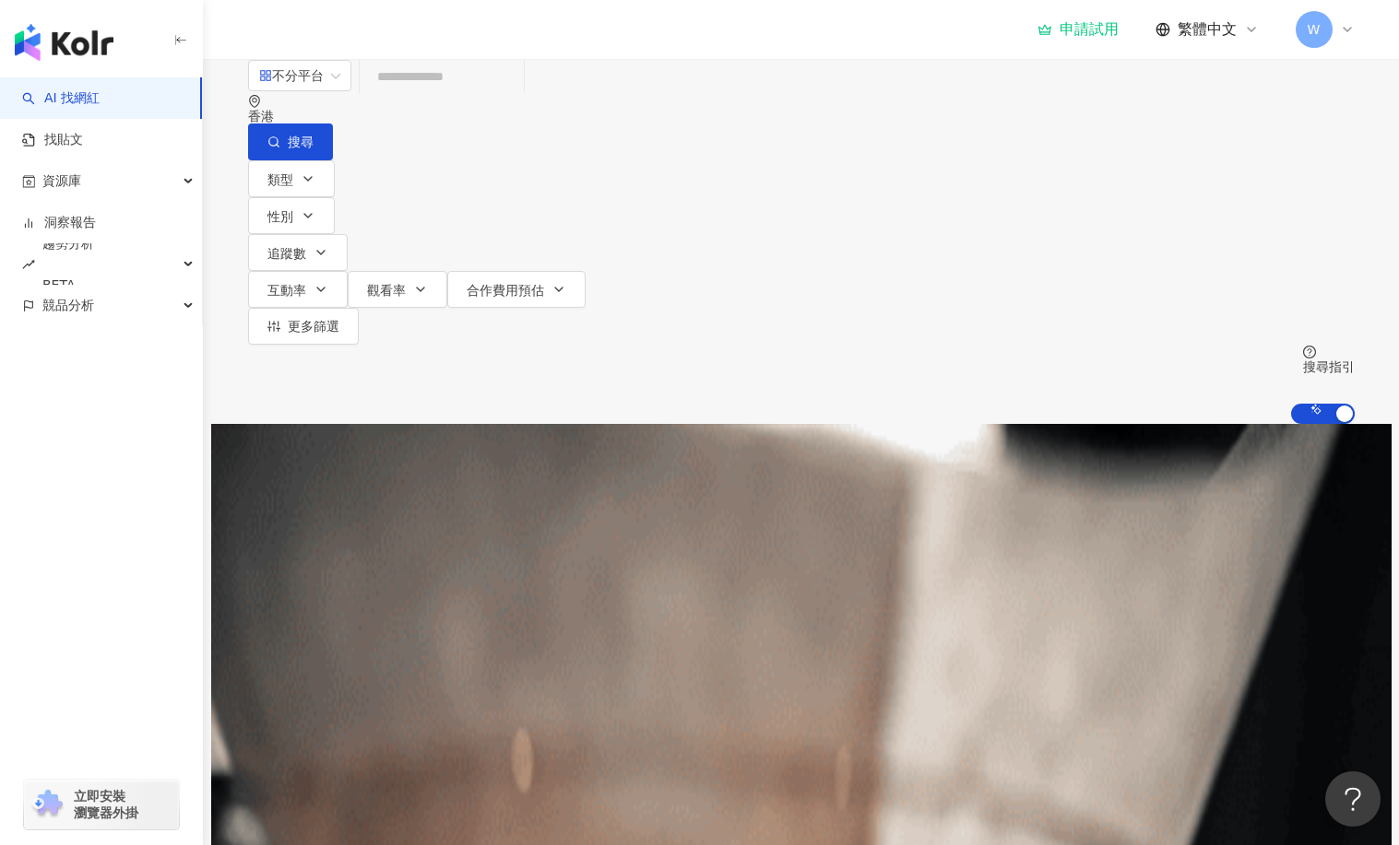
click at [487, 94] on input "search" at bounding box center [441, 76] width 149 height 35
click at [516, 94] on input "search" at bounding box center [441, 76] width 149 height 35
paste input "**********"
type input "**********"
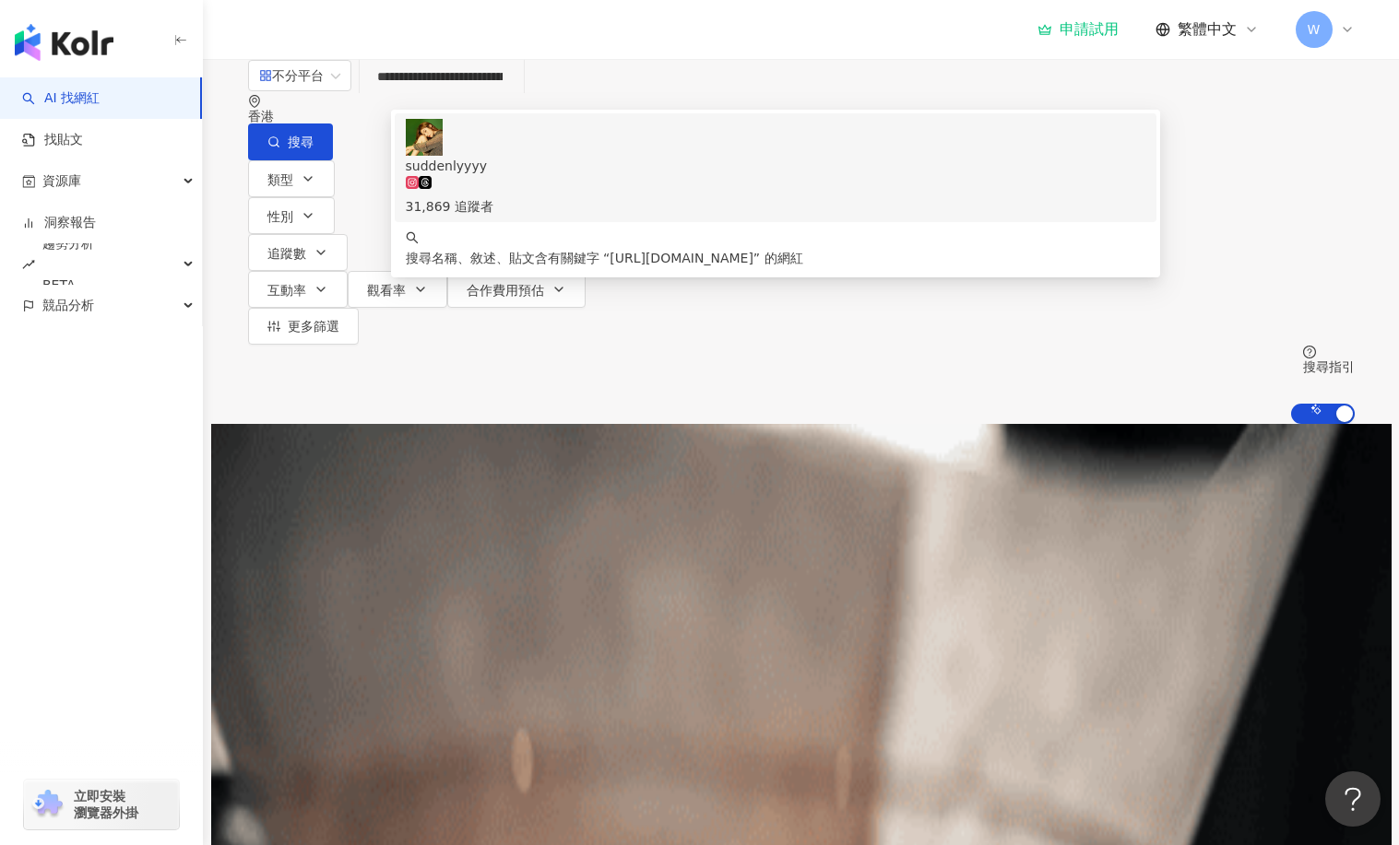
click at [1011, 177] on div "31,869 追蹤者" at bounding box center [775, 196] width 739 height 41
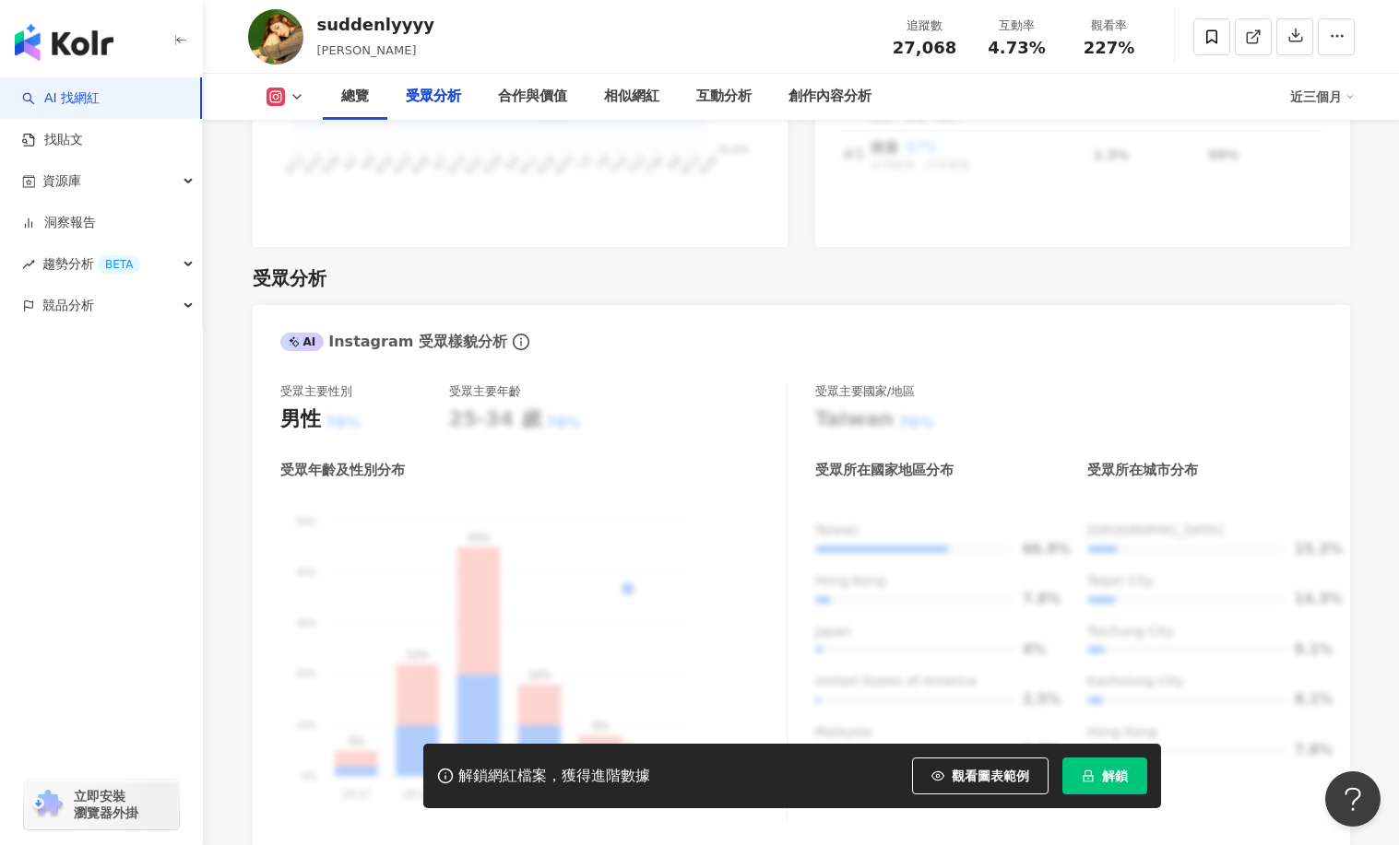
scroll to position [1844, 0]
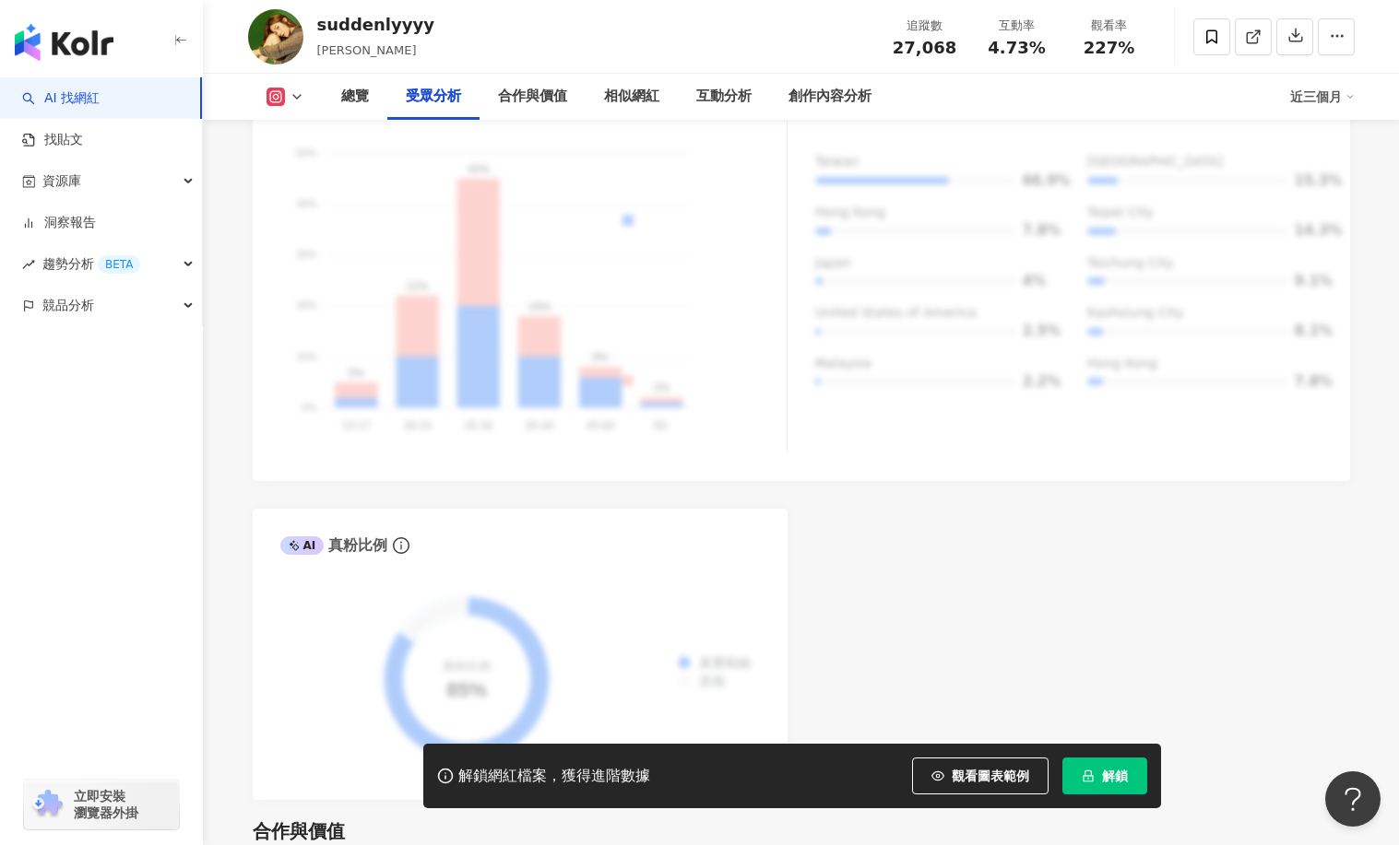
click at [840, 39] on div "suddenlyyyy Dora Sin 追蹤數 27,068 互動率 4.73% 觀看率 227%" at bounding box center [801, 36] width 1180 height 73
